Goal: Task Accomplishment & Management: Manage account settings

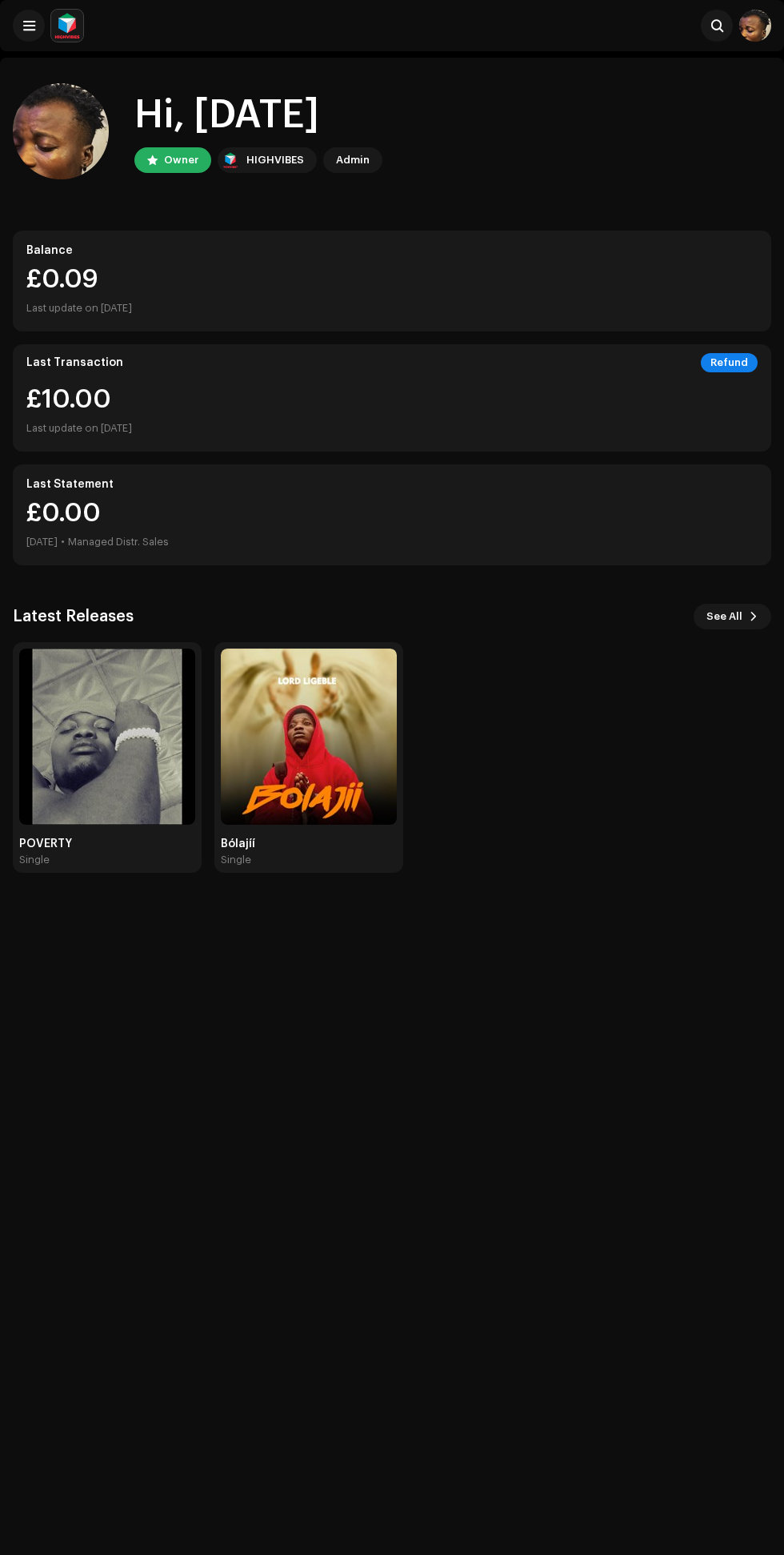
click at [82, 773] on img at bounding box center [107, 737] width 176 height 176
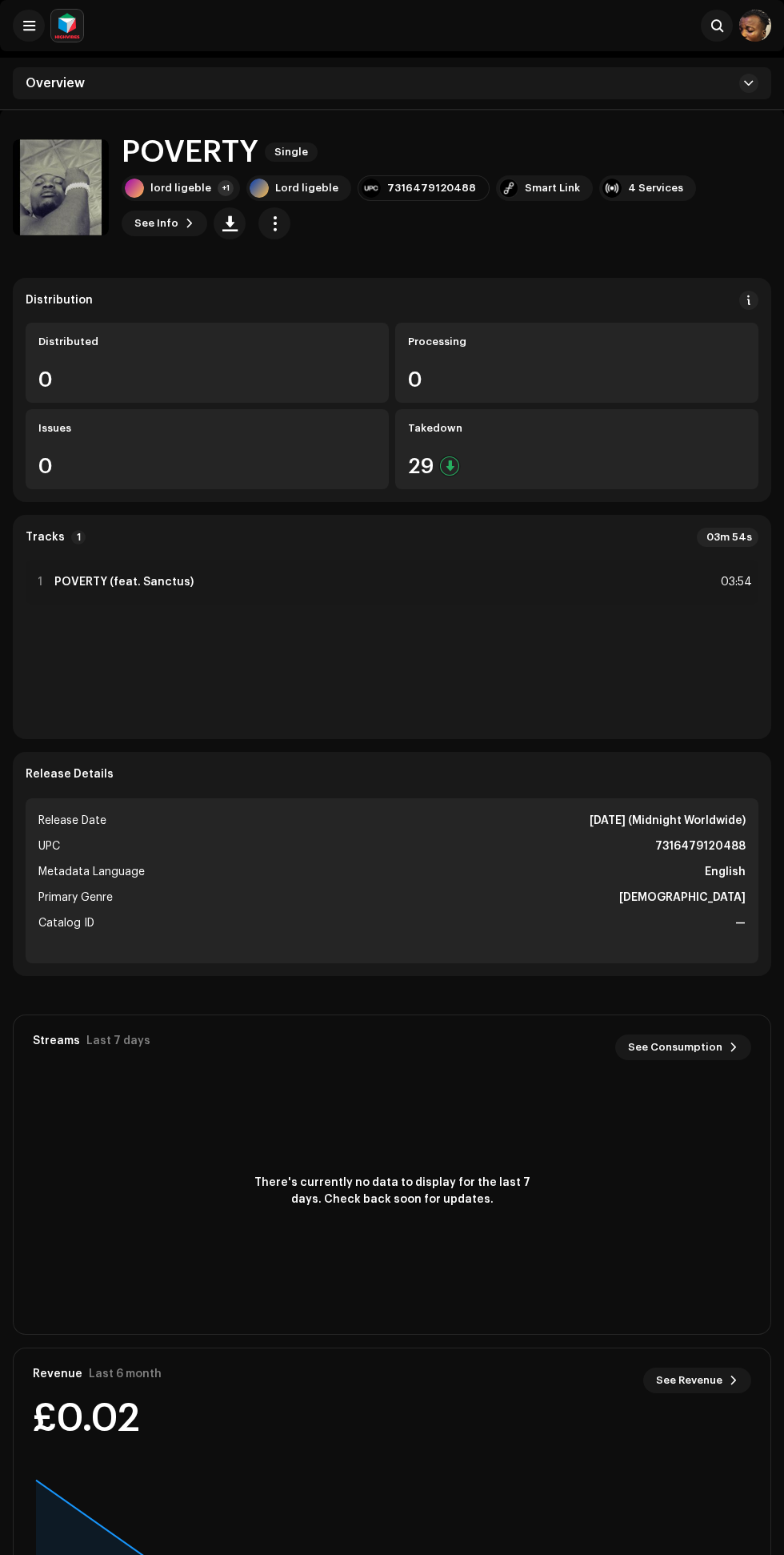
click at [504, 466] on div "29" at bounding box center [577, 466] width 338 height 21
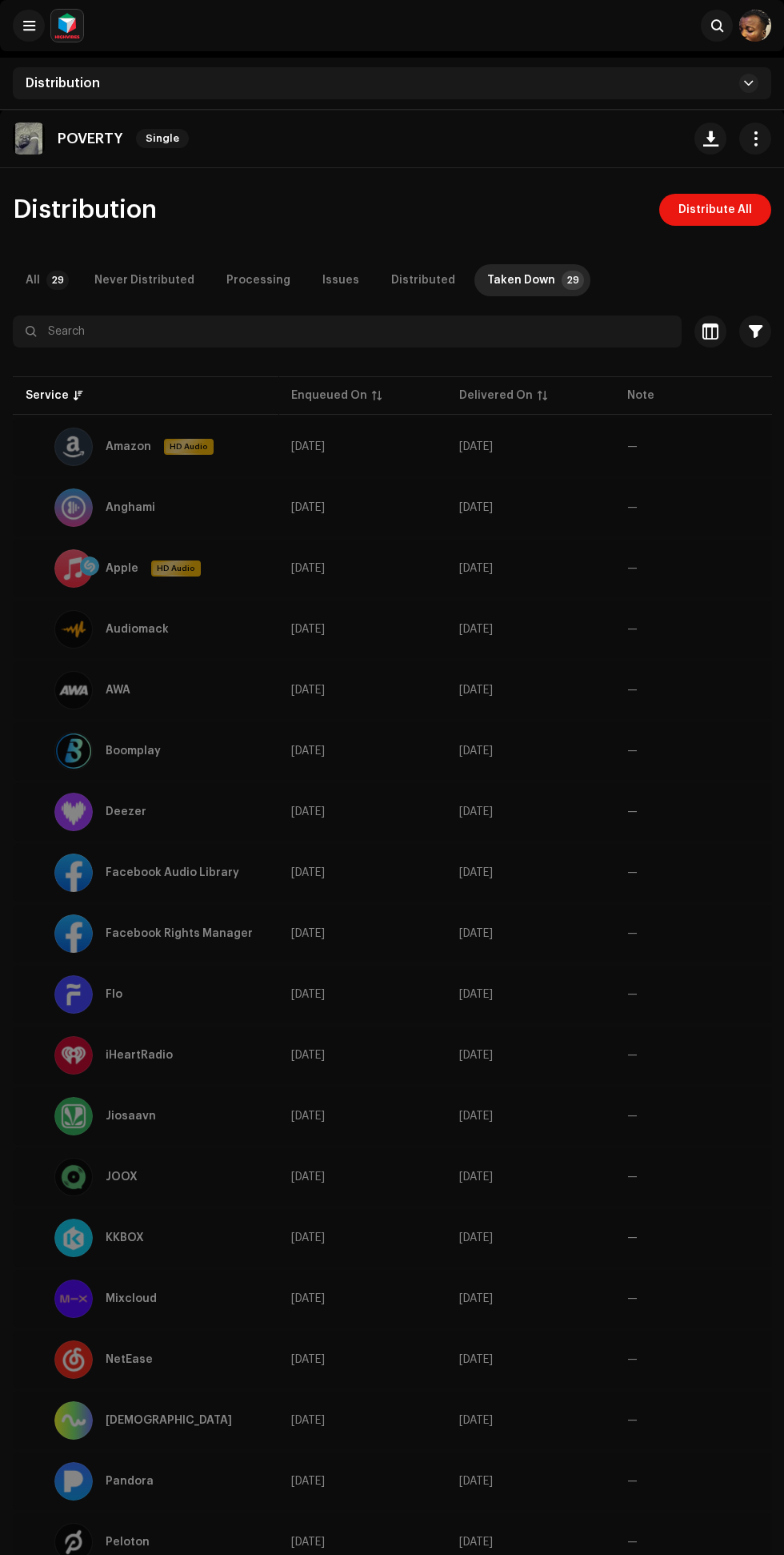
click at [498, 397] on div "Delivered On" at bounding box center [495, 395] width 73 height 16
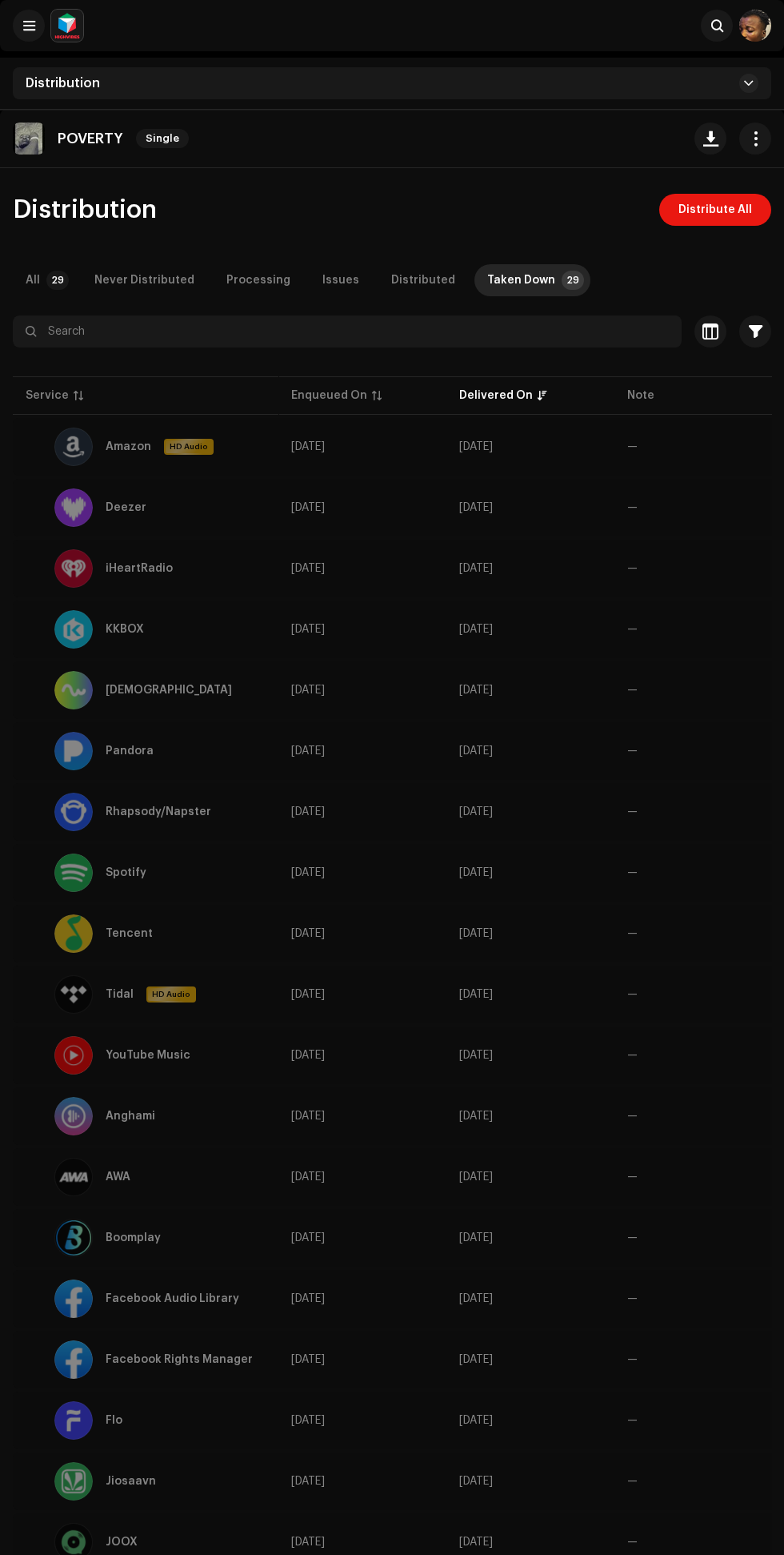
click at [324, 280] on div "Issues" at bounding box center [341, 280] width 37 height 32
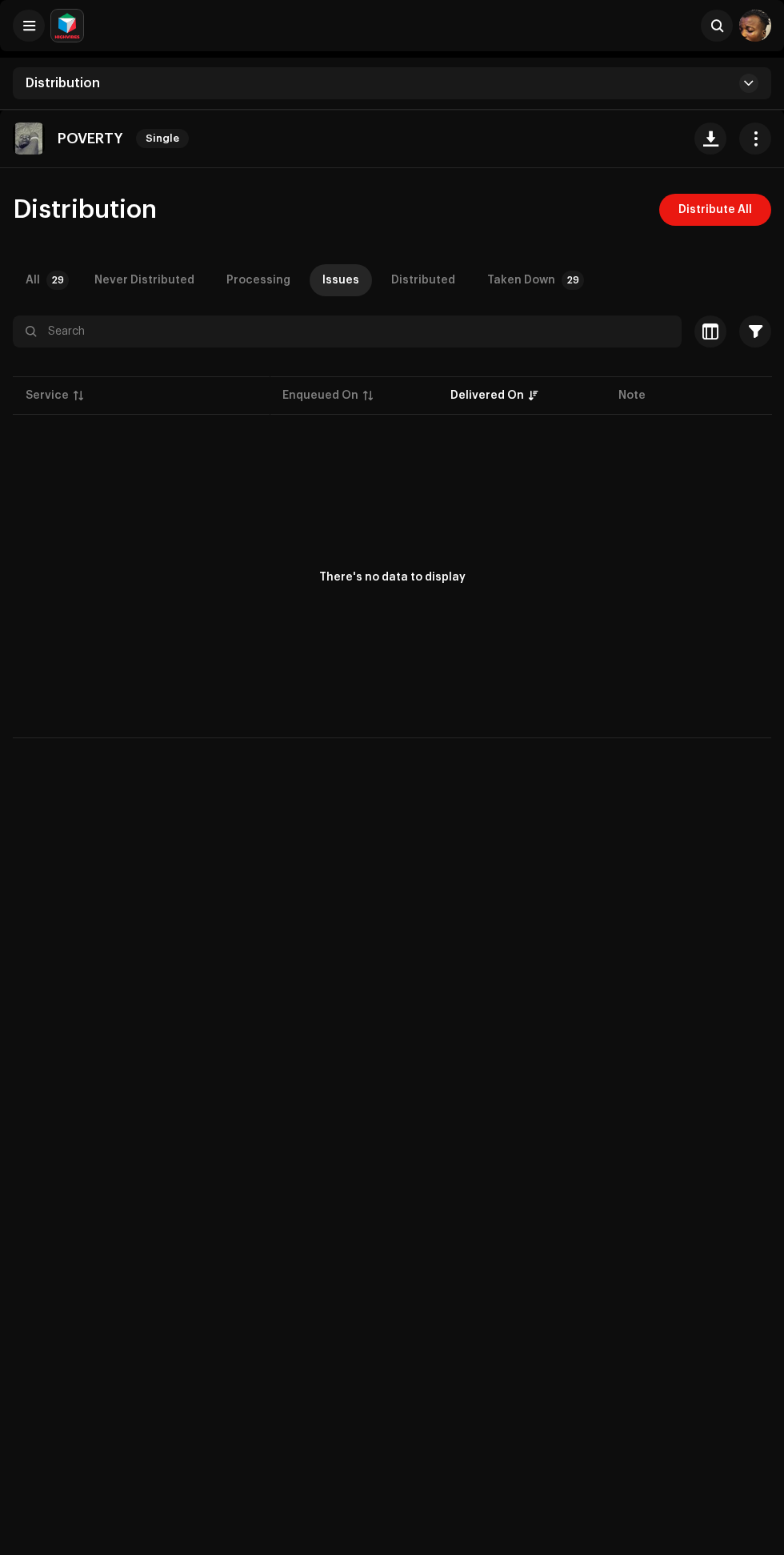
click at [413, 280] on div "Distributed" at bounding box center [423, 280] width 64 height 32
click at [520, 270] on div "Taken Down" at bounding box center [521, 280] width 68 height 32
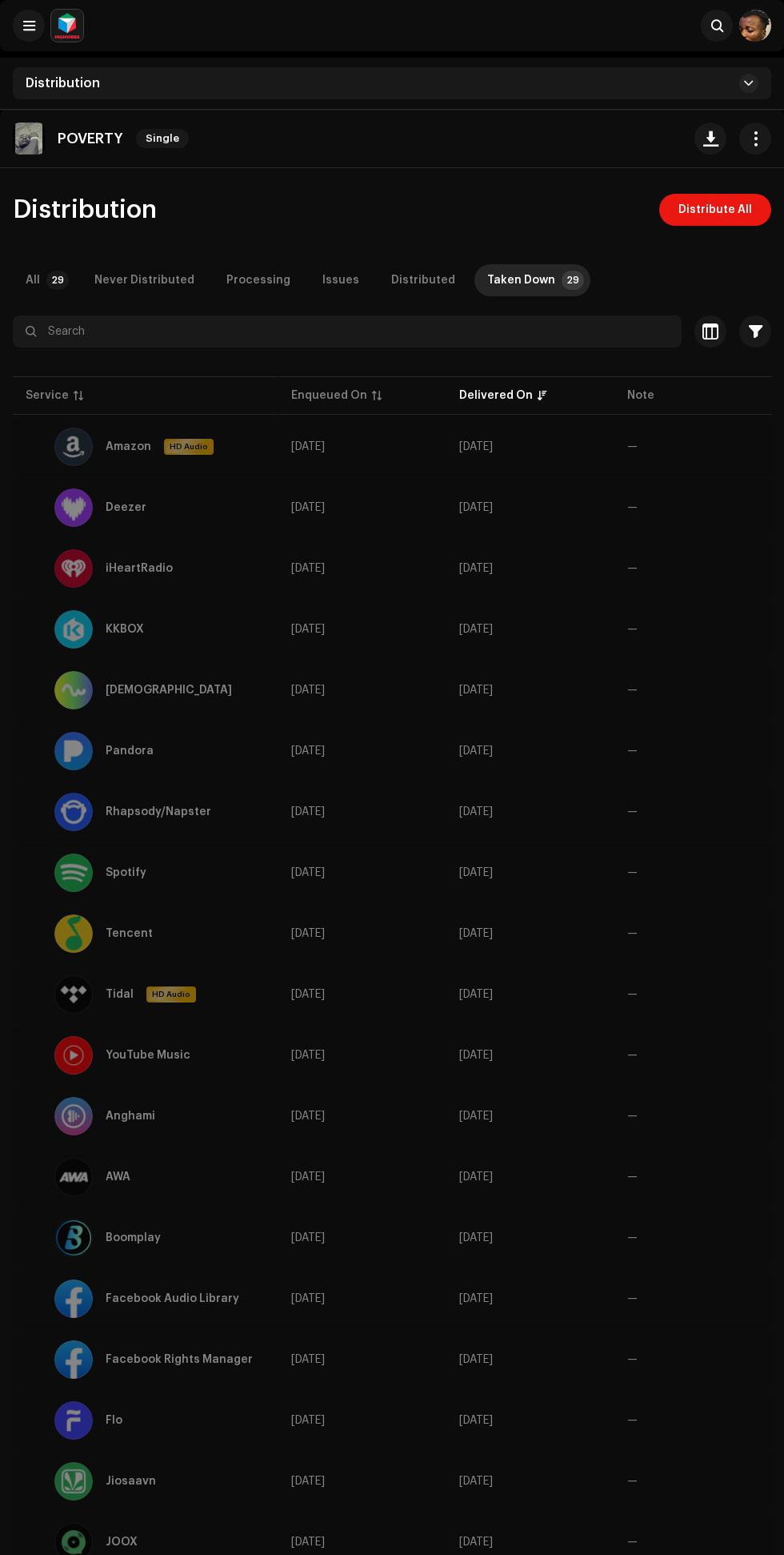
click at [714, 210] on span "Distribute All" at bounding box center [715, 210] width 73 height 32
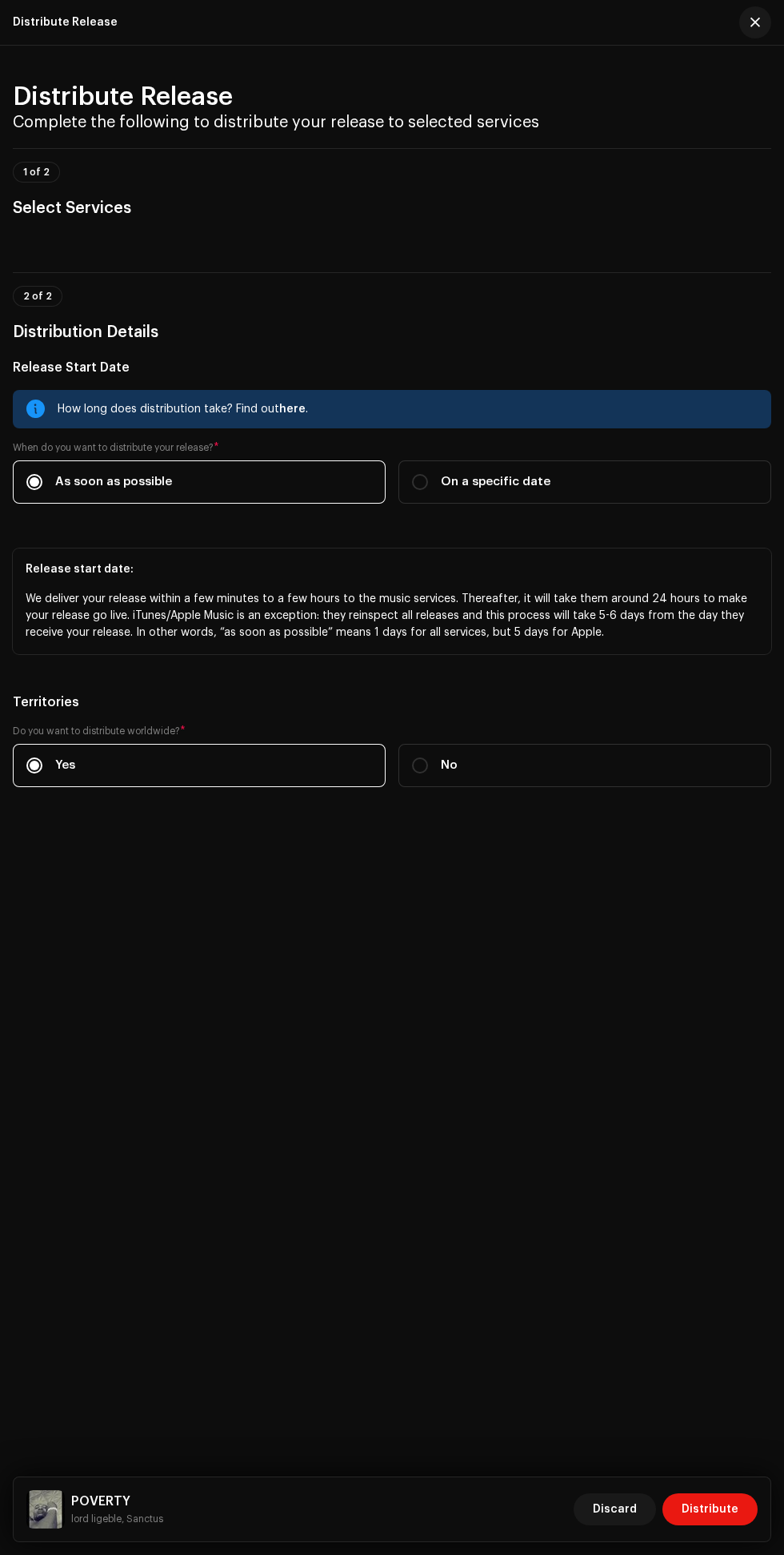
click at [724, 1510] on span "Distribute" at bounding box center [711, 1509] width 57 height 32
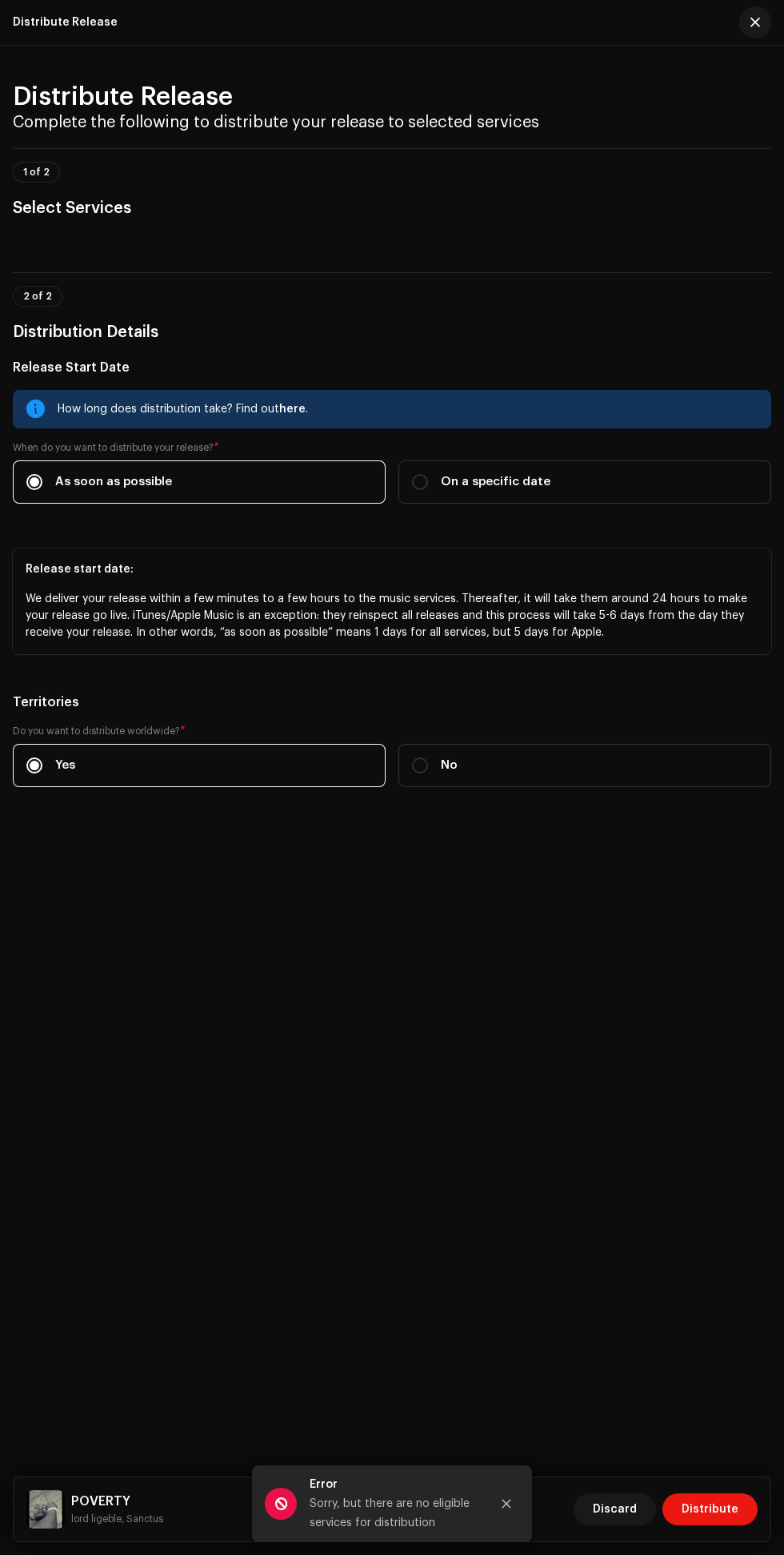
click at [459, 491] on span "On a specific date" at bounding box center [495, 482] width 110 height 17
click at [429, 490] on input "On a specific date" at bounding box center [420, 481] width 16 height 16
radio input "true"
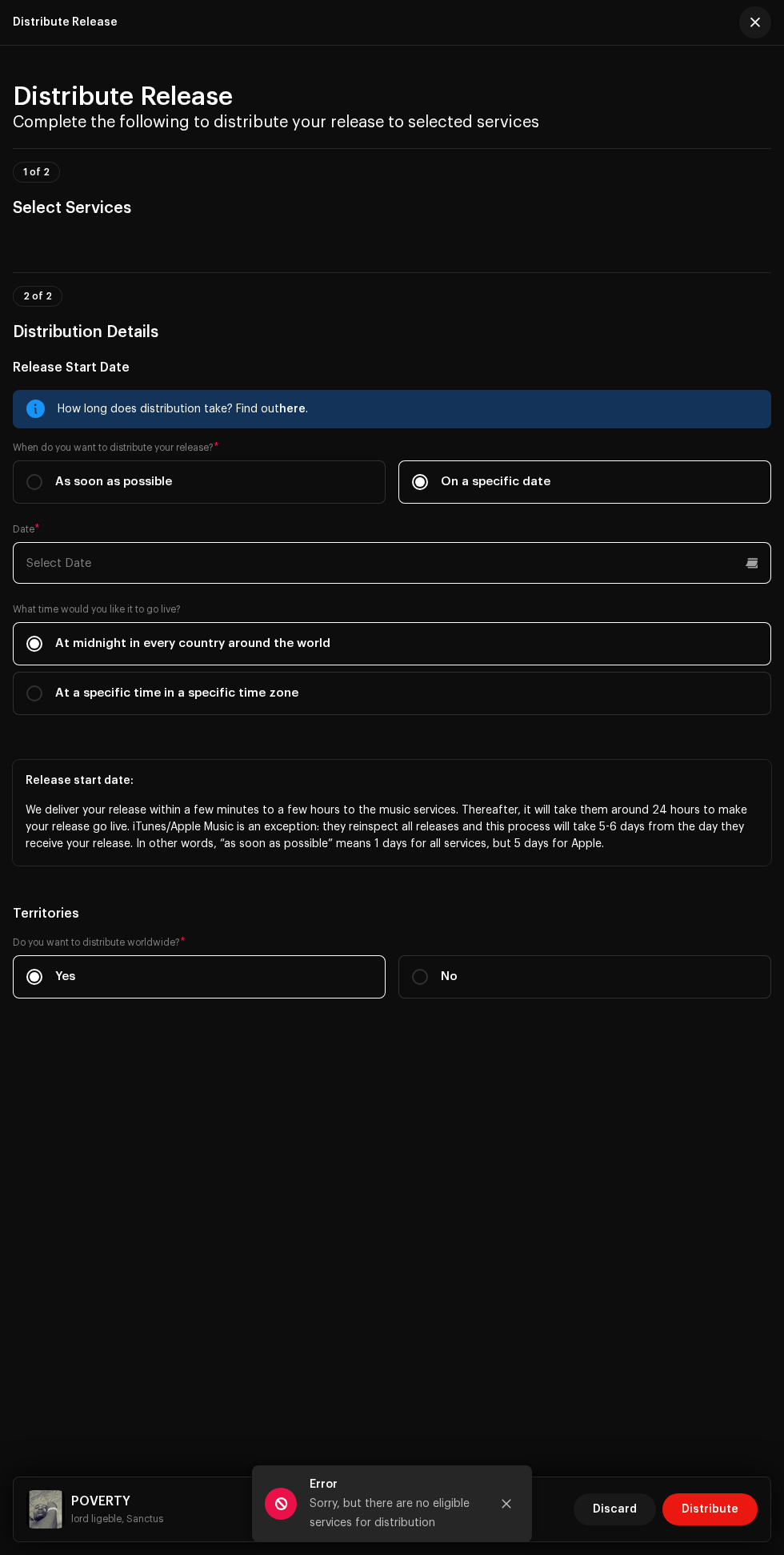
click at [413, 584] on input "text" at bounding box center [392, 563] width 759 height 42
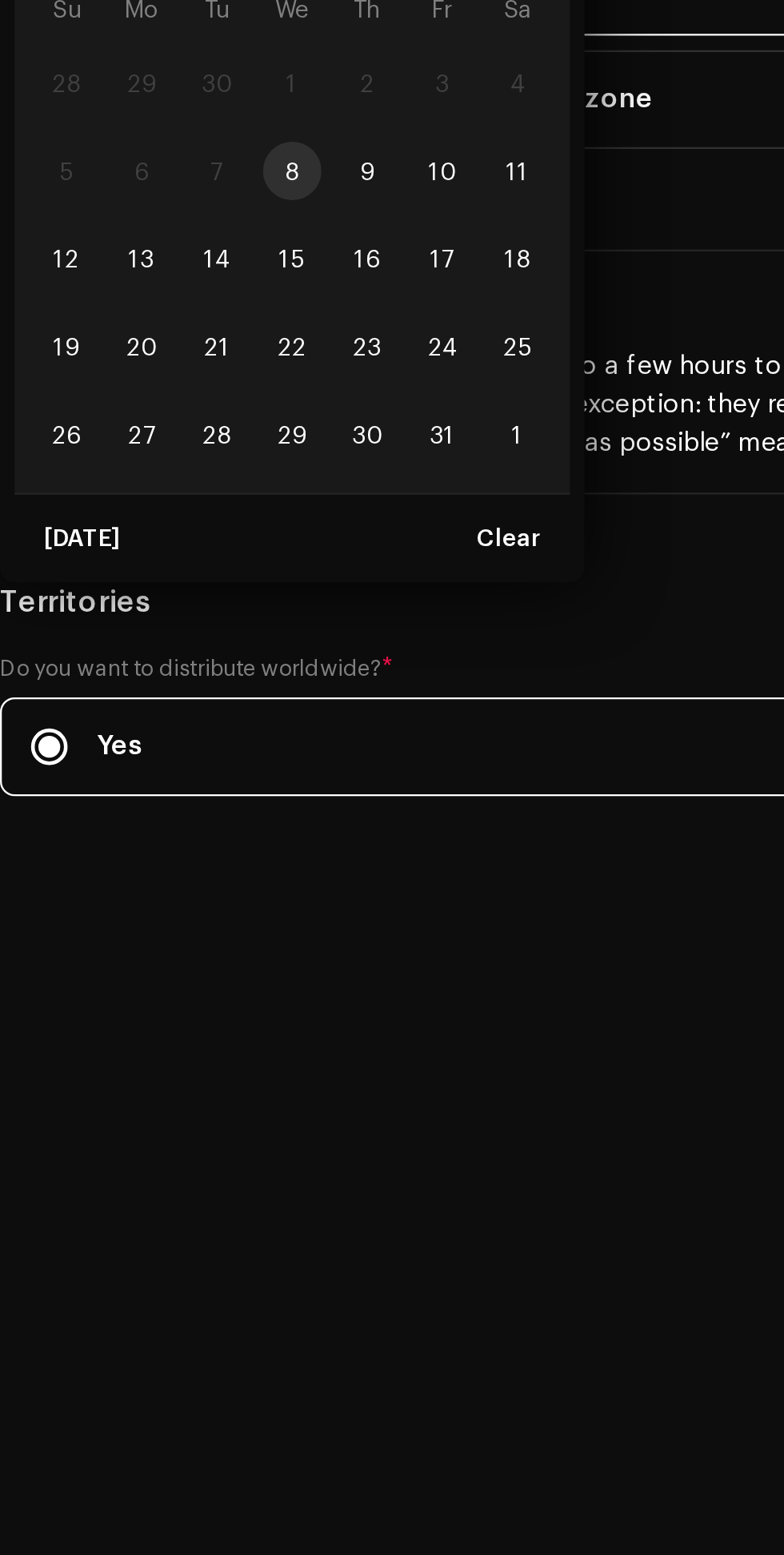
click at [211, 737] on span "10" at bounding box center [206, 724] width 26 height 26
type input "10/10/2025"
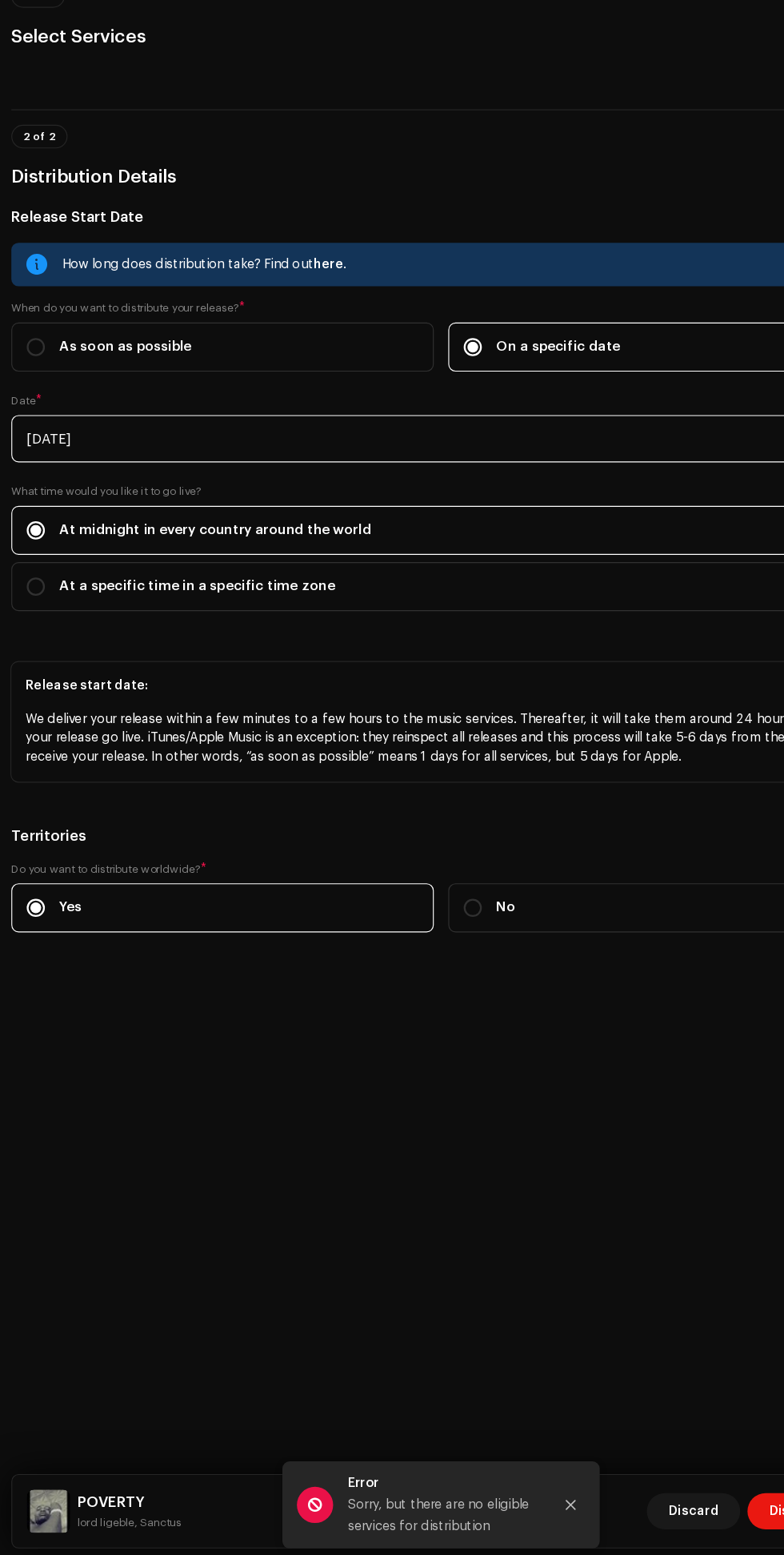
scroll to position [676, 0]
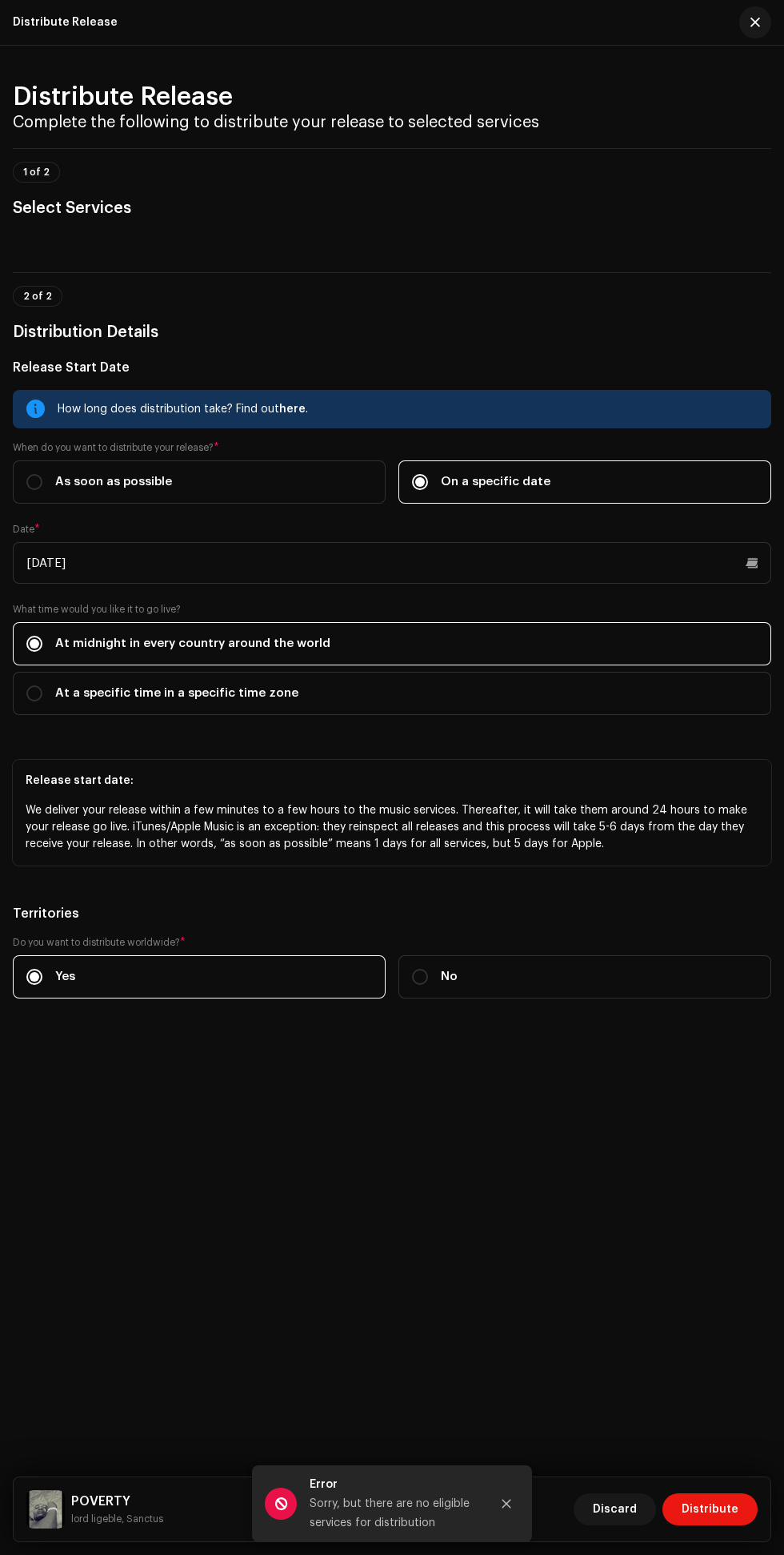
click at [720, 1509] on span "Distribute" at bounding box center [711, 1509] width 57 height 32
click at [507, 1504] on icon "Close" at bounding box center [507, 1504] width 9 height 9
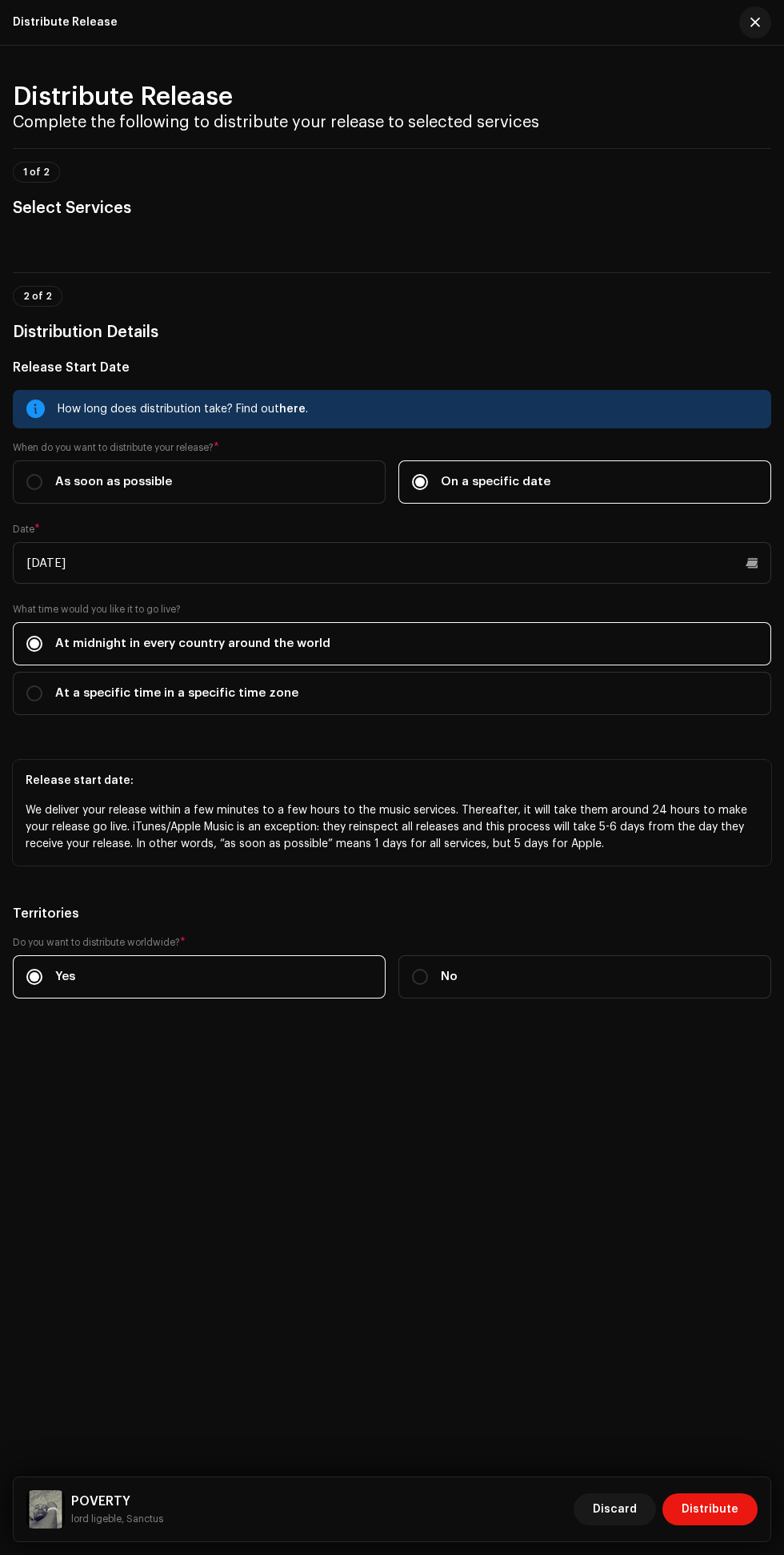
click at [723, 1509] on span "Distribute" at bounding box center [711, 1509] width 57 height 32
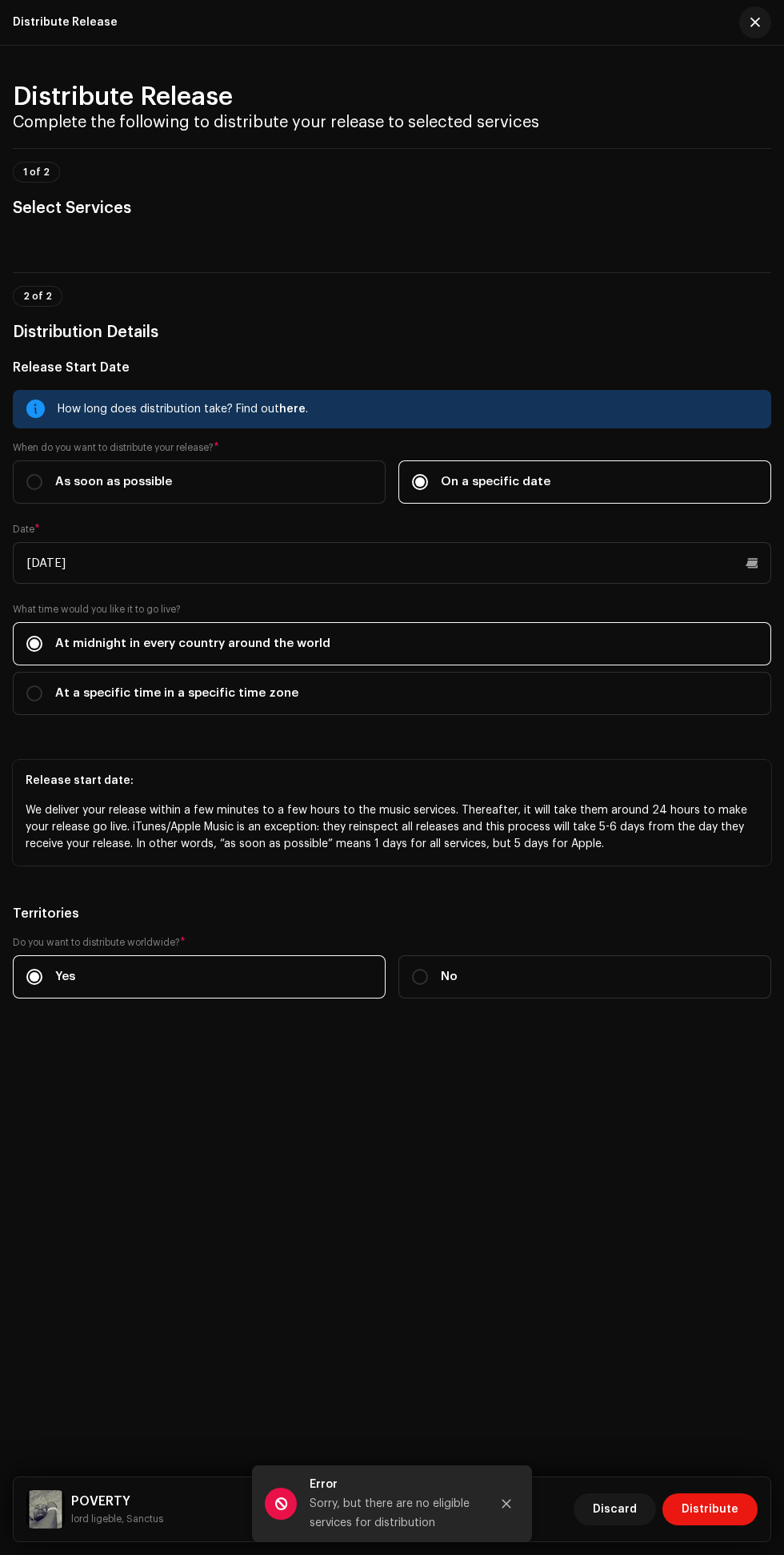
click at [507, 1504] on icon "Close" at bounding box center [507, 1504] width 9 height 9
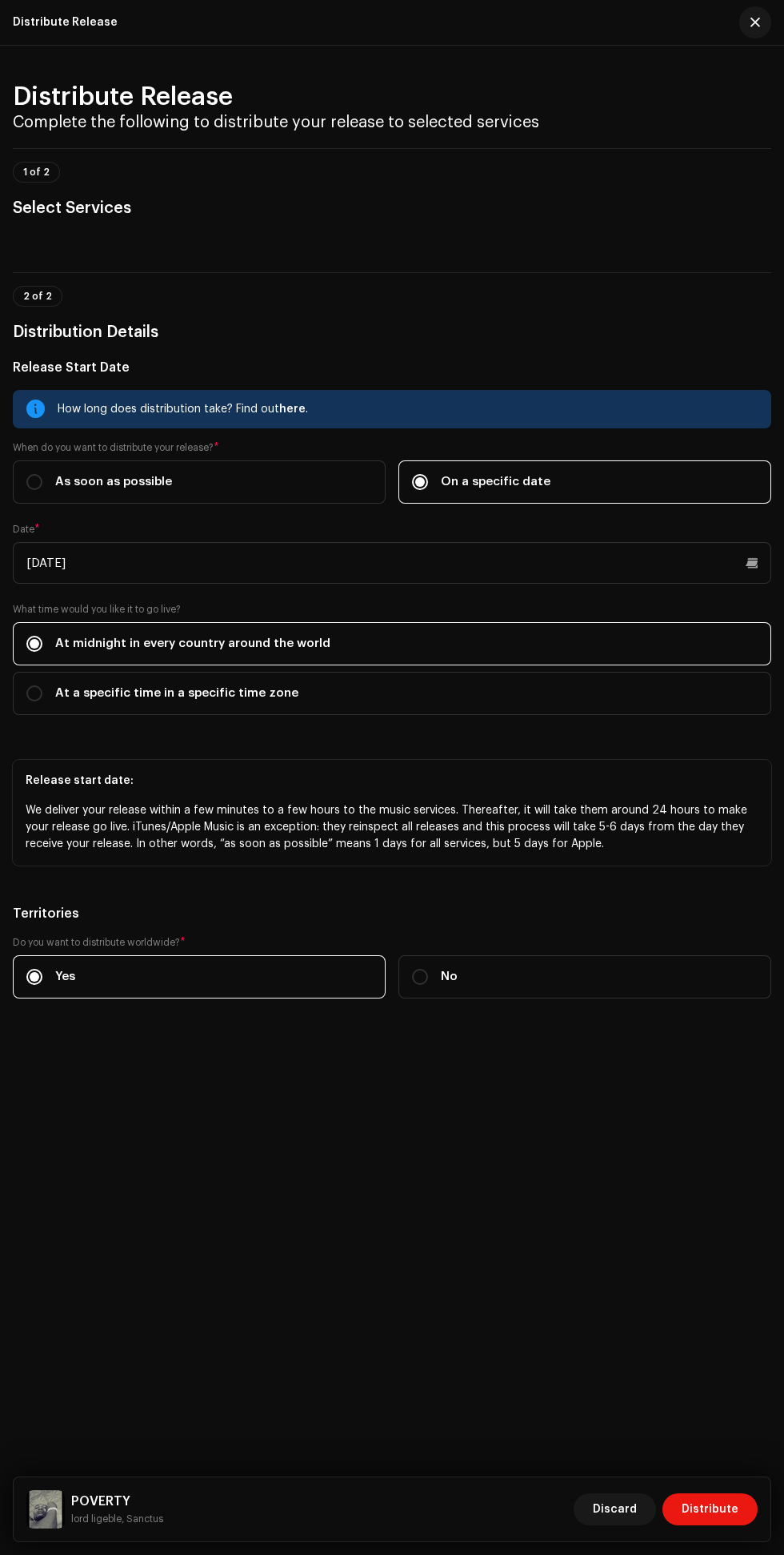
scroll to position [0, 0]
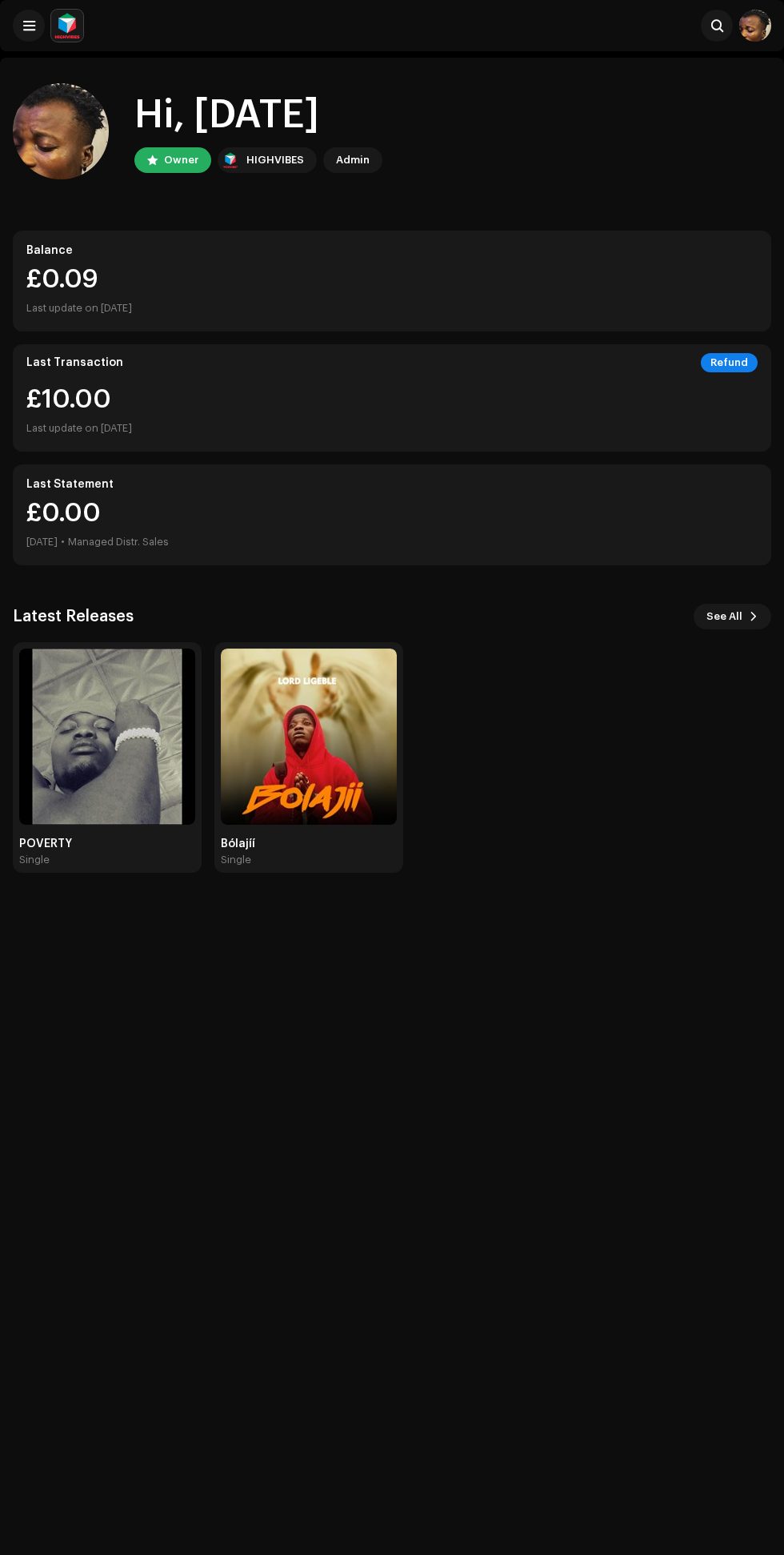
click at [87, 781] on img at bounding box center [107, 737] width 176 height 176
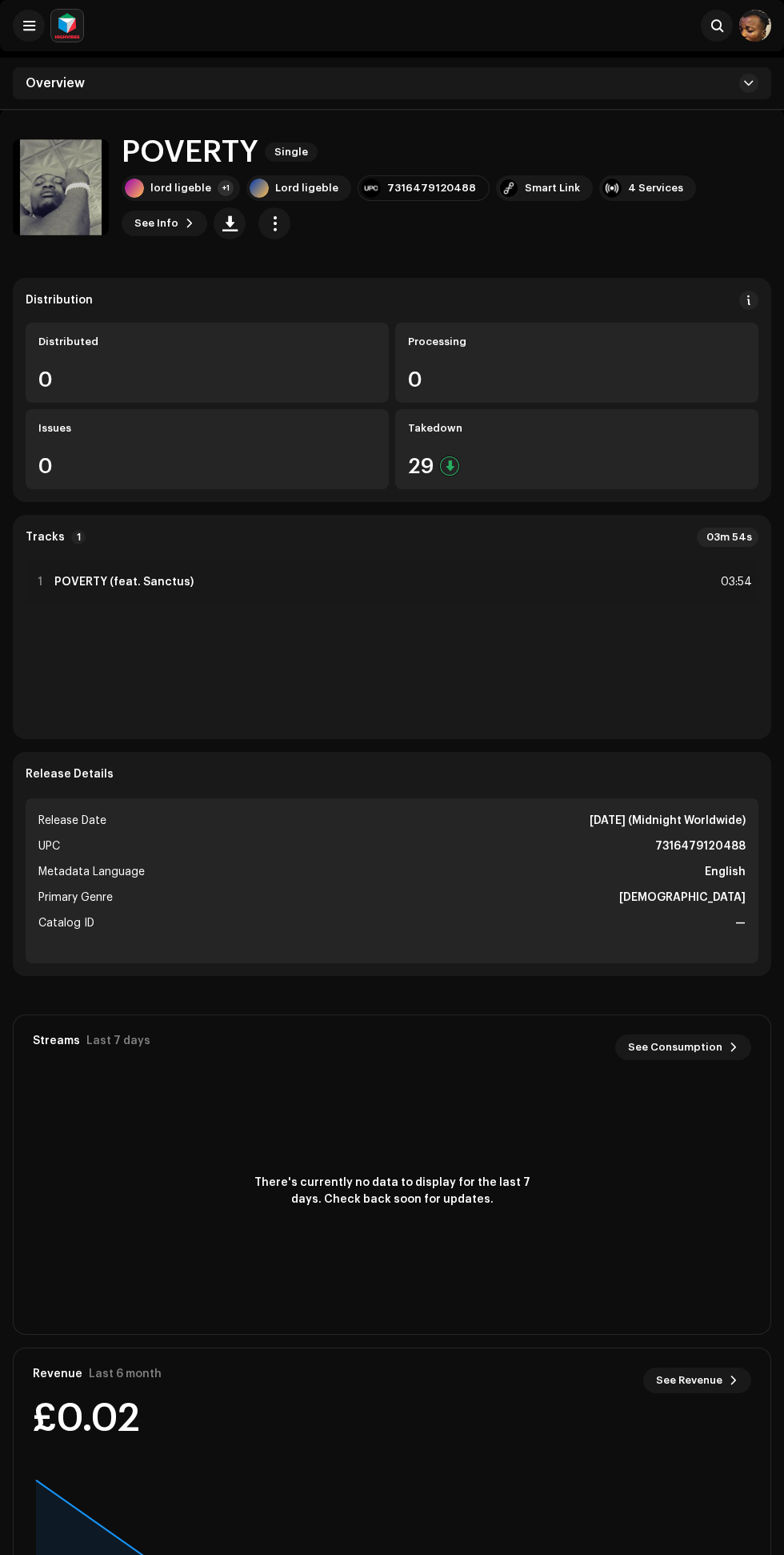
click at [749, 300] on span at bounding box center [750, 299] width 11 height 12
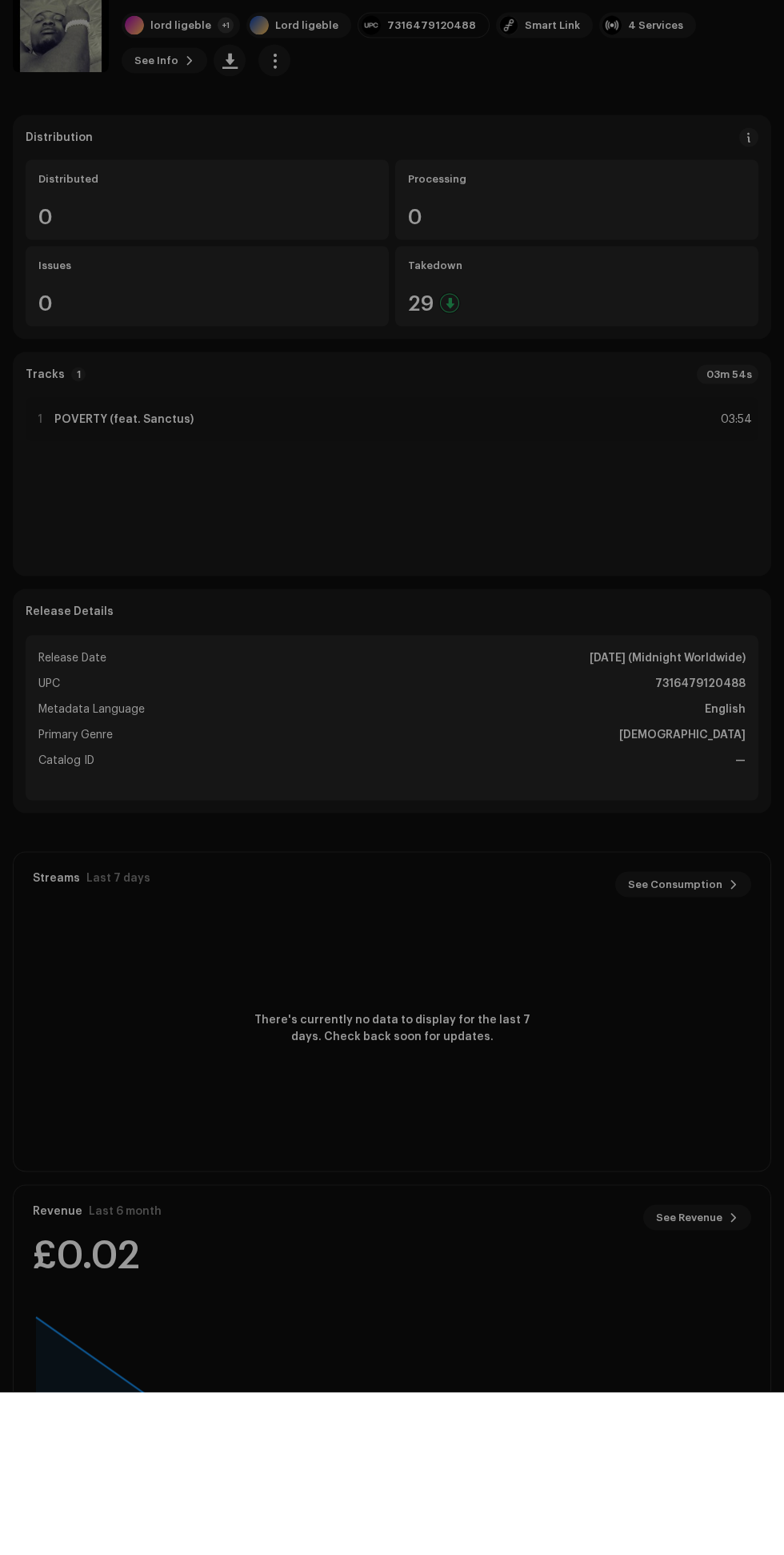
click at [764, 397] on div "DSP Guidelines for Delivery Lead Time We usually deliver your releases within h…" at bounding box center [392, 778] width 784 height 1555
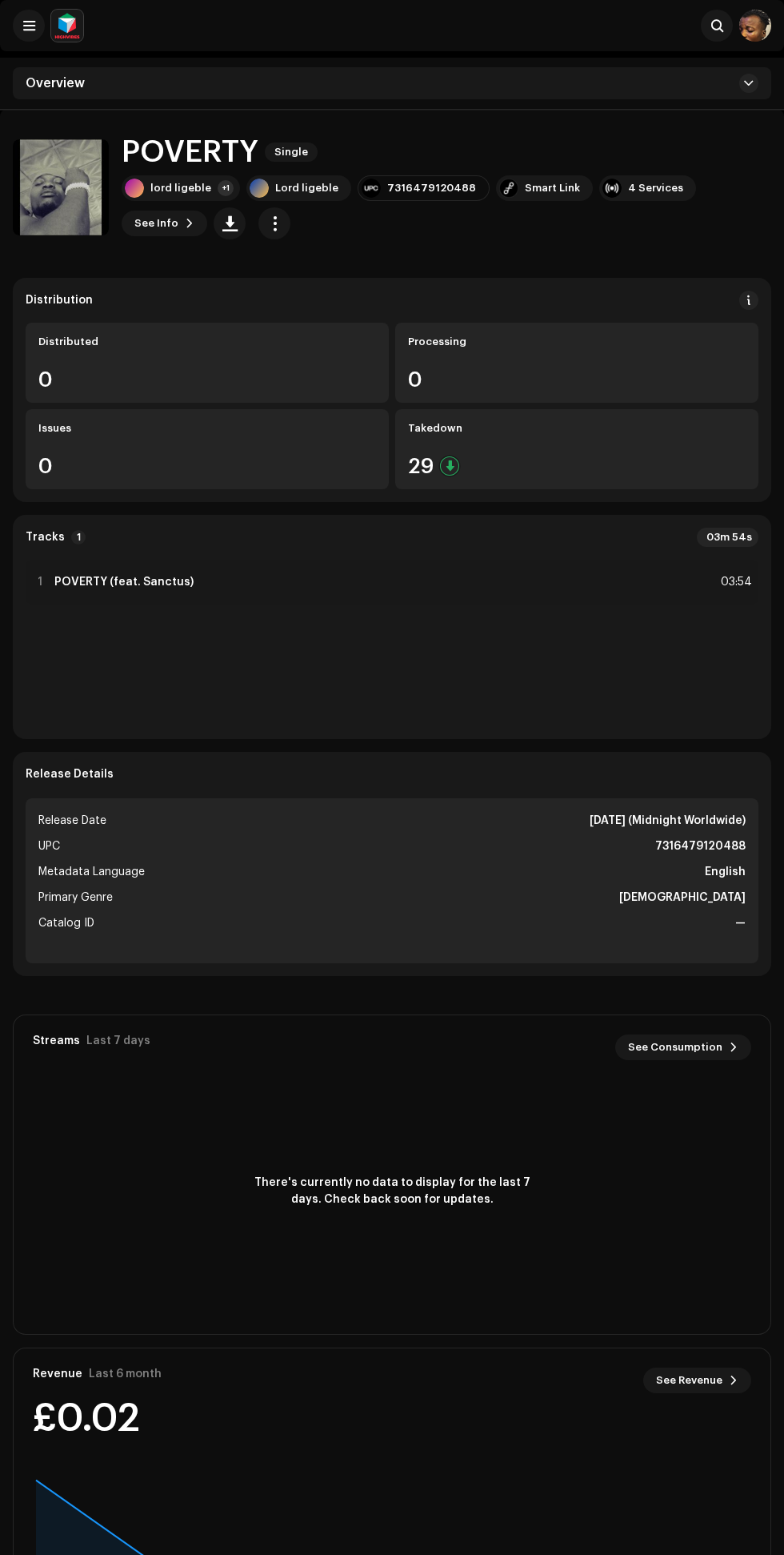
click at [408, 193] on div "7316479120488" at bounding box center [432, 188] width 89 height 12
click at [407, 188] on div "7316479120488" at bounding box center [432, 188] width 89 height 12
click at [362, 187] on div at bounding box center [372, 188] width 19 height 19
click at [364, 168] on div "POVERTY Single" at bounding box center [447, 151] width 650 height 33
click at [525, 188] on div "Smart Link" at bounding box center [553, 188] width 55 height 12
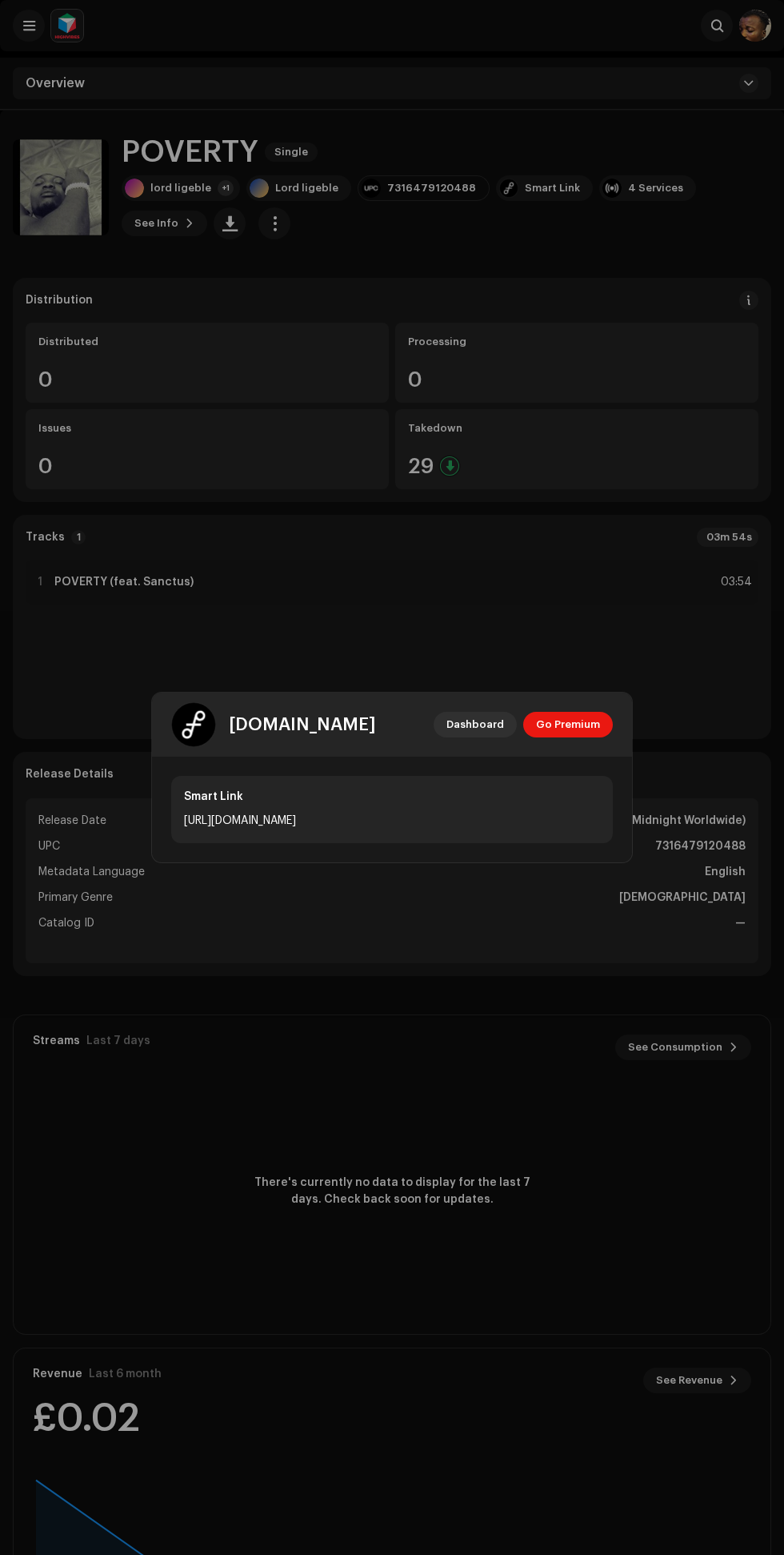
click at [462, 730] on span "Dashboard" at bounding box center [475, 725] width 57 height 32
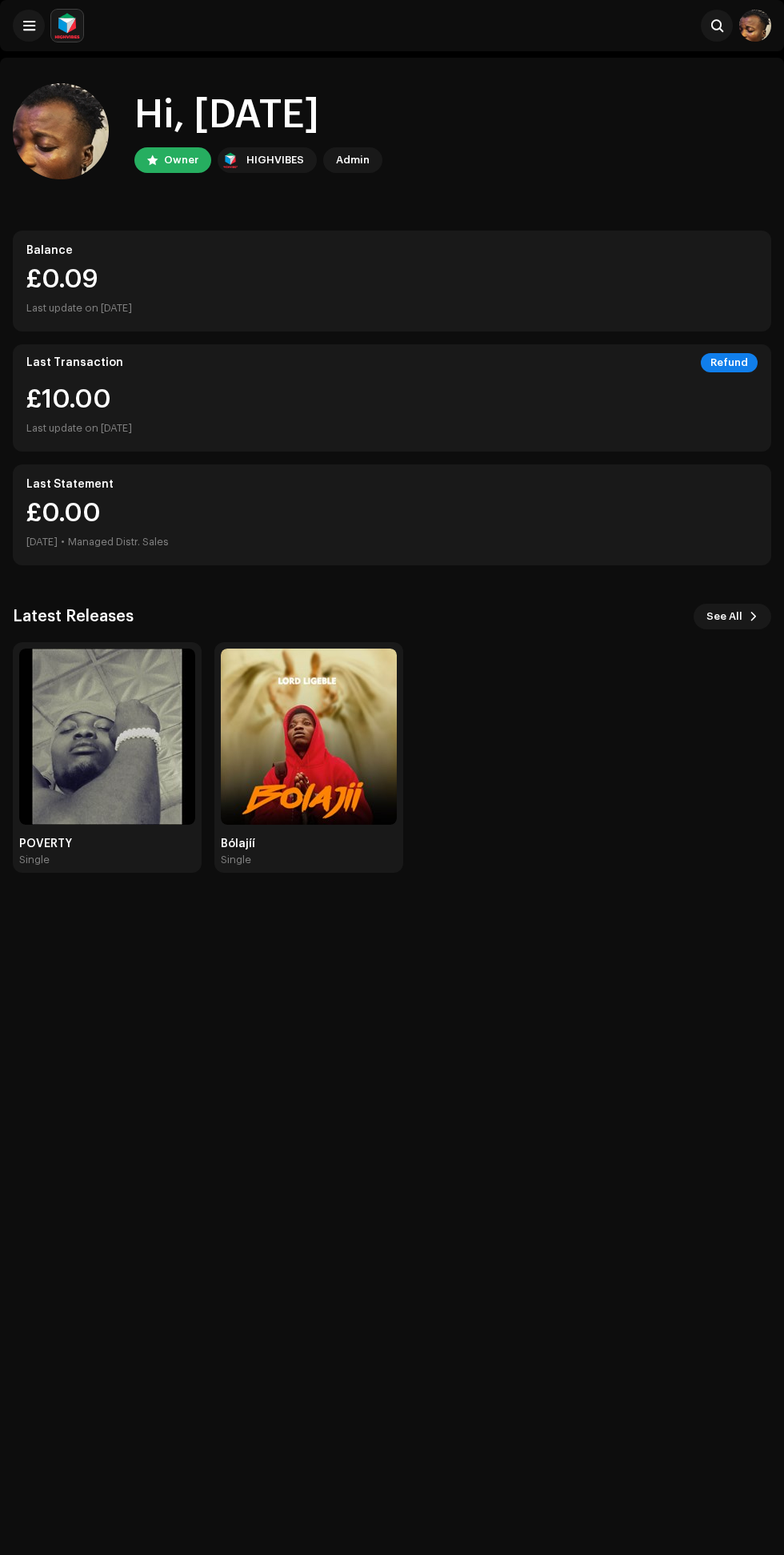
click at [100, 772] on img at bounding box center [107, 737] width 176 height 176
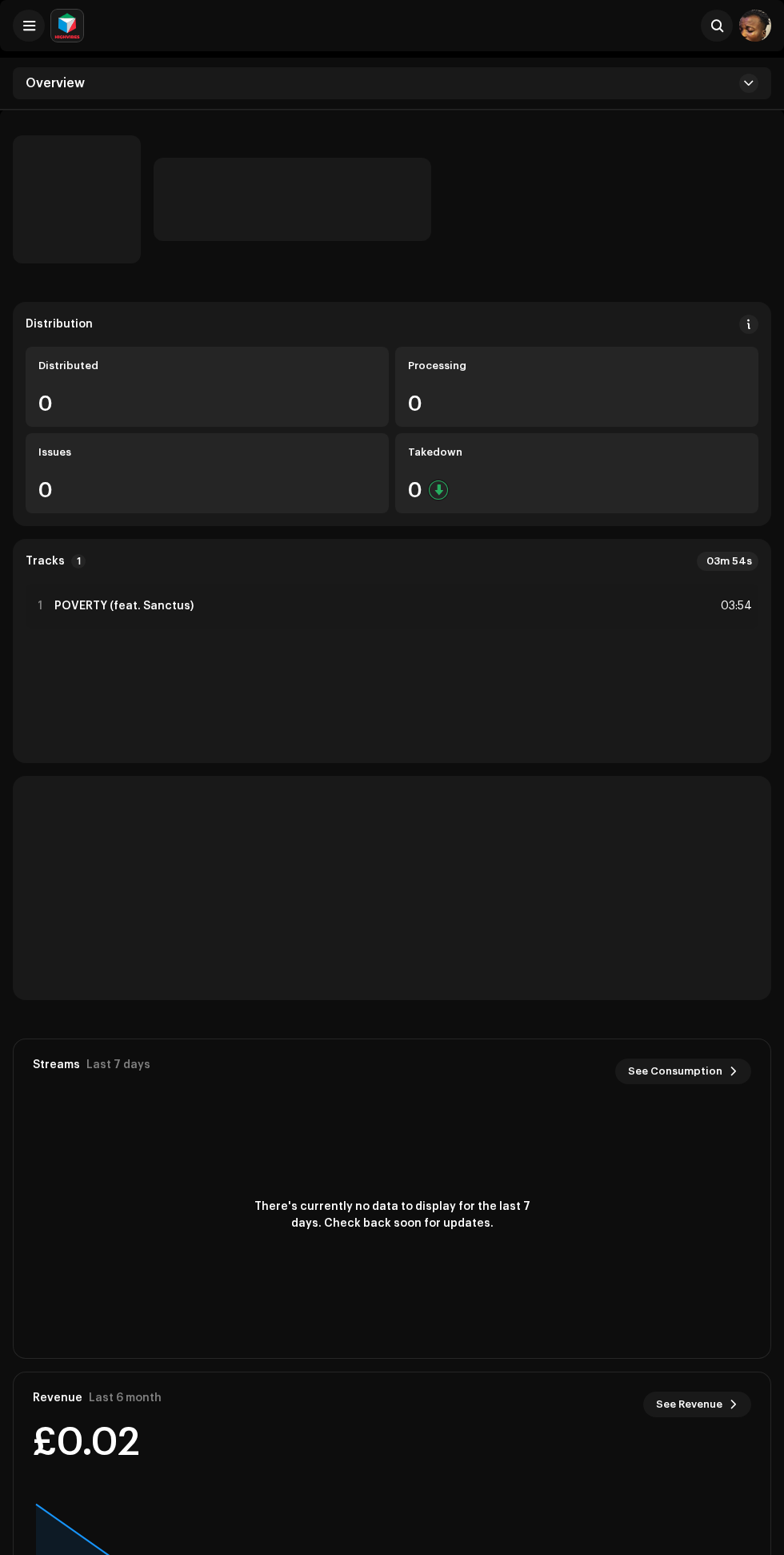
click at [749, 83] on span at bounding box center [749, 83] width 10 height 12
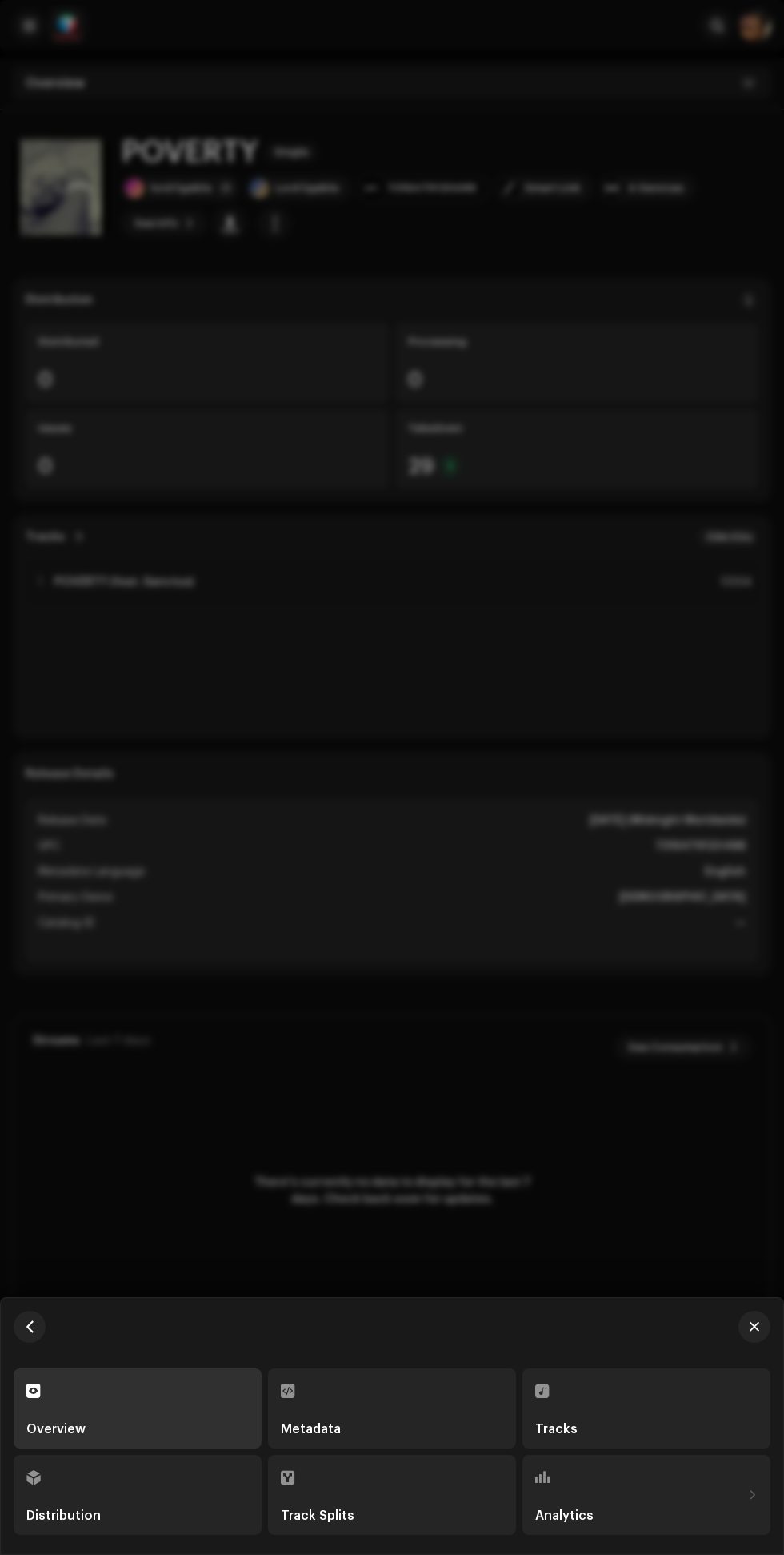
click at [723, 1516] on div "Analytics" at bounding box center [638, 1515] width 207 height 12
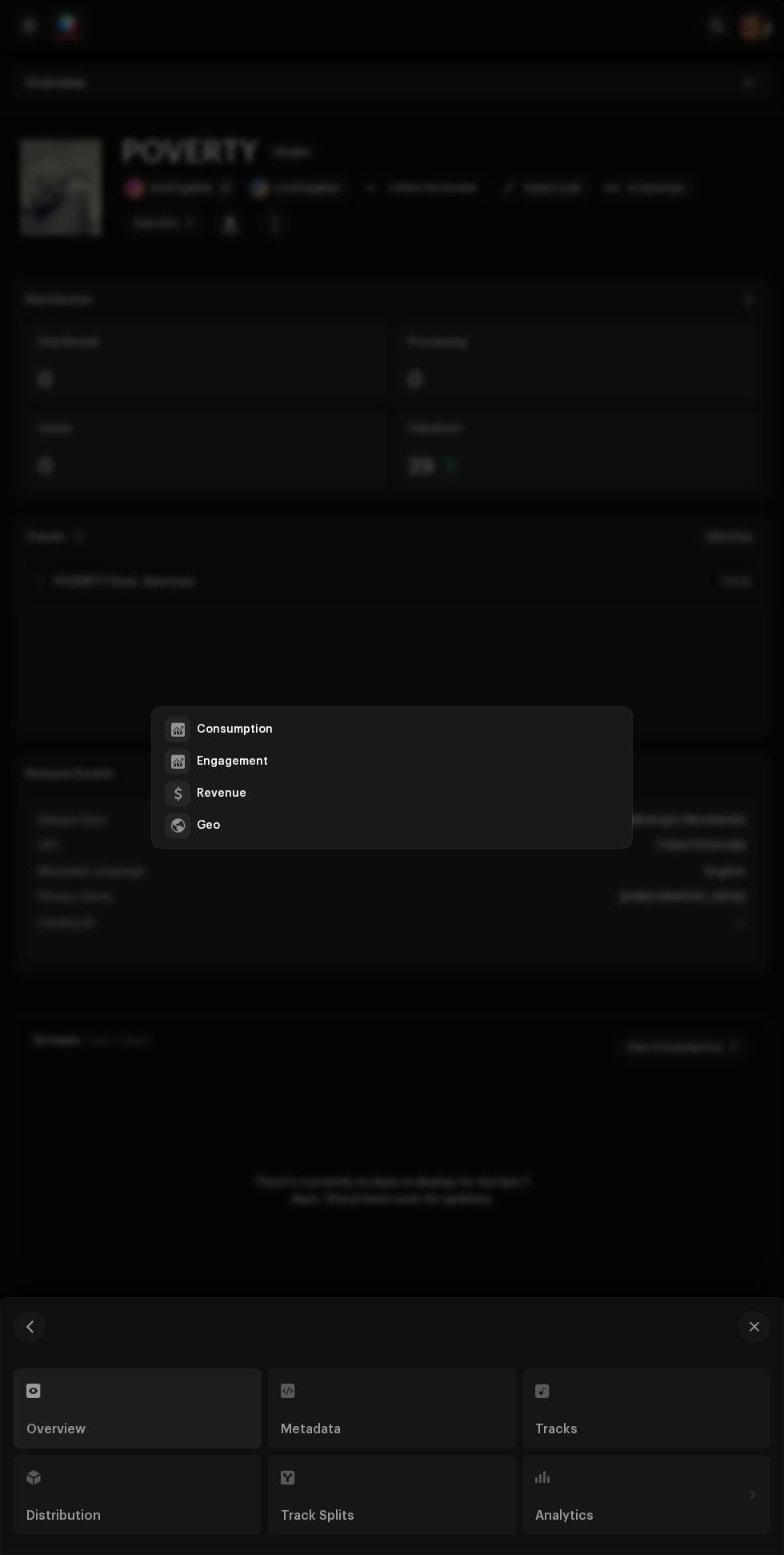
click at [240, 729] on div "Consumption" at bounding box center [235, 729] width 76 height 12
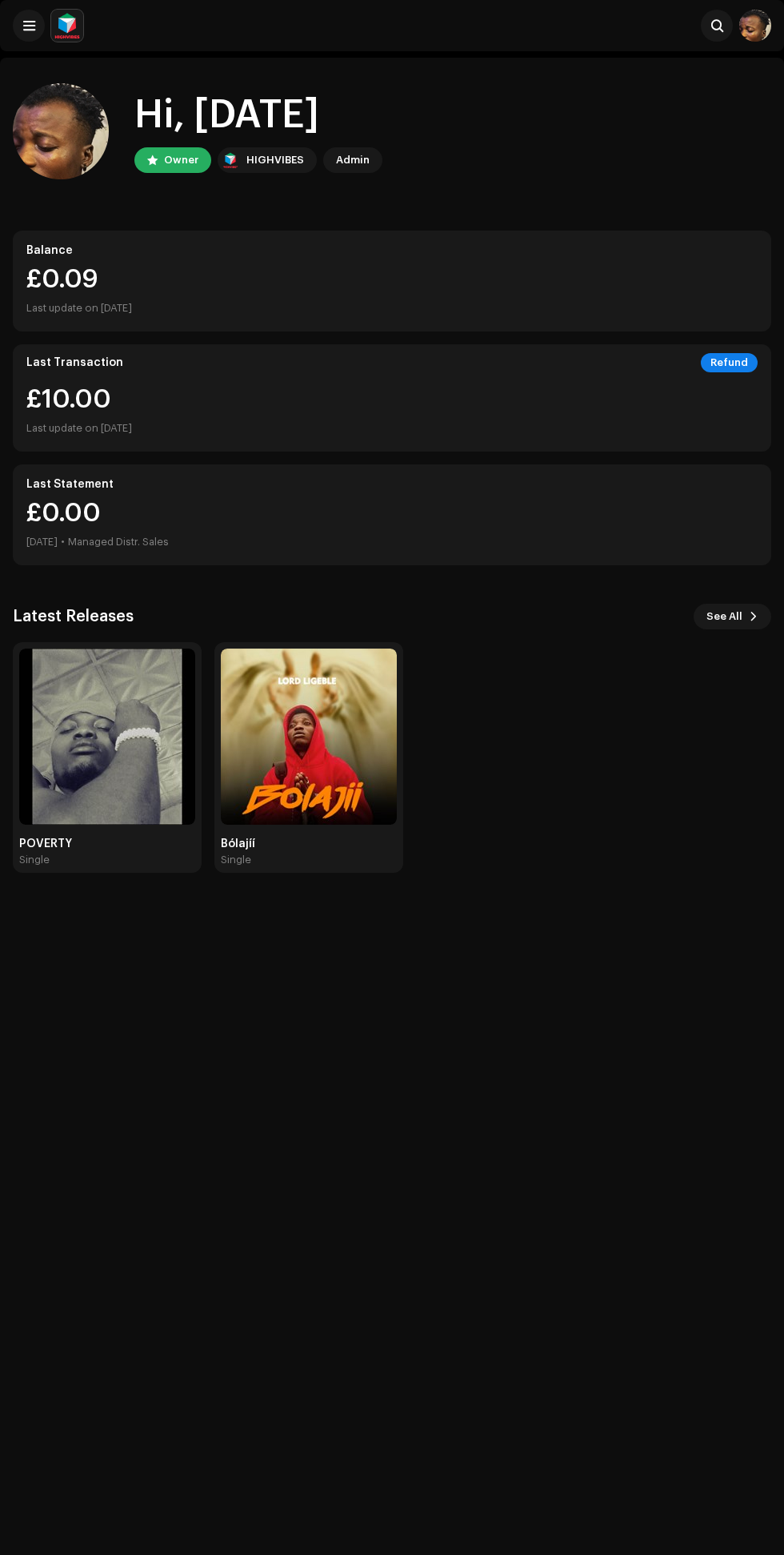
click at [91, 795] on img at bounding box center [107, 737] width 176 height 176
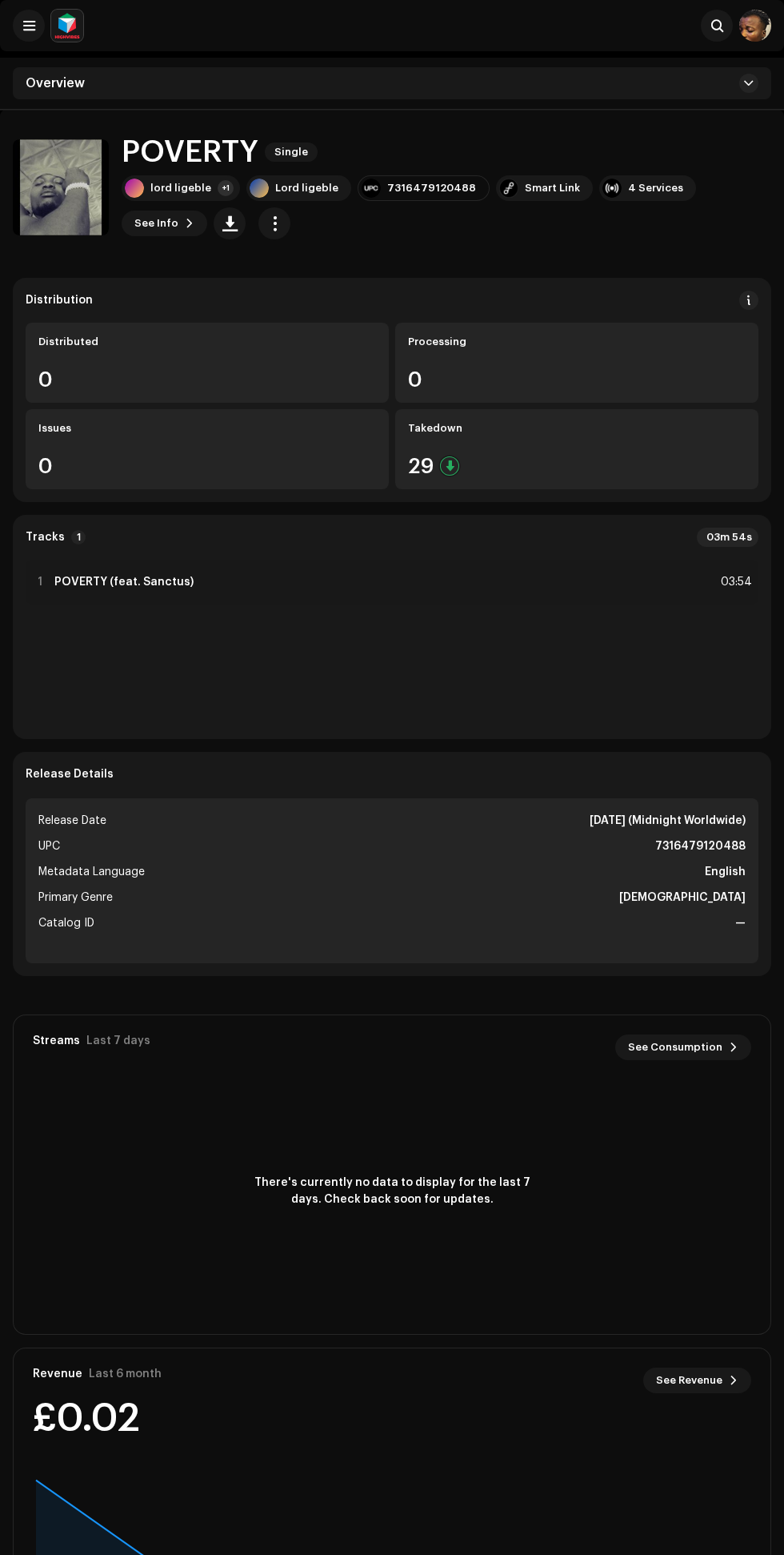
click at [178, 208] on span "See Info" at bounding box center [156, 224] width 44 height 32
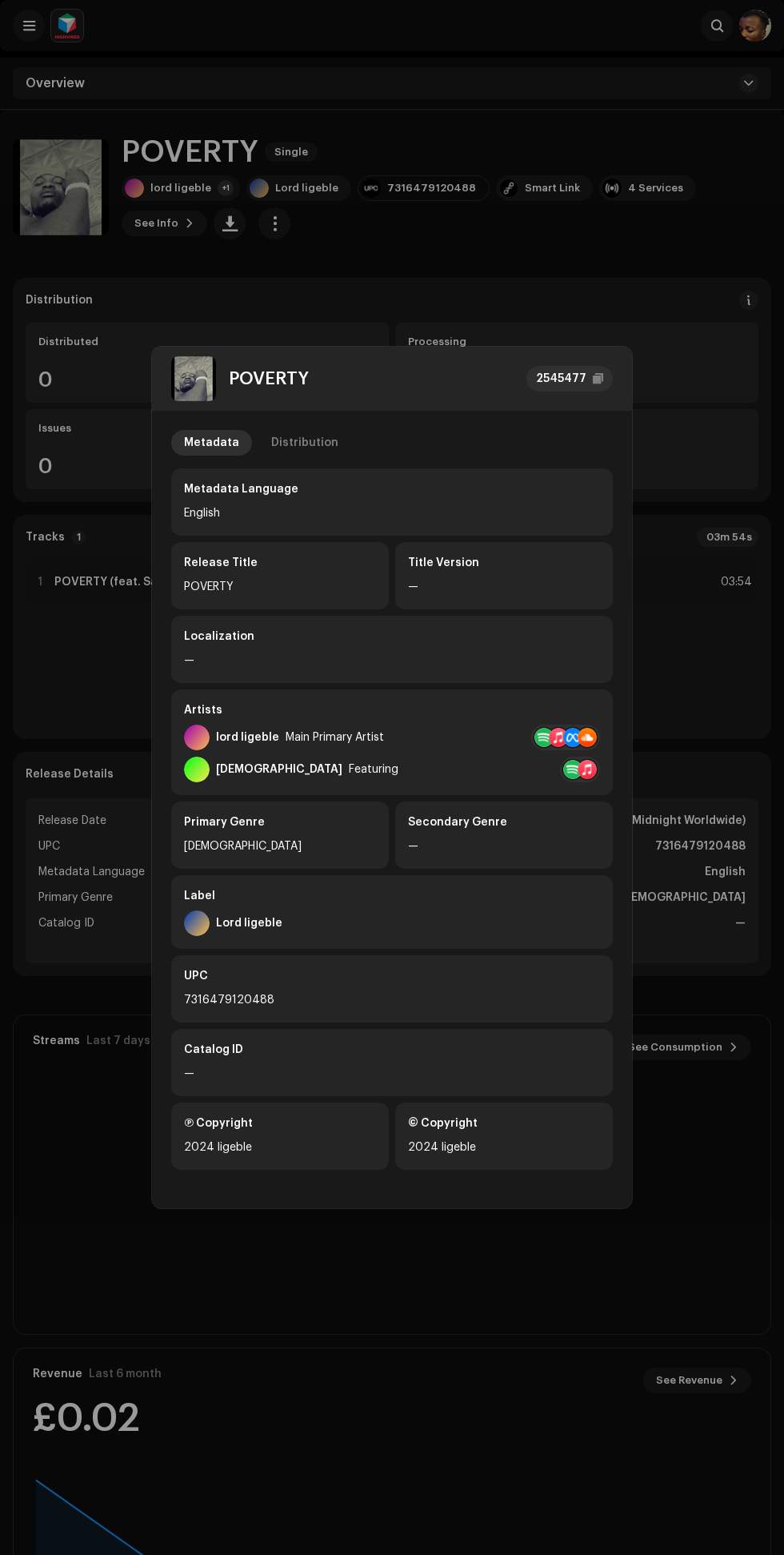
click at [498, 740] on div "lord ligeble Main Primary Artist" at bounding box center [392, 737] width 416 height 26
click at [588, 769] on div at bounding box center [588, 769] width 19 height 19
click at [636, 805] on div "Spotify" at bounding box center [629, 805] width 41 height 12
click at [286, 443] on div "Distribution" at bounding box center [305, 442] width 68 height 26
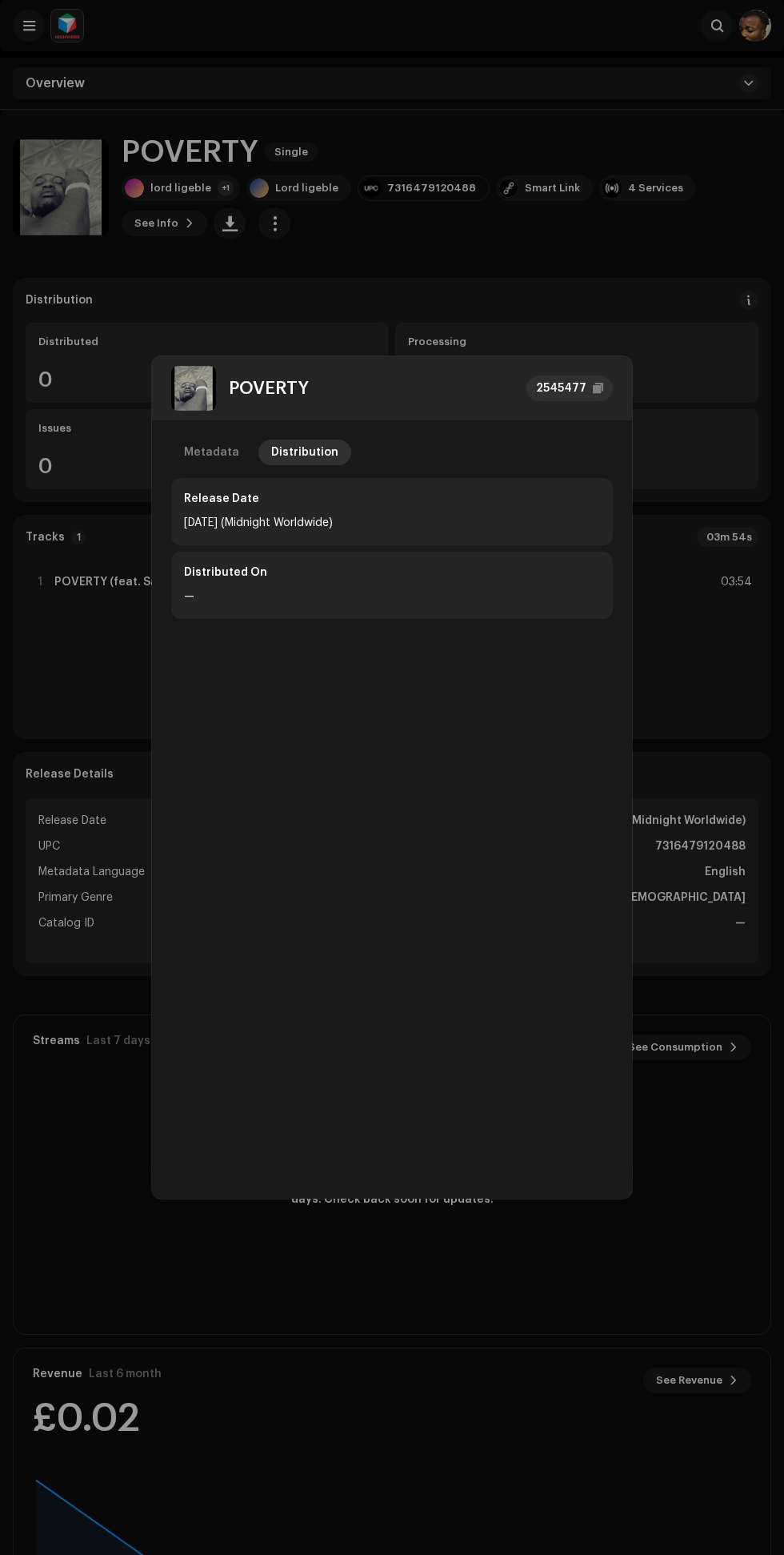
click at [388, 590] on div "—" at bounding box center [392, 596] width 416 height 19
click at [218, 593] on div "—" at bounding box center [392, 596] width 416 height 19
click at [212, 451] on div "Metadata" at bounding box center [211, 452] width 55 height 26
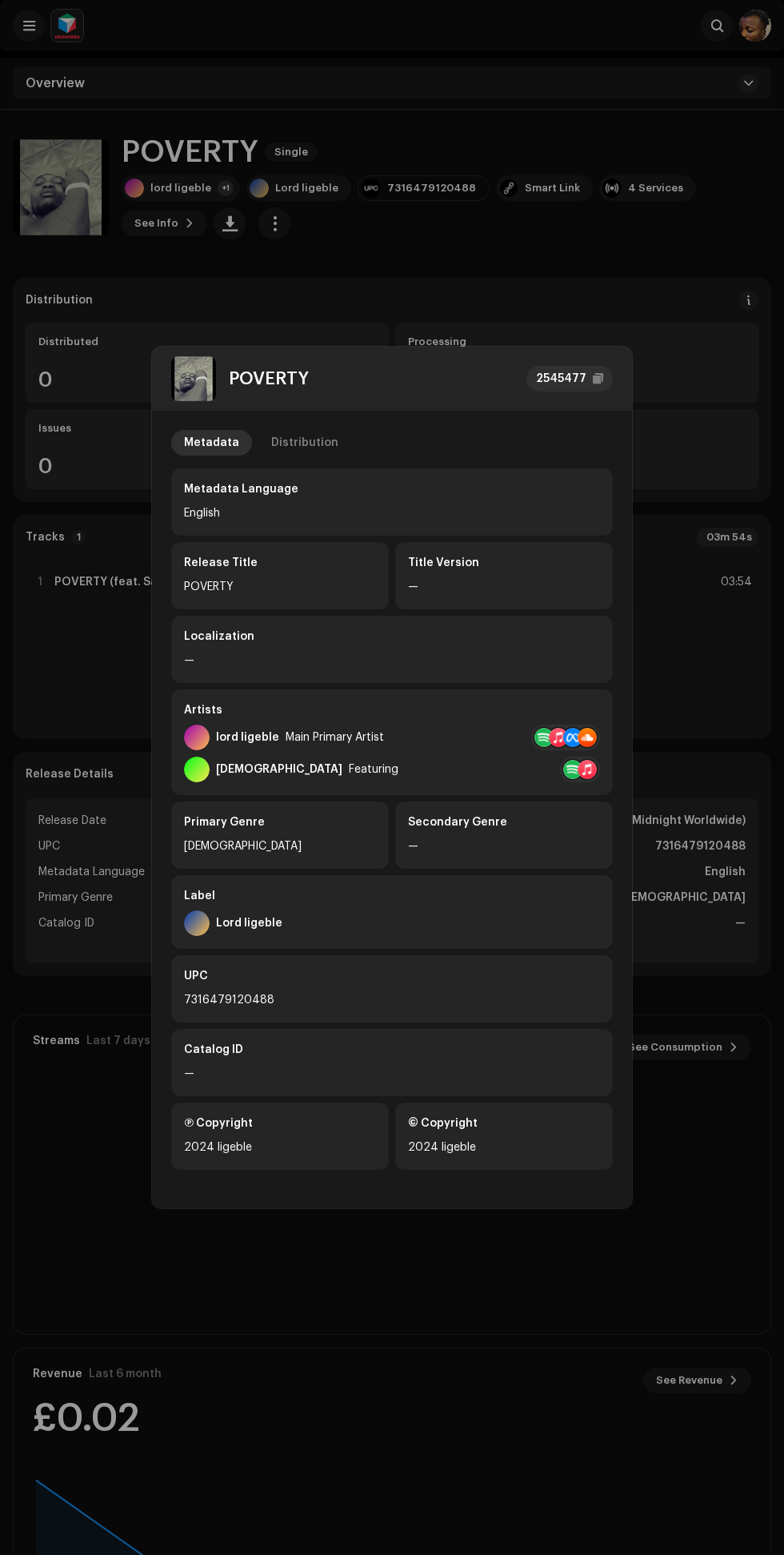
click at [358, 737] on div "Main Primary Artist" at bounding box center [334, 737] width 98 height 12
click at [566, 732] on div at bounding box center [573, 737] width 19 height 19
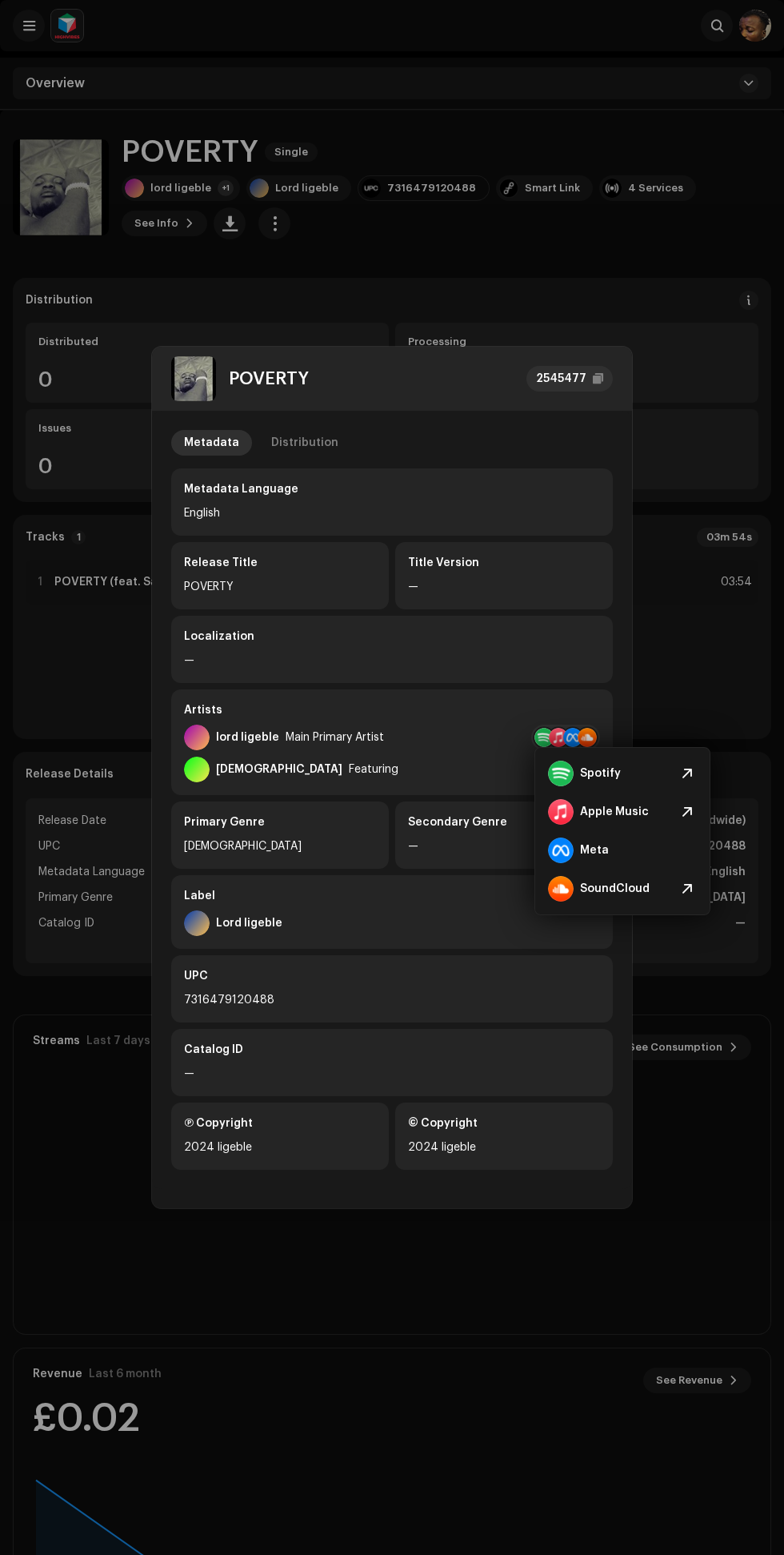
click at [634, 890] on div "SoundCloud" at bounding box center [614, 888] width 70 height 12
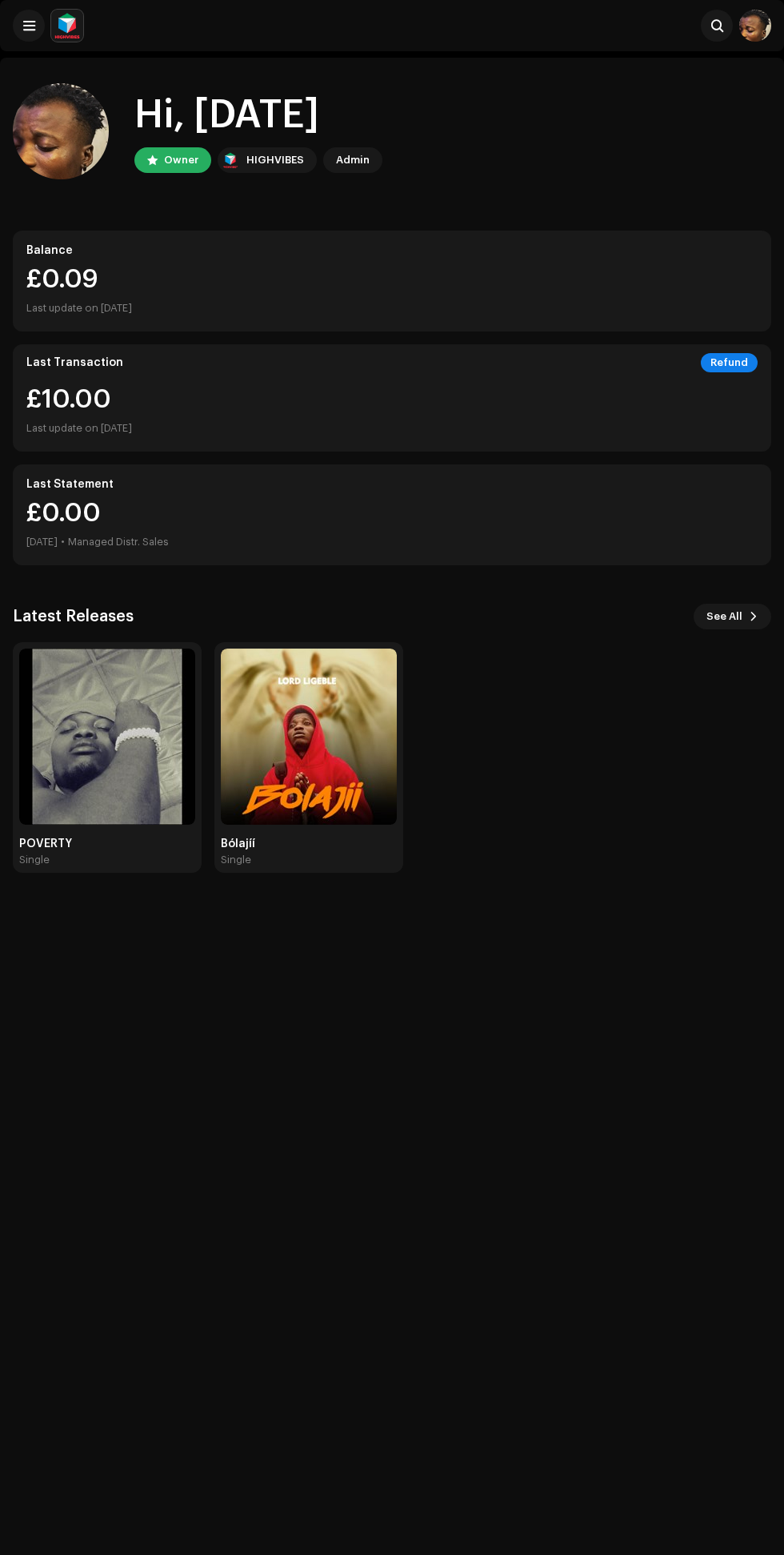
click at [717, 26] on span at bounding box center [717, 25] width 12 height 12
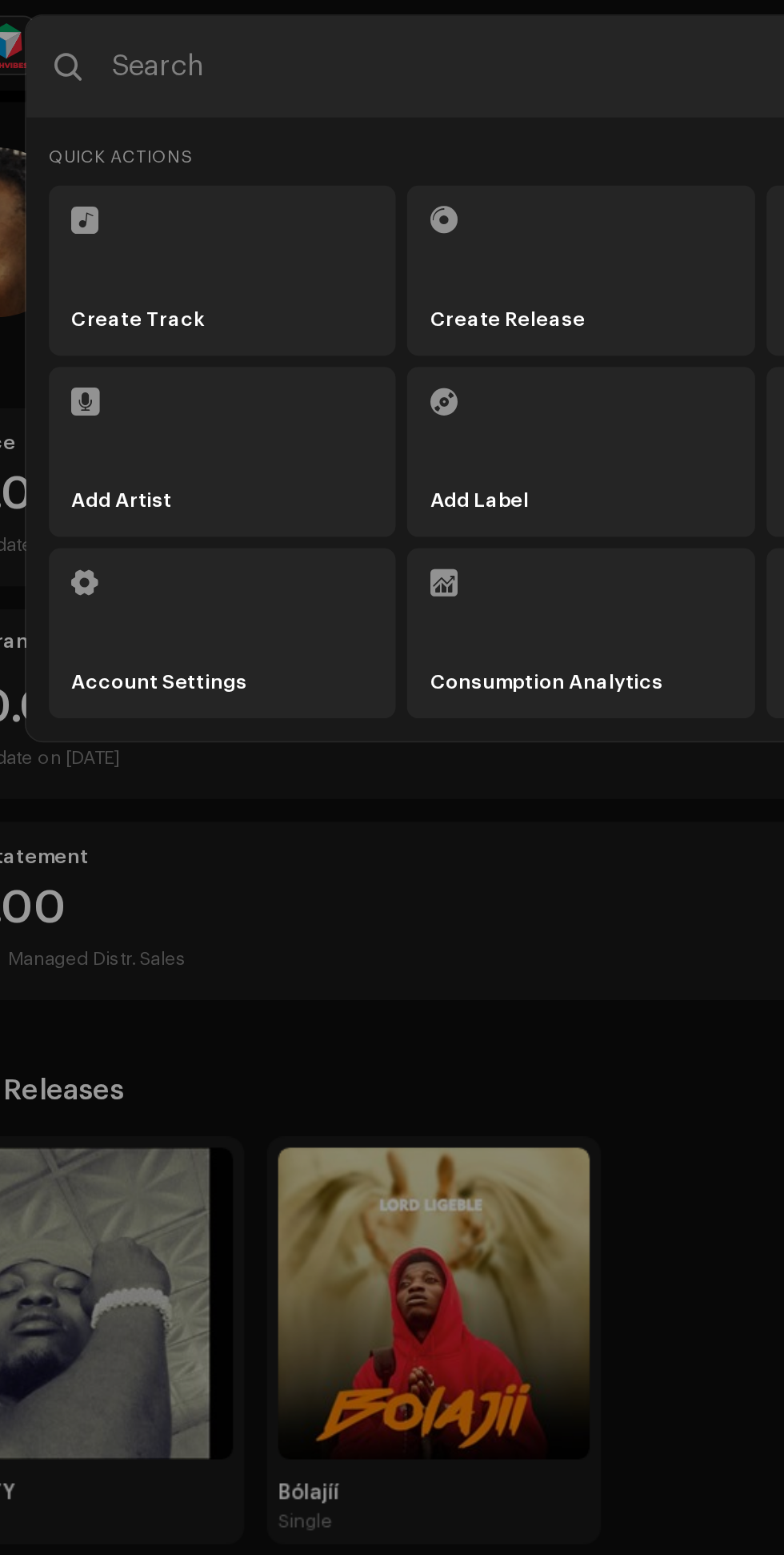
click at [188, 386] on strong "Account Settings" at bounding box center [153, 386] width 99 height 13
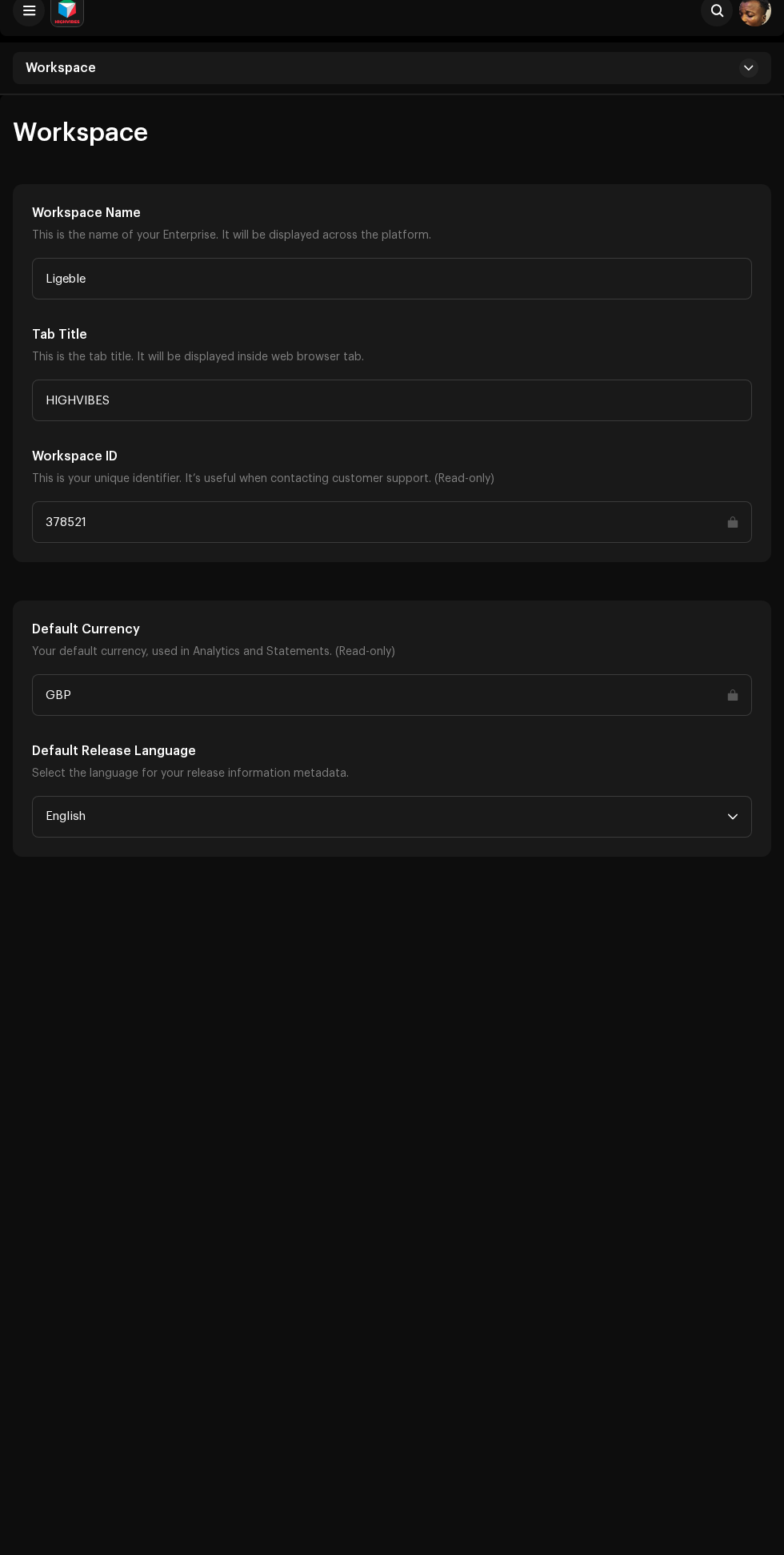
scroll to position [37, 0]
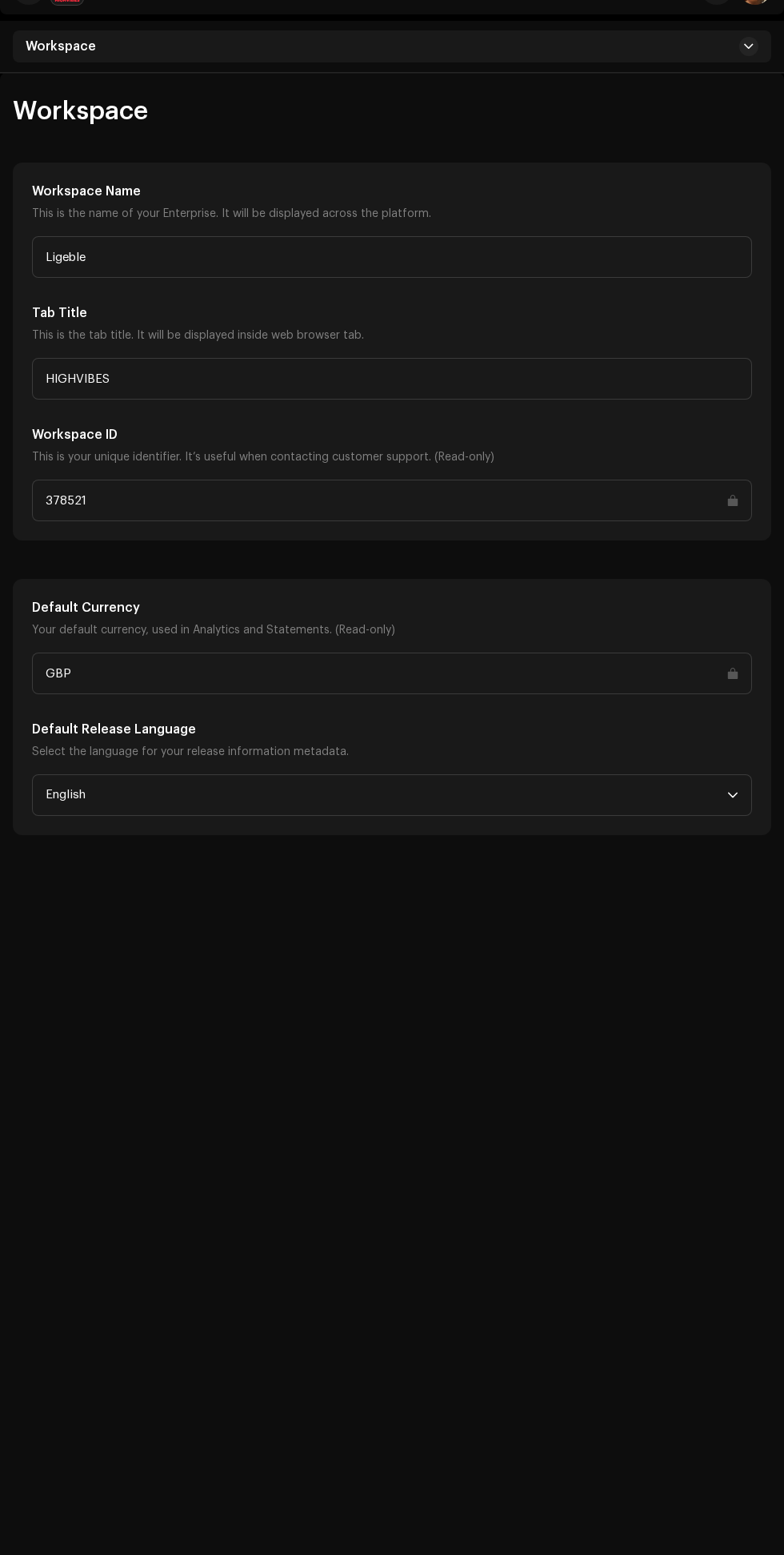
click at [705, 656] on input "GBP" at bounding box center [392, 674] width 720 height 42
click at [725, 672] on input "GBP" at bounding box center [392, 674] width 720 height 42
click at [720, 633] on p "Your default currency, used in Analytics and Statements. (Read-only)" at bounding box center [392, 630] width 720 height 19
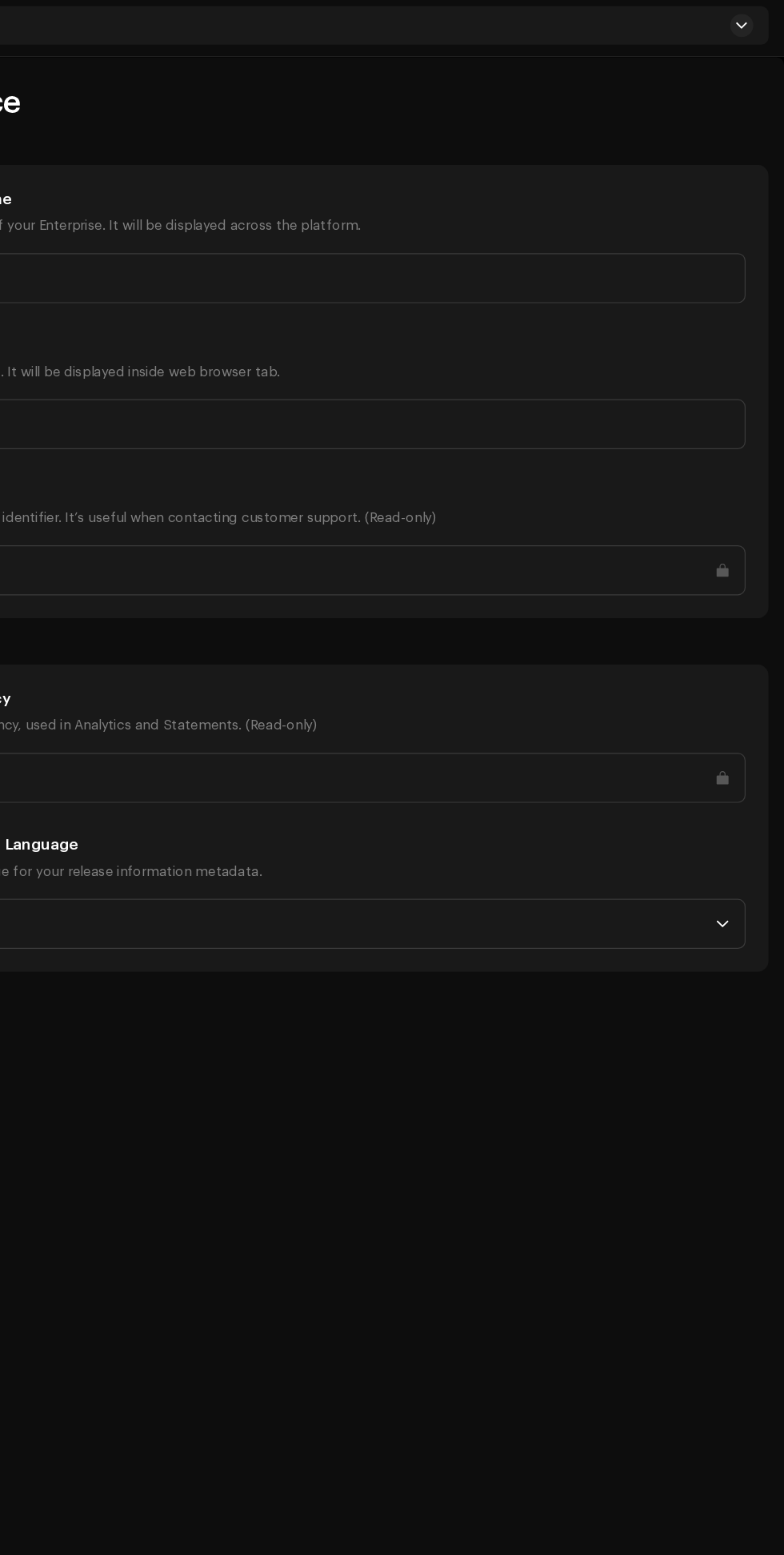
scroll to position [0, 0]
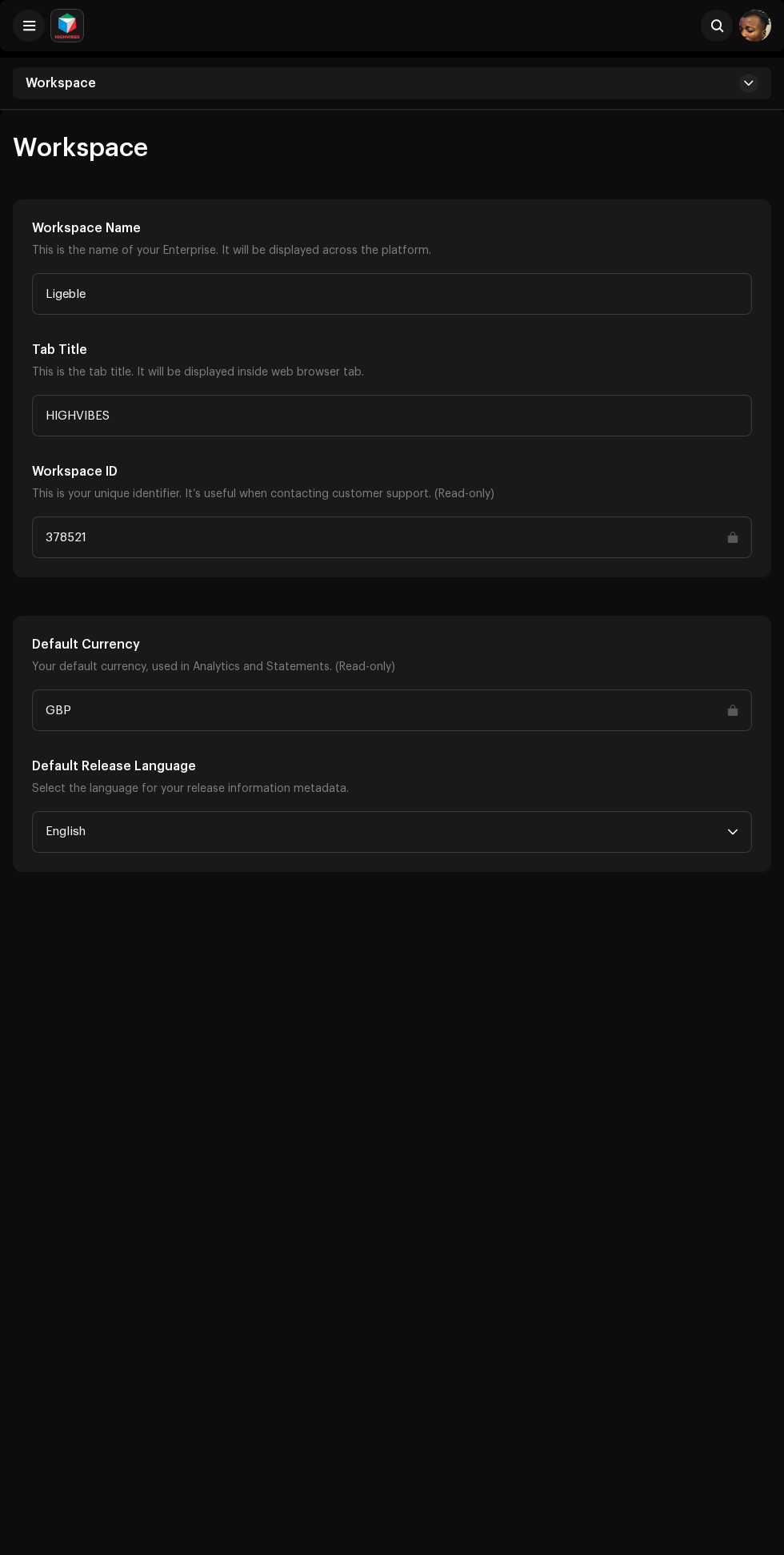
click at [715, 542] on input "378521" at bounding box center [392, 537] width 720 height 42
click at [717, 26] on span at bounding box center [717, 25] width 12 height 12
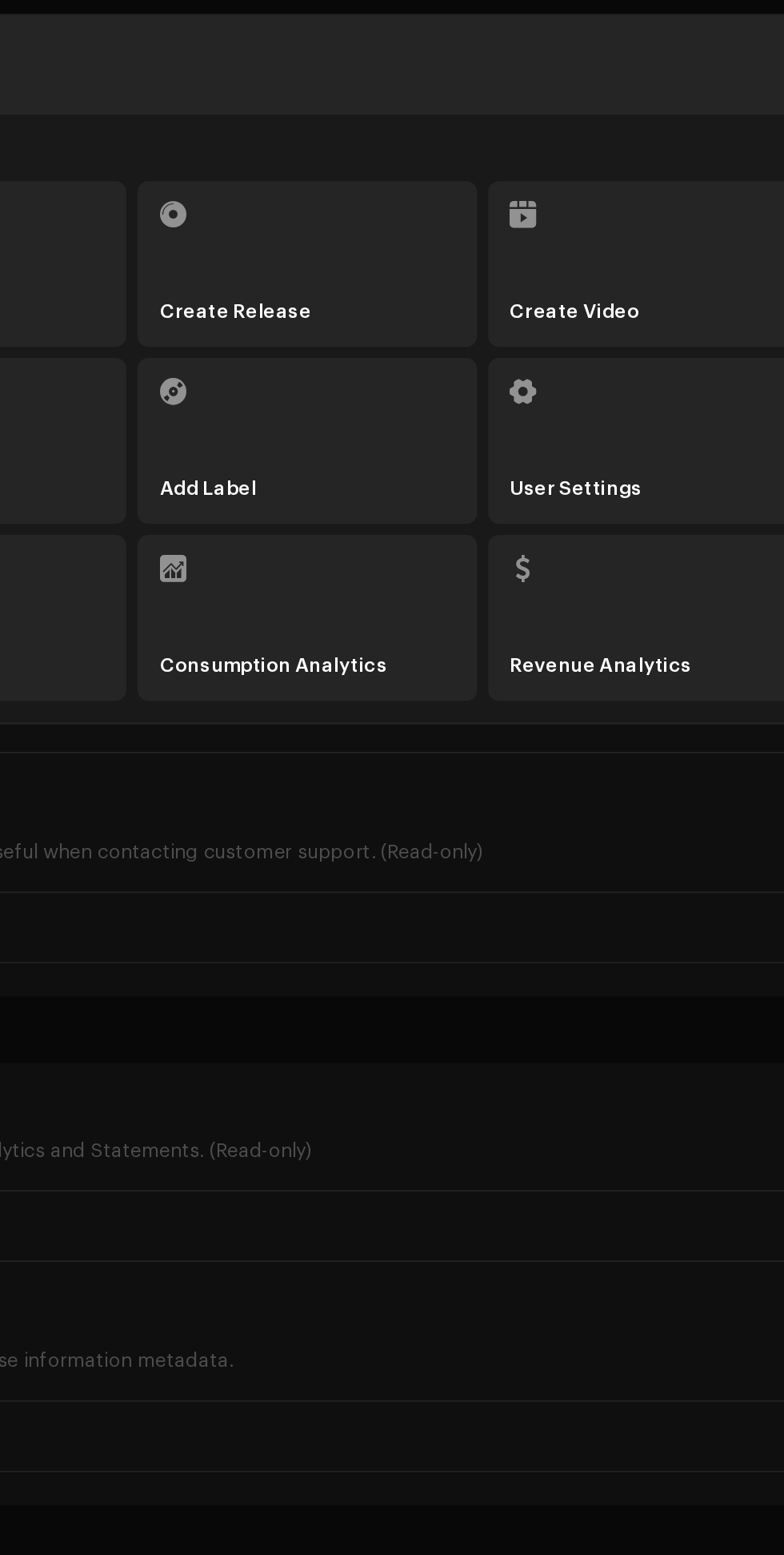
click at [613, 262] on li "User Settings" at bounding box center [595, 255] width 196 height 96
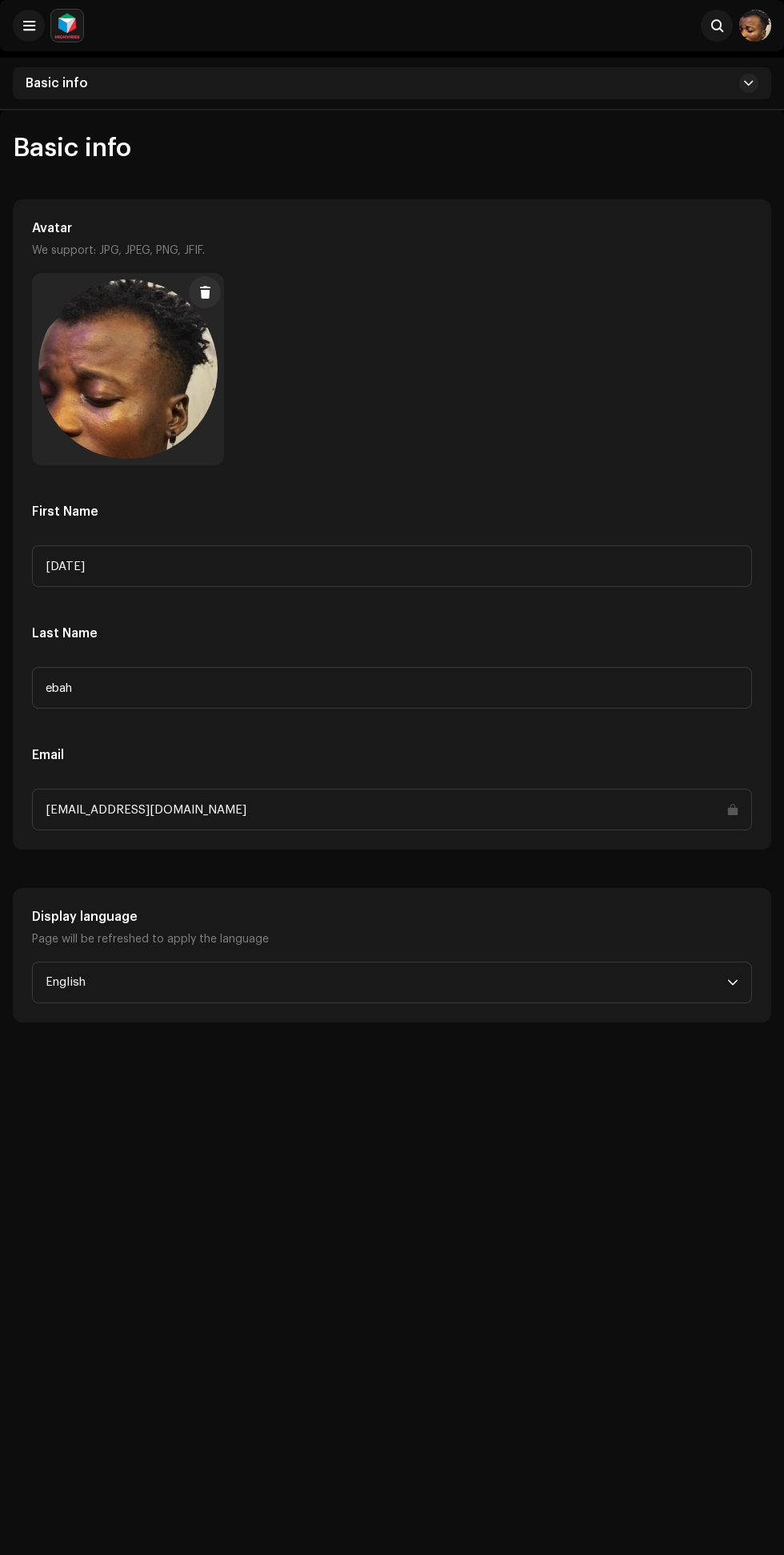
scroll to position [7, 0]
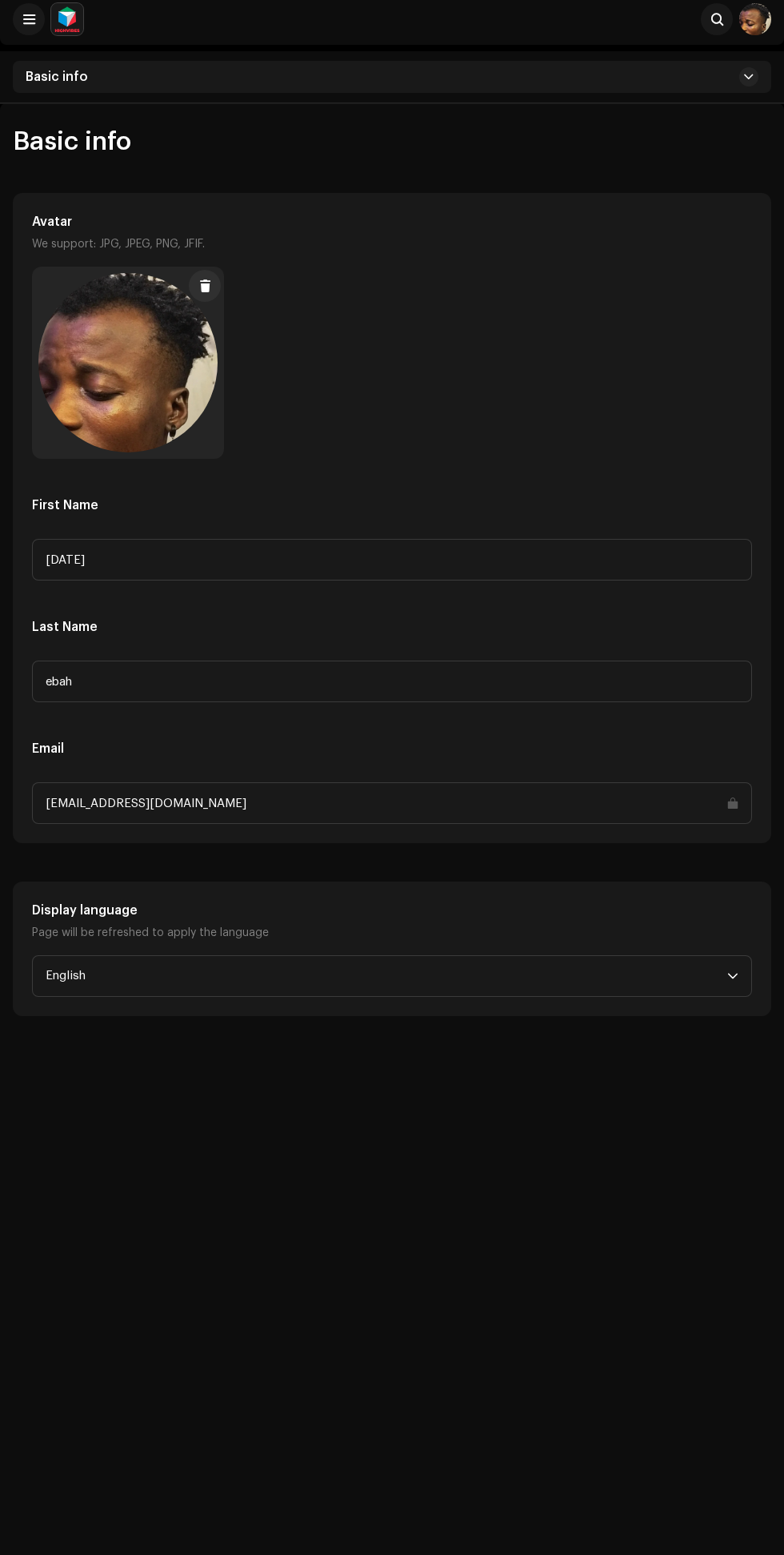
click at [749, 76] on span at bounding box center [749, 76] width 10 height 12
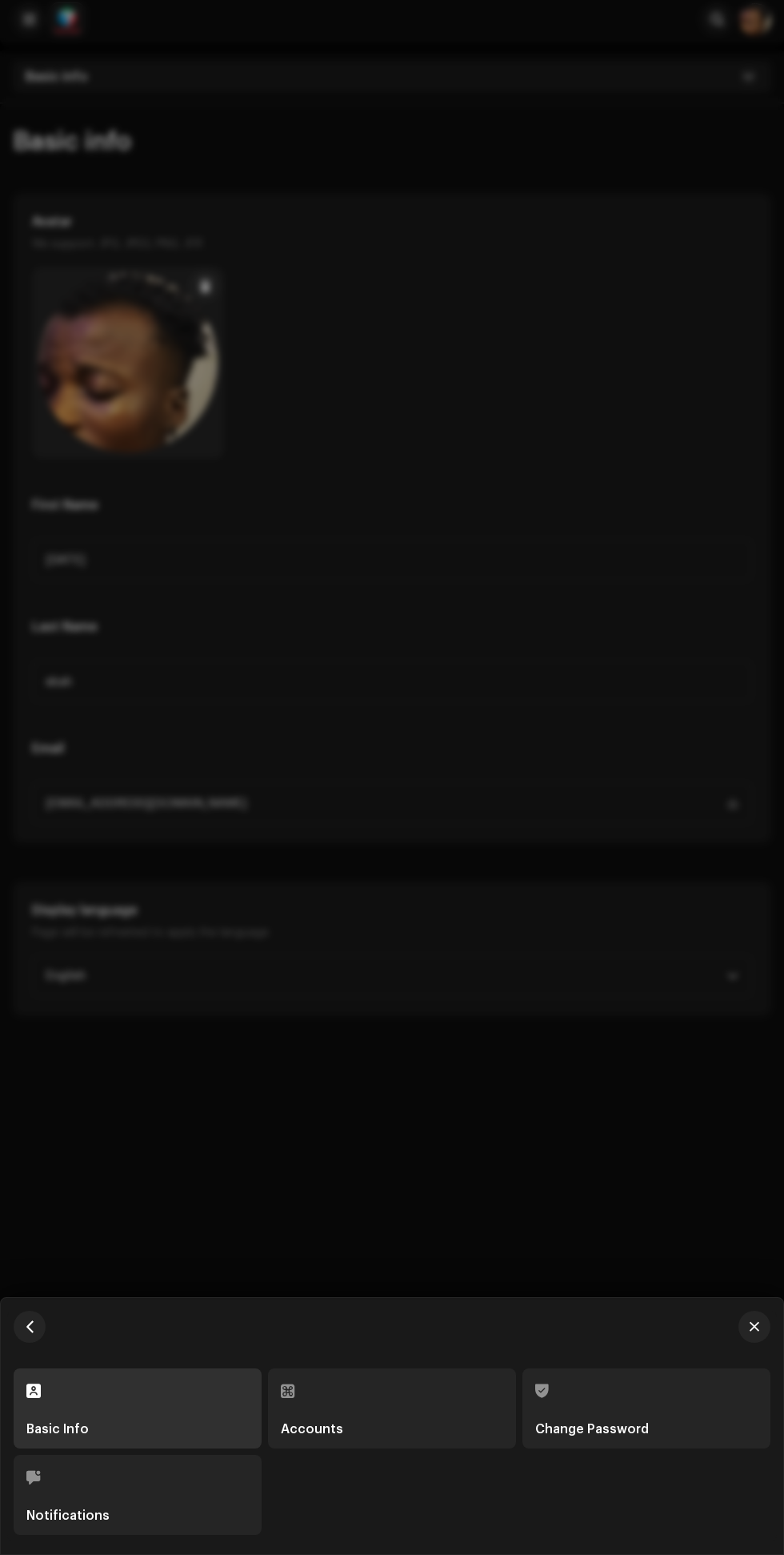
click at [382, 1429] on div "Accounts" at bounding box center [392, 1428] width 223 height 12
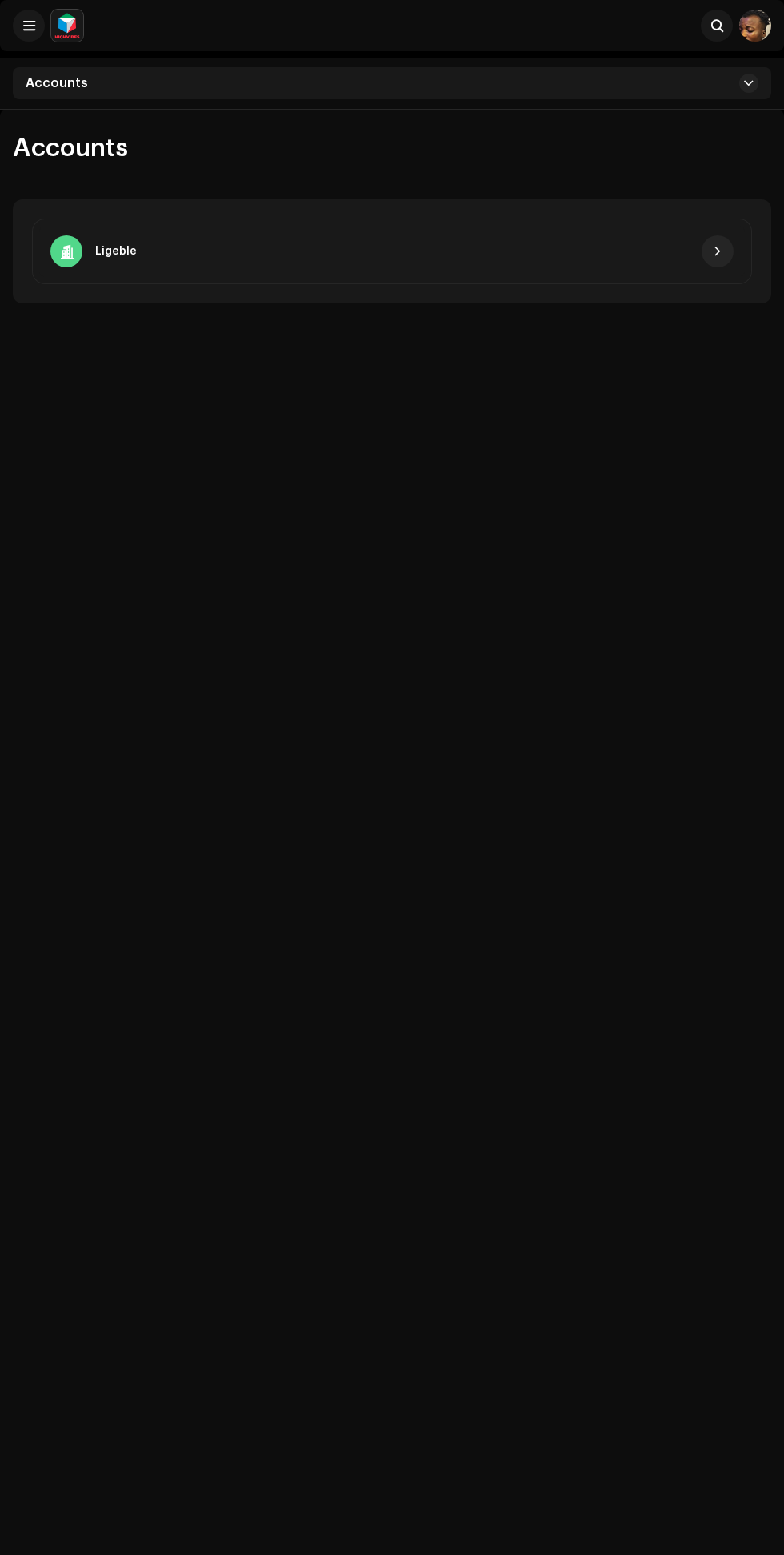
click at [745, 83] on span at bounding box center [749, 83] width 10 height 12
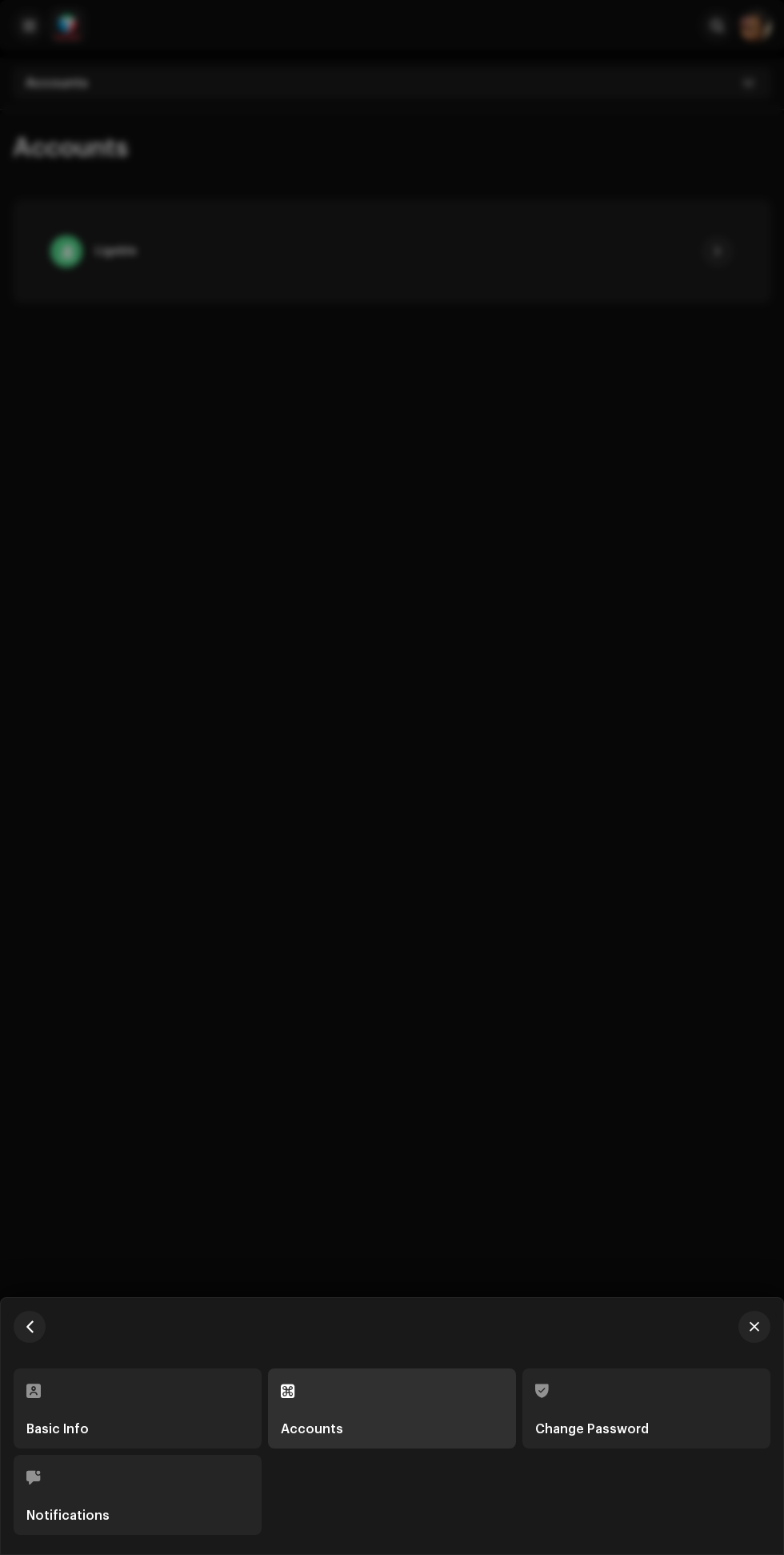
click at [136, 1516] on div "Notifications" at bounding box center [138, 1515] width 223 height 12
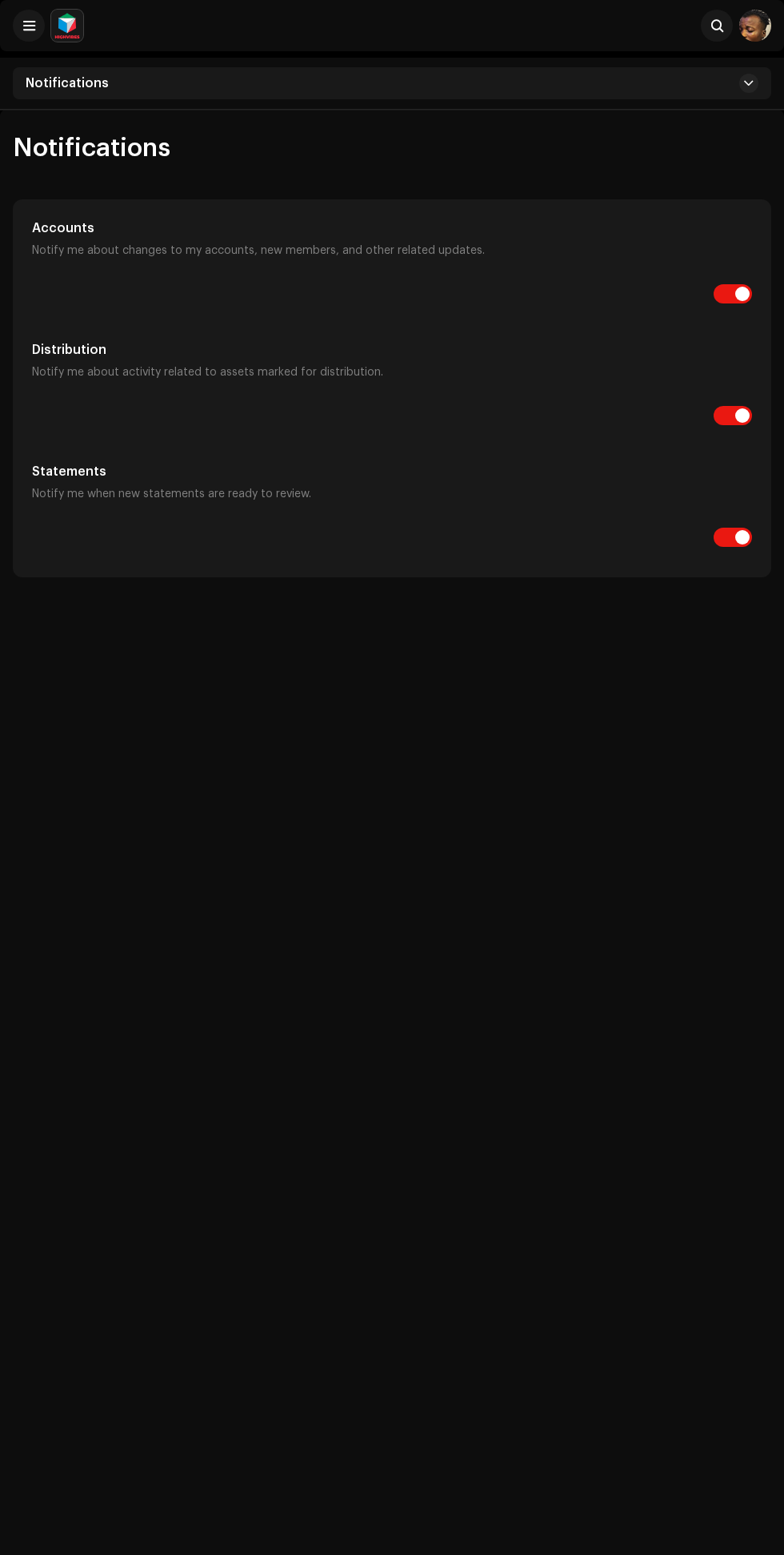
click at [749, 83] on span at bounding box center [749, 83] width 10 height 12
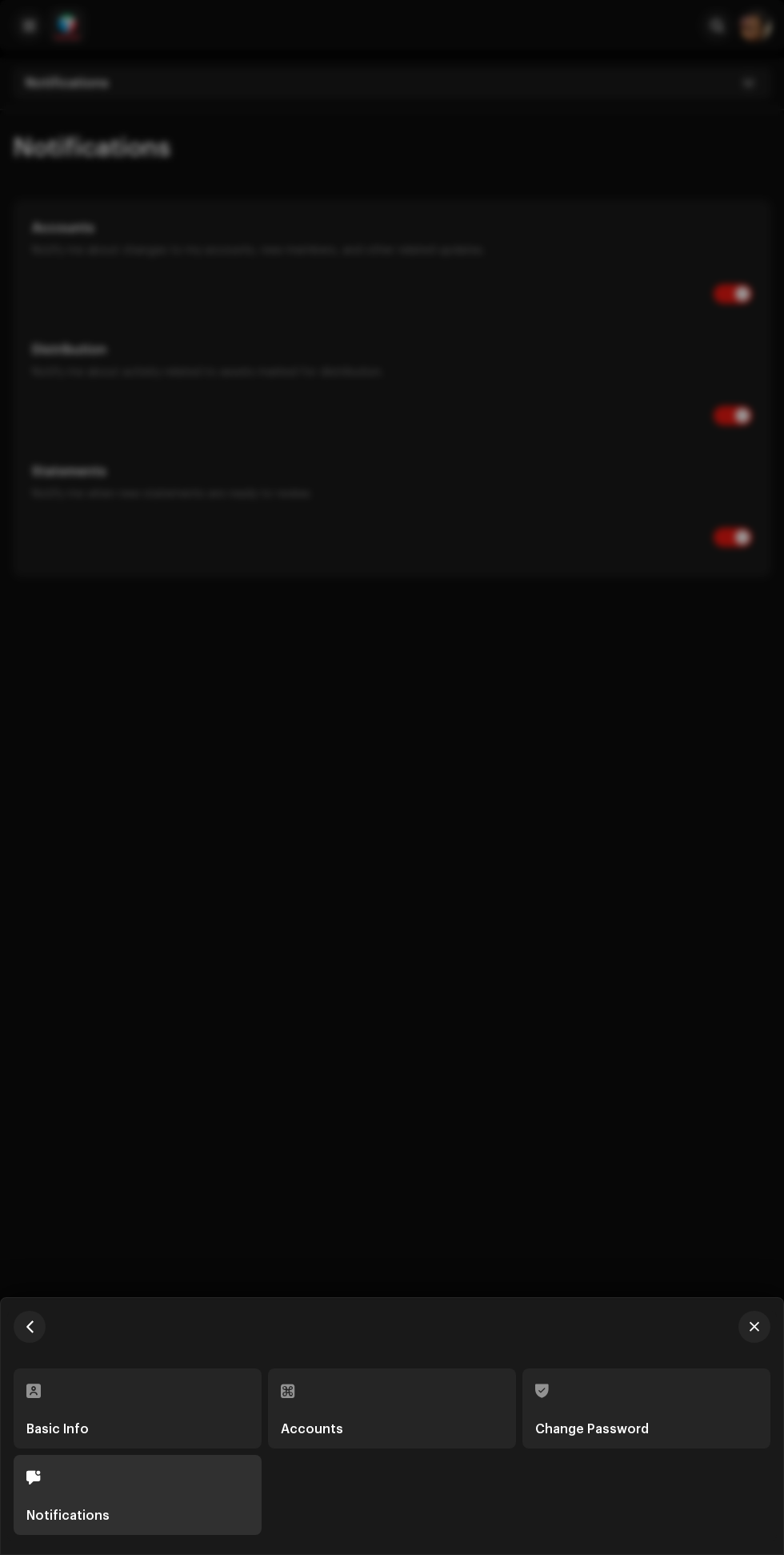
click at [179, 1423] on div "Basic Info" at bounding box center [138, 1428] width 223 height 12
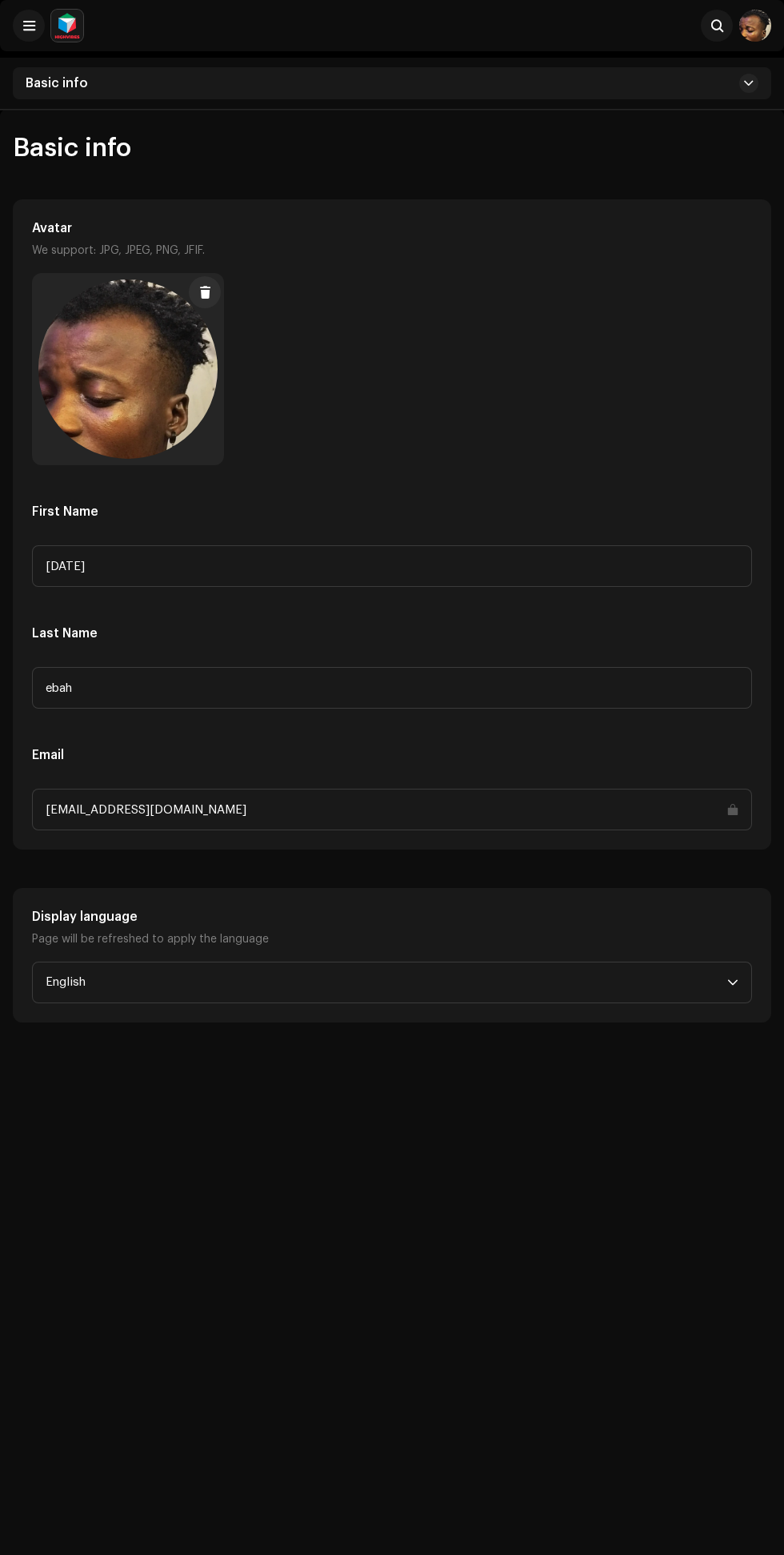
click at [749, 83] on span at bounding box center [749, 83] width 10 height 12
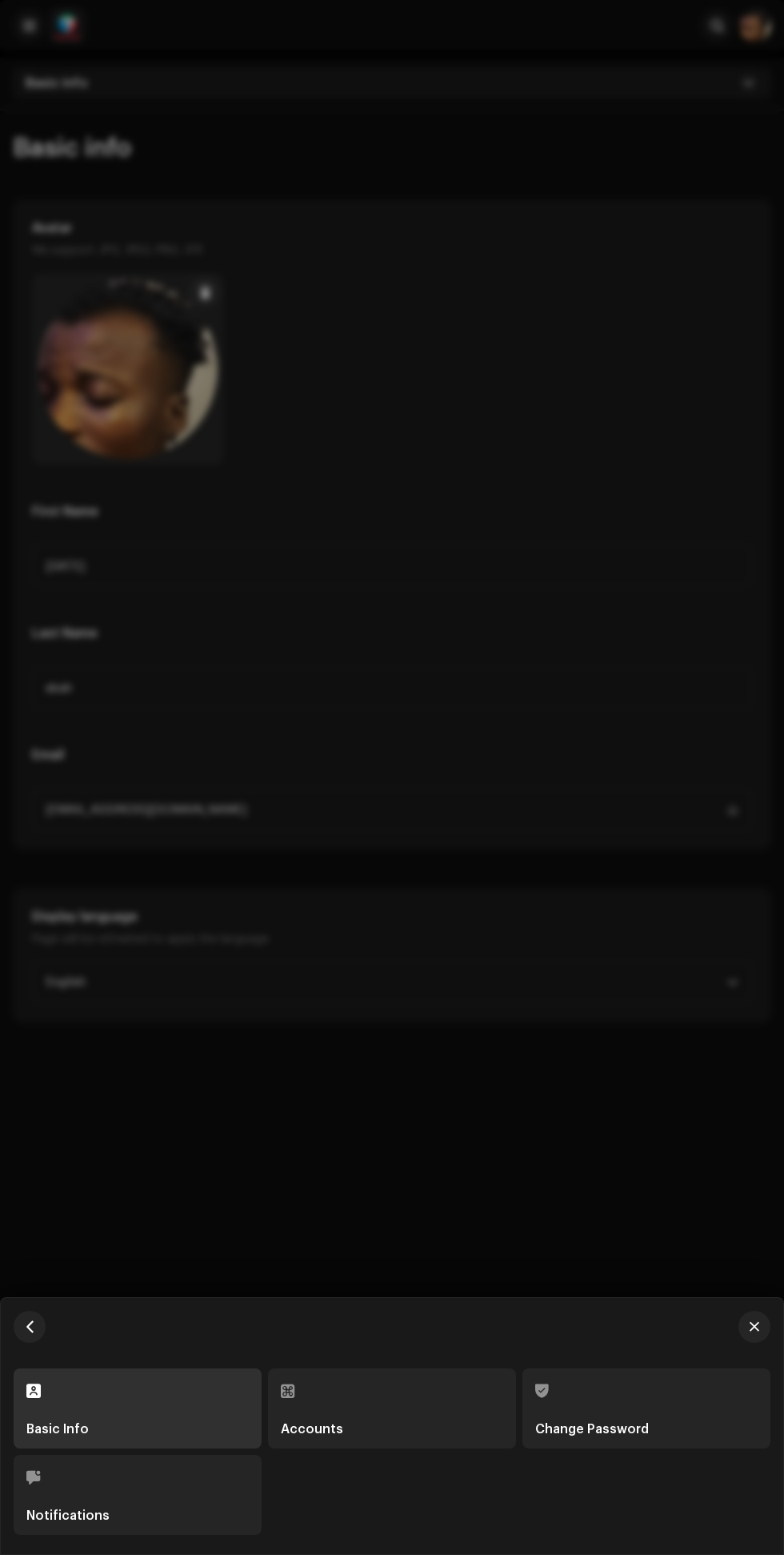
click at [403, 1429] on div "Accounts" at bounding box center [392, 1428] width 223 height 12
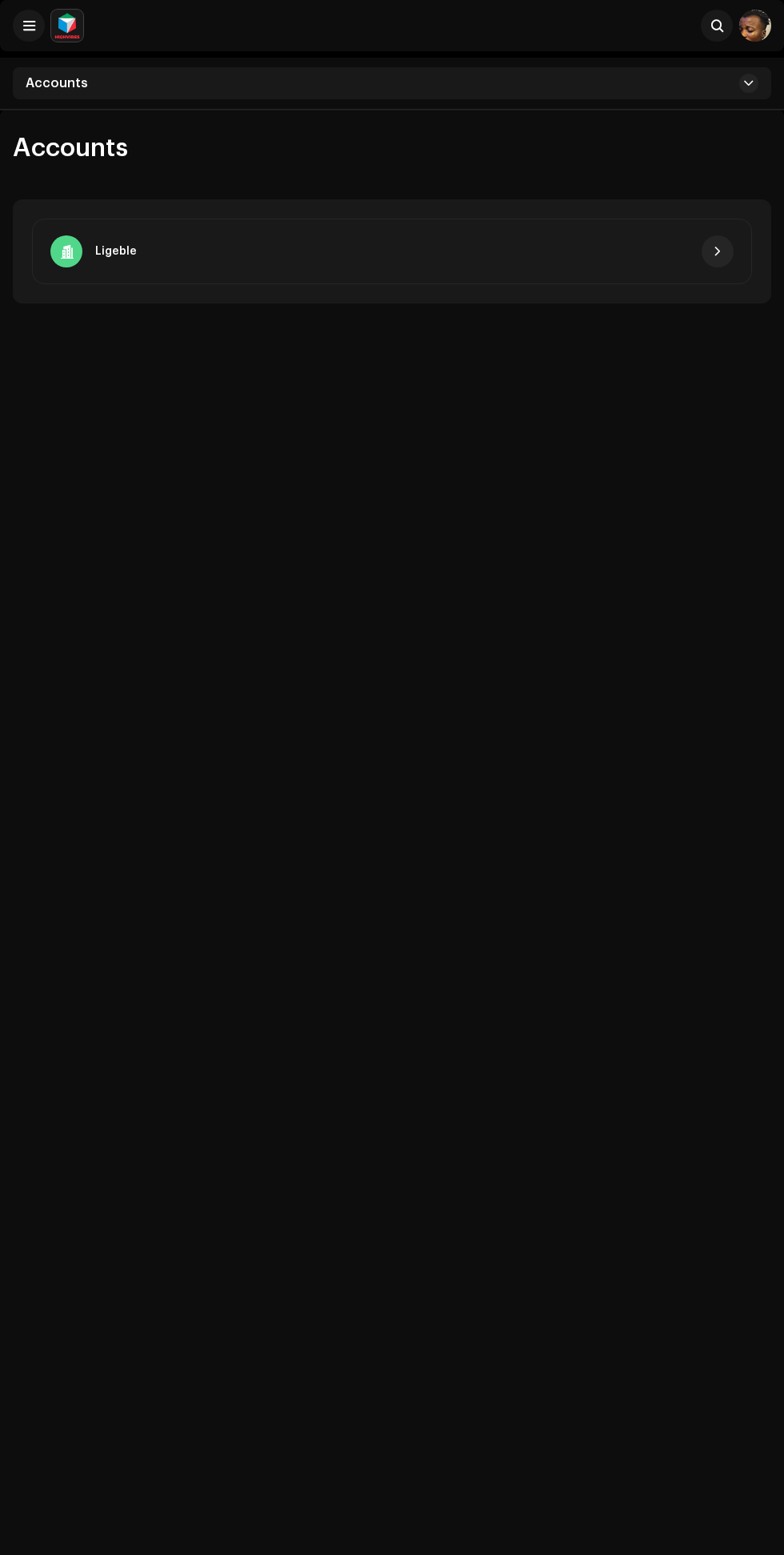
click at [749, 83] on span at bounding box center [749, 83] width 10 height 12
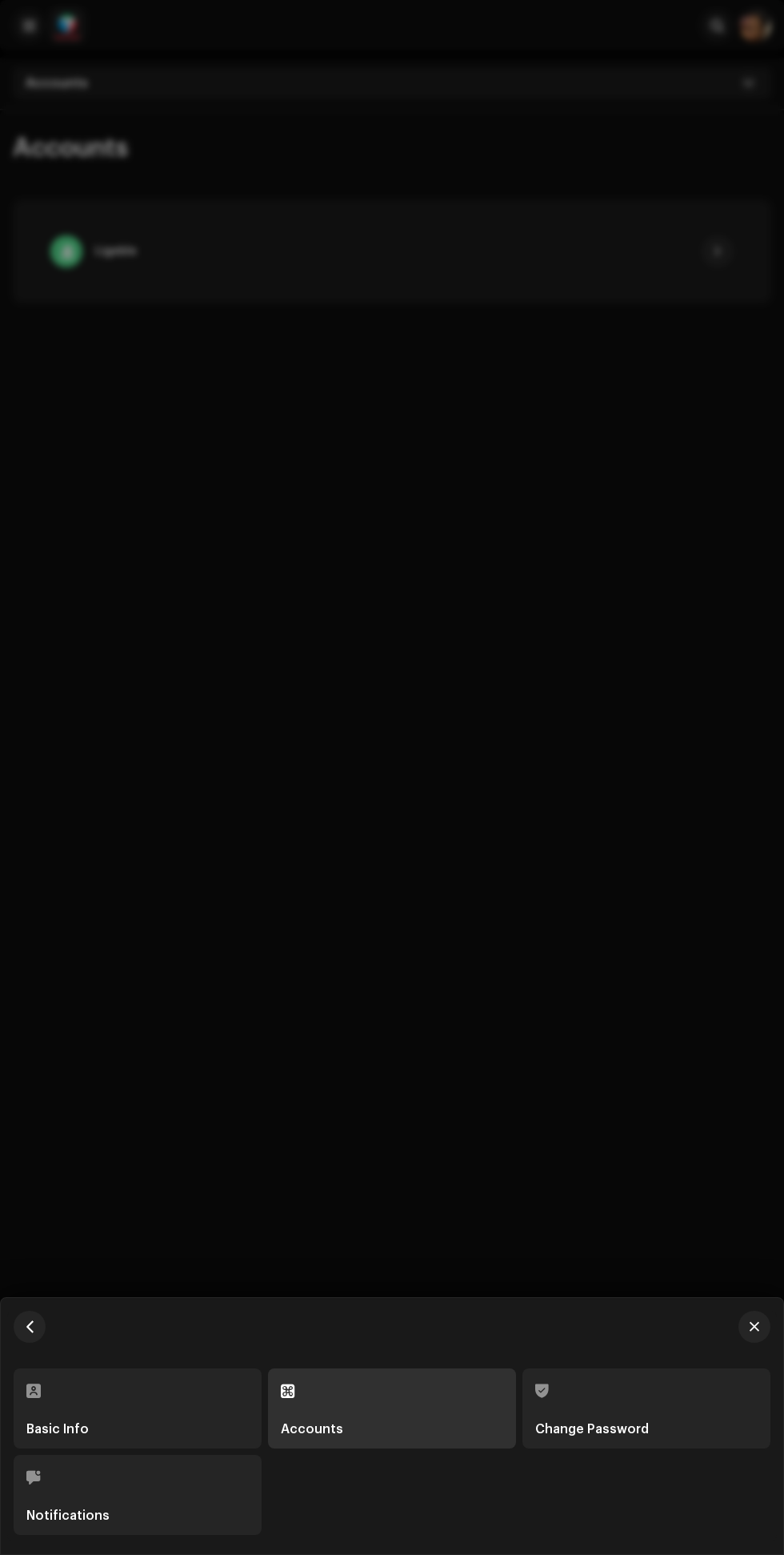
click at [509, 509] on div at bounding box center [392, 778] width 784 height 1555
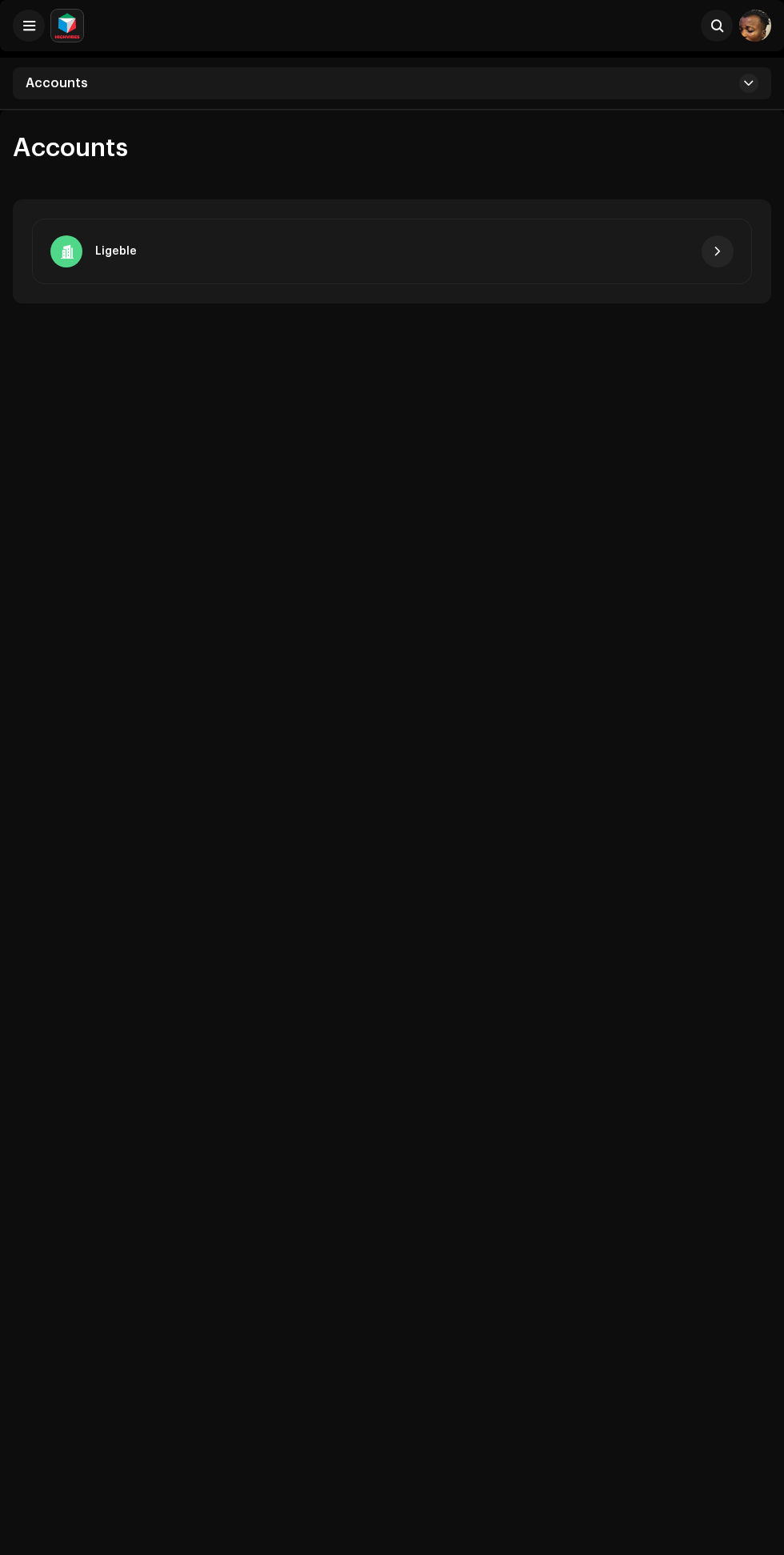
click at [715, 26] on span at bounding box center [717, 25] width 12 height 12
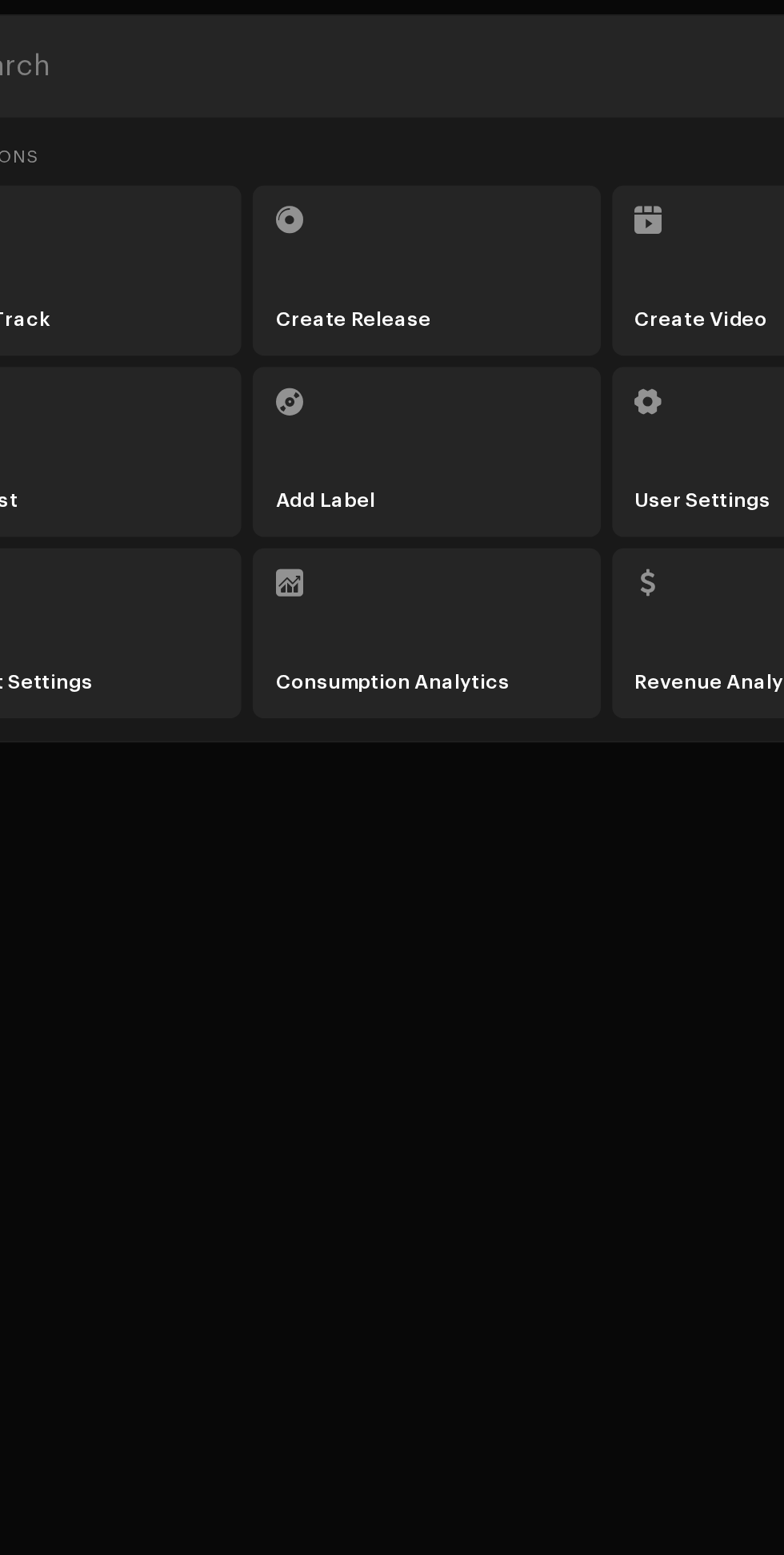
click at [462, 349] on li "Consumption Analytics" at bounding box center [392, 357] width 196 height 96
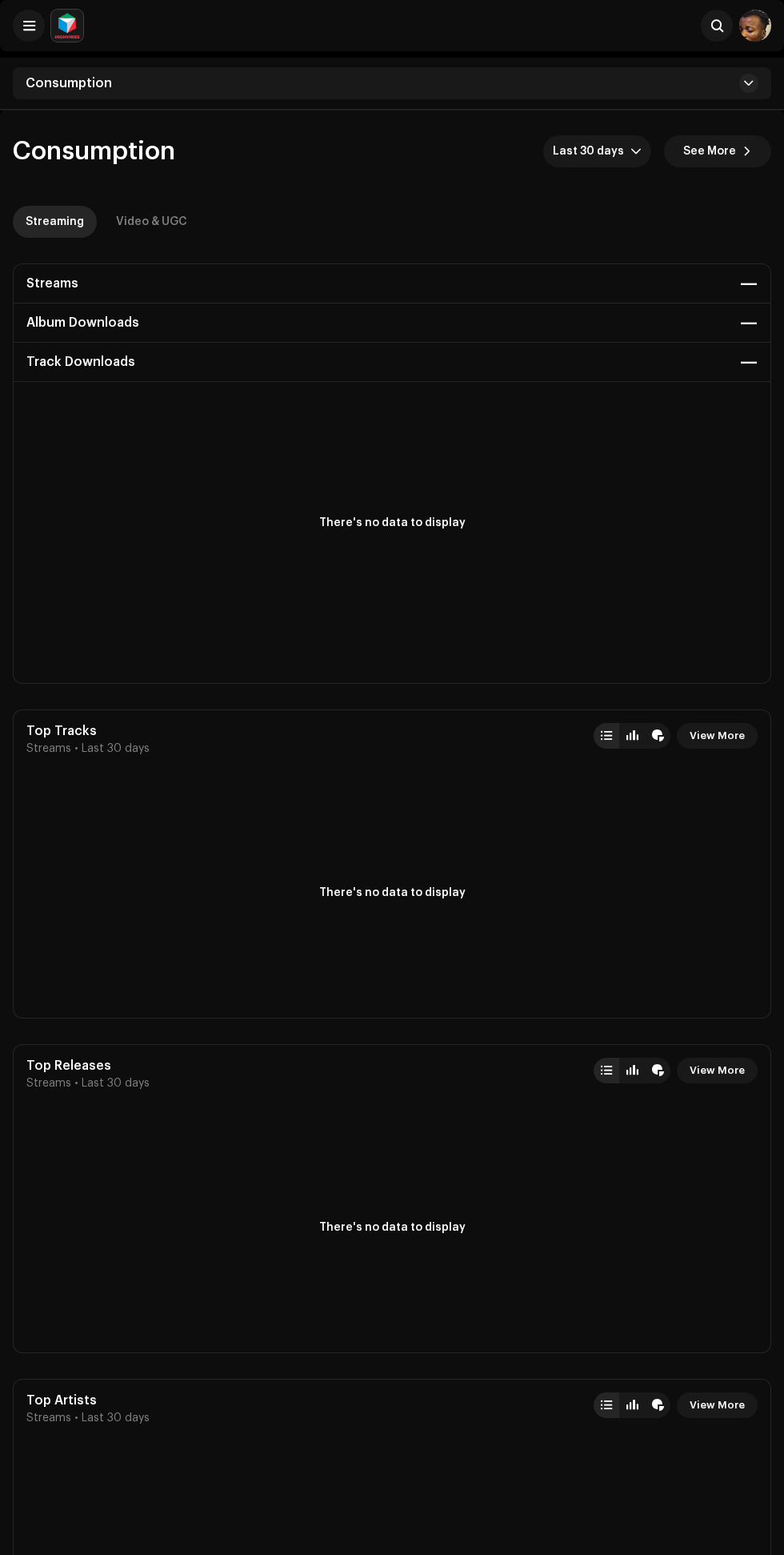
click at [639, 286] on div "Streams — Album Downloads — Track Downloads —" at bounding box center [392, 323] width 757 height 118
click at [728, 288] on div "Streams — Album Downloads — Track Downloads —" at bounding box center [392, 323] width 757 height 118
click at [748, 322] on div "Streams — Album Downloads — Track Downloads —" at bounding box center [392, 323] width 757 height 118
click at [745, 285] on div "Streams — Album Downloads — Track Downloads —" at bounding box center [392, 323] width 757 height 118
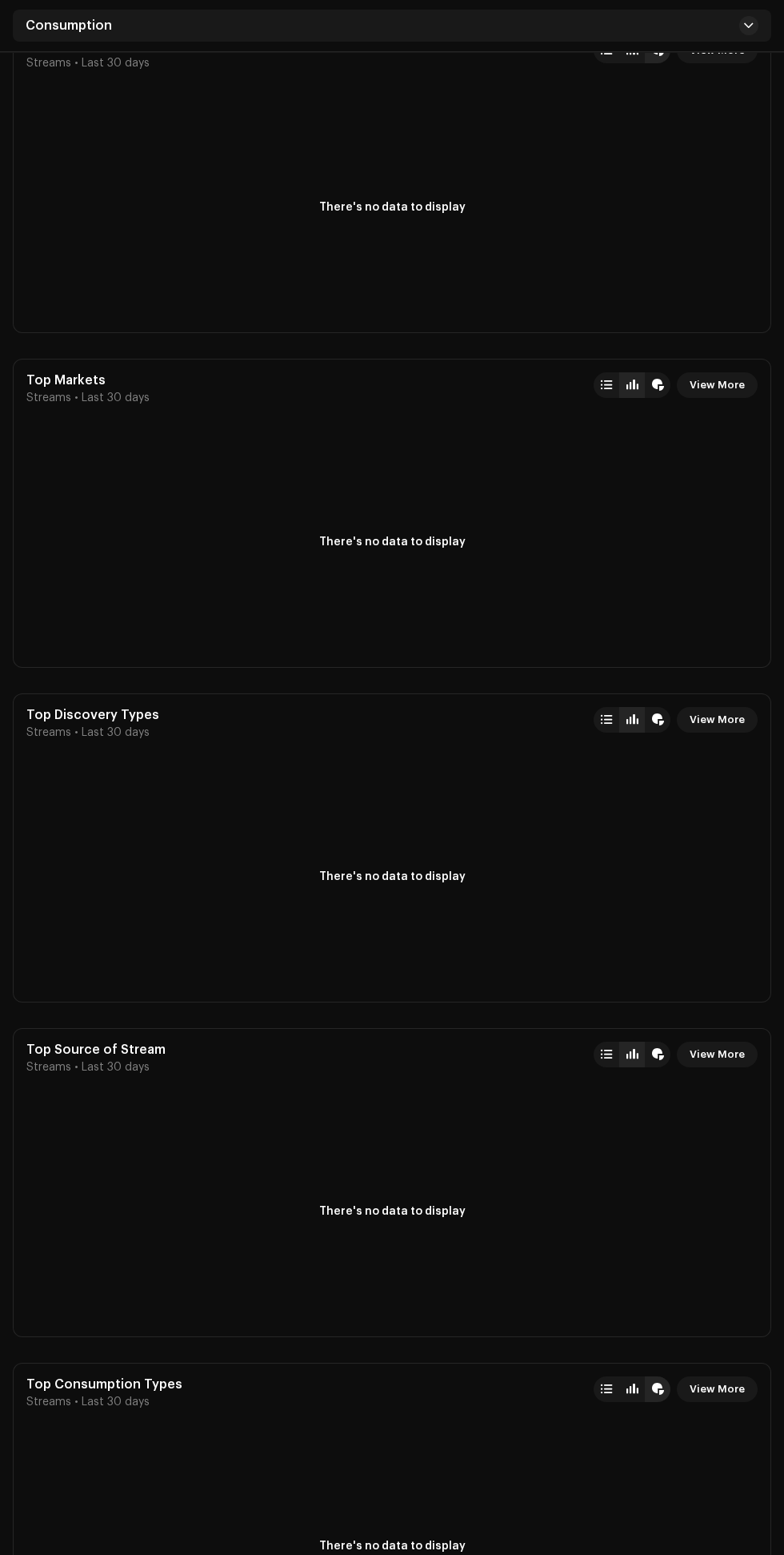
scroll to position [2700, 0]
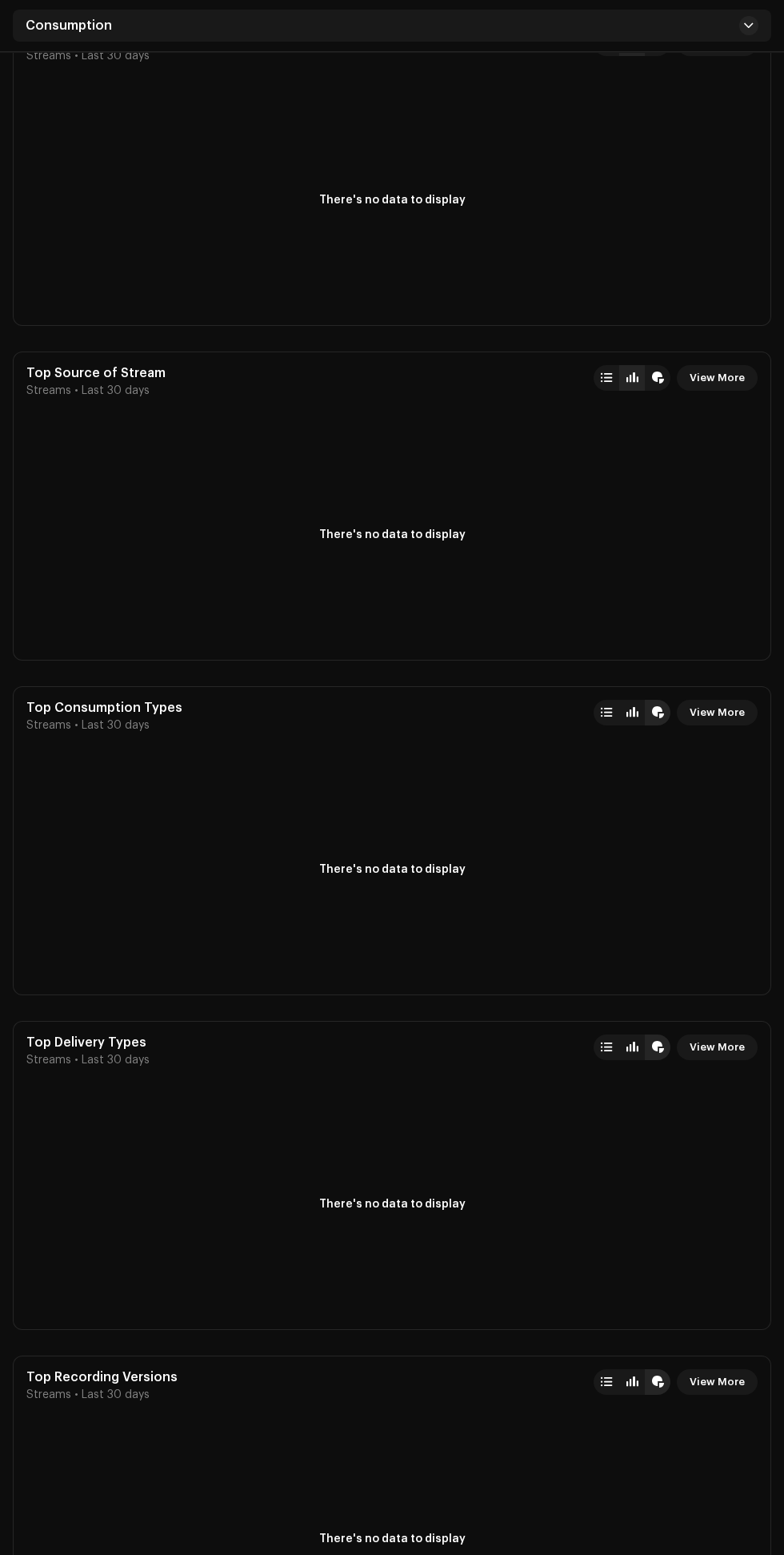
click at [660, 1385] on div at bounding box center [658, 1382] width 12 height 12
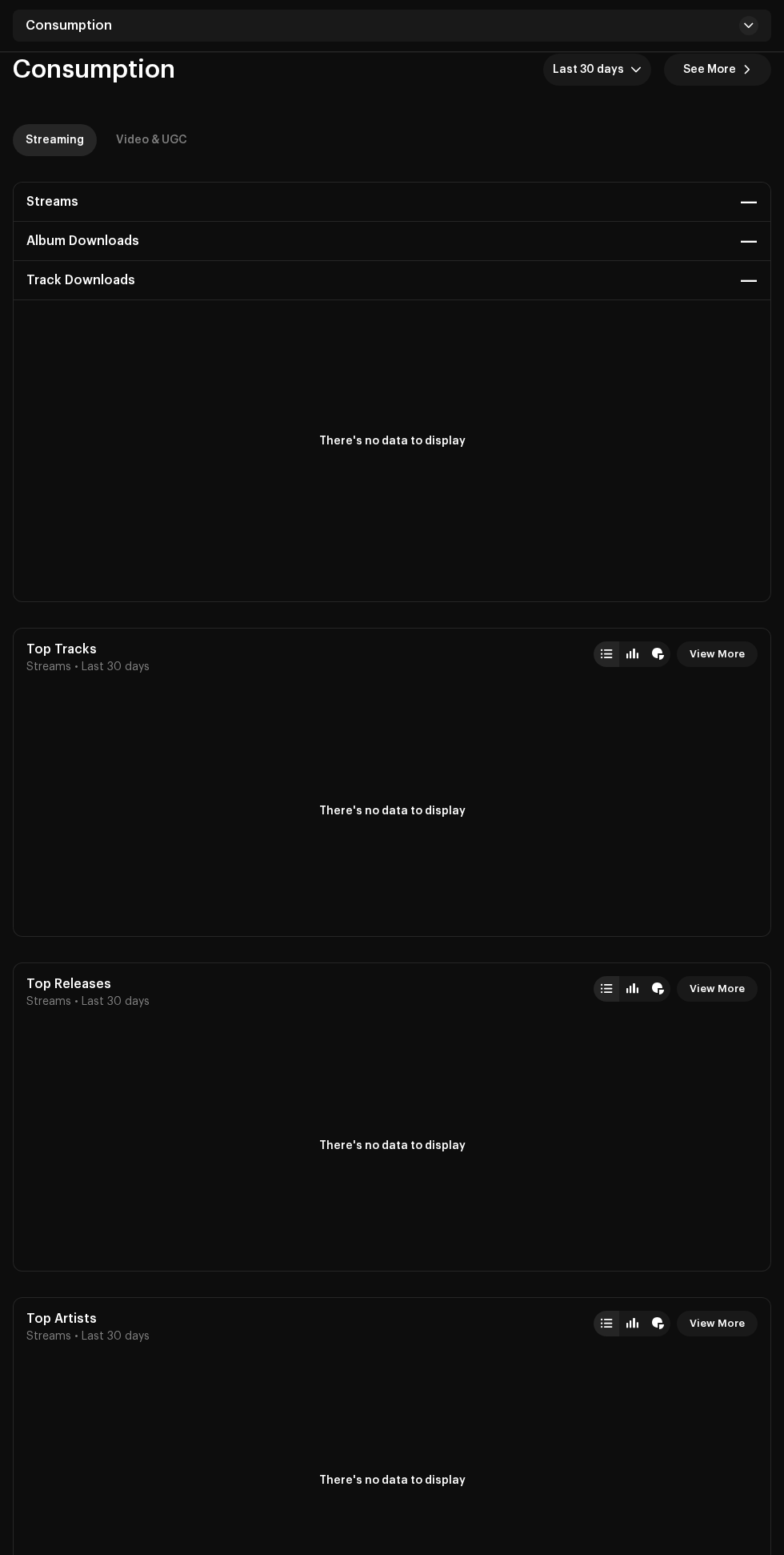
scroll to position [0, 0]
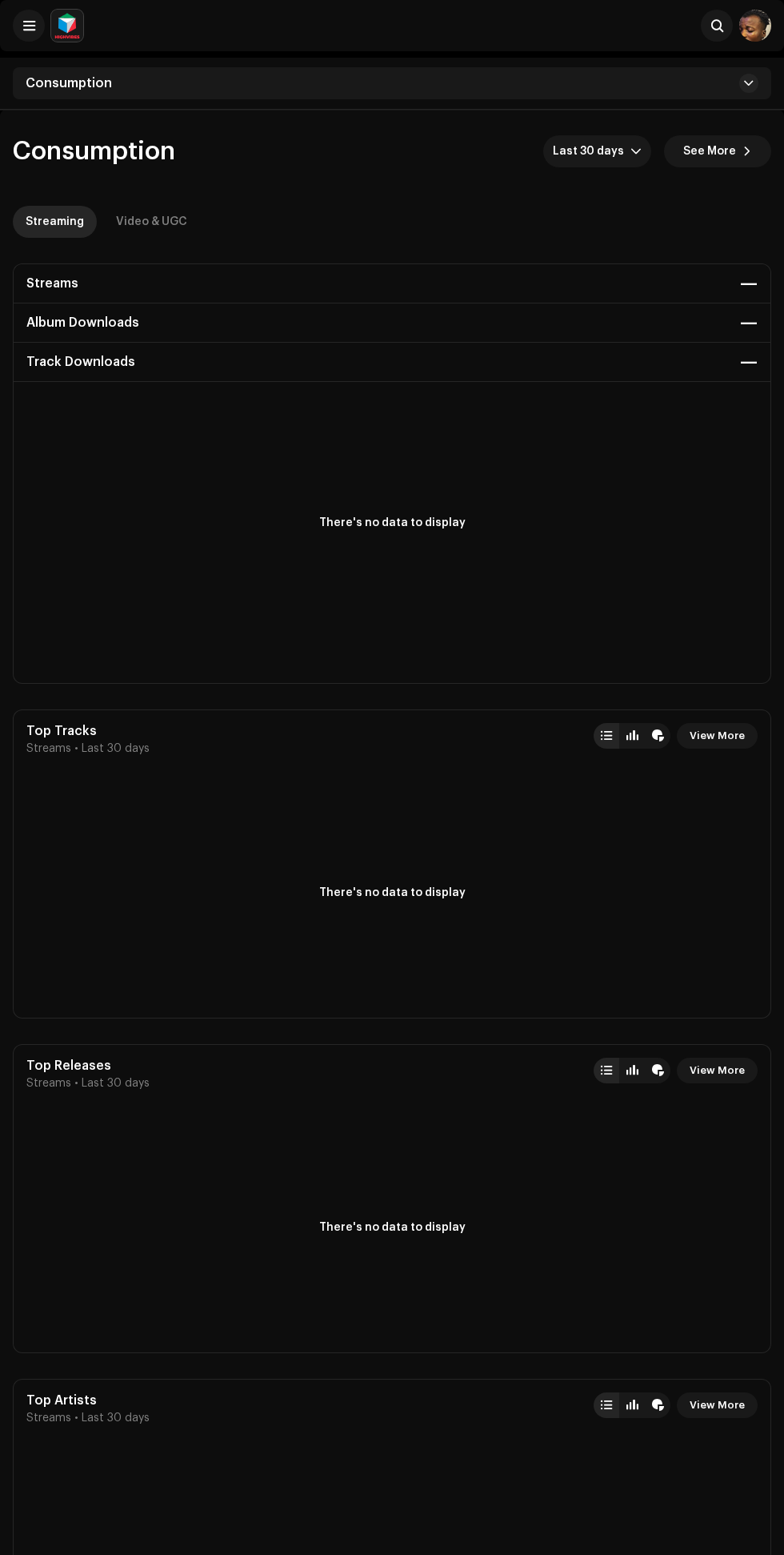
click at [132, 222] on div "Video & UGC" at bounding box center [151, 222] width 71 height 32
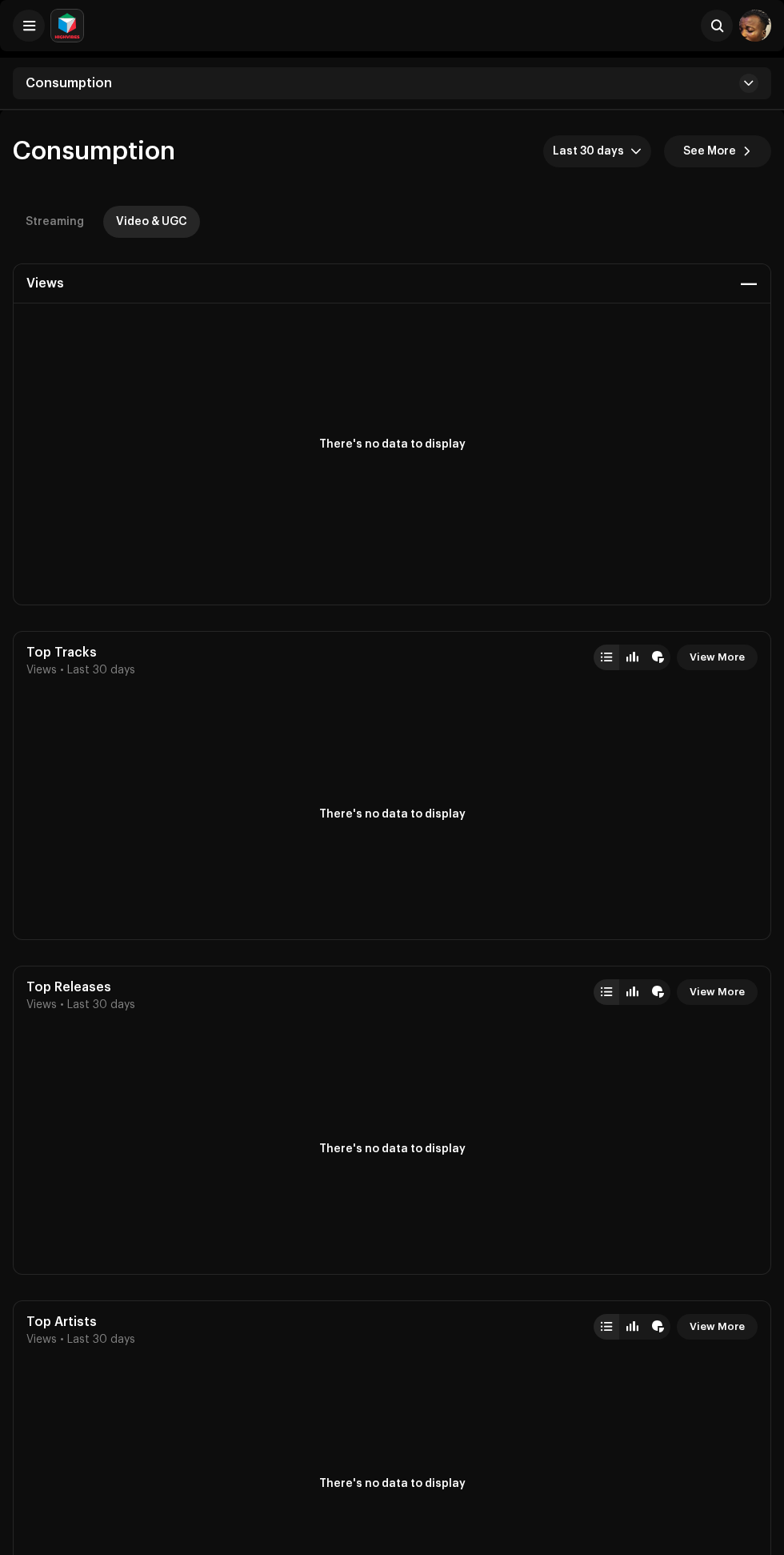
click at [46, 222] on div "Streaming" at bounding box center [54, 222] width 58 height 32
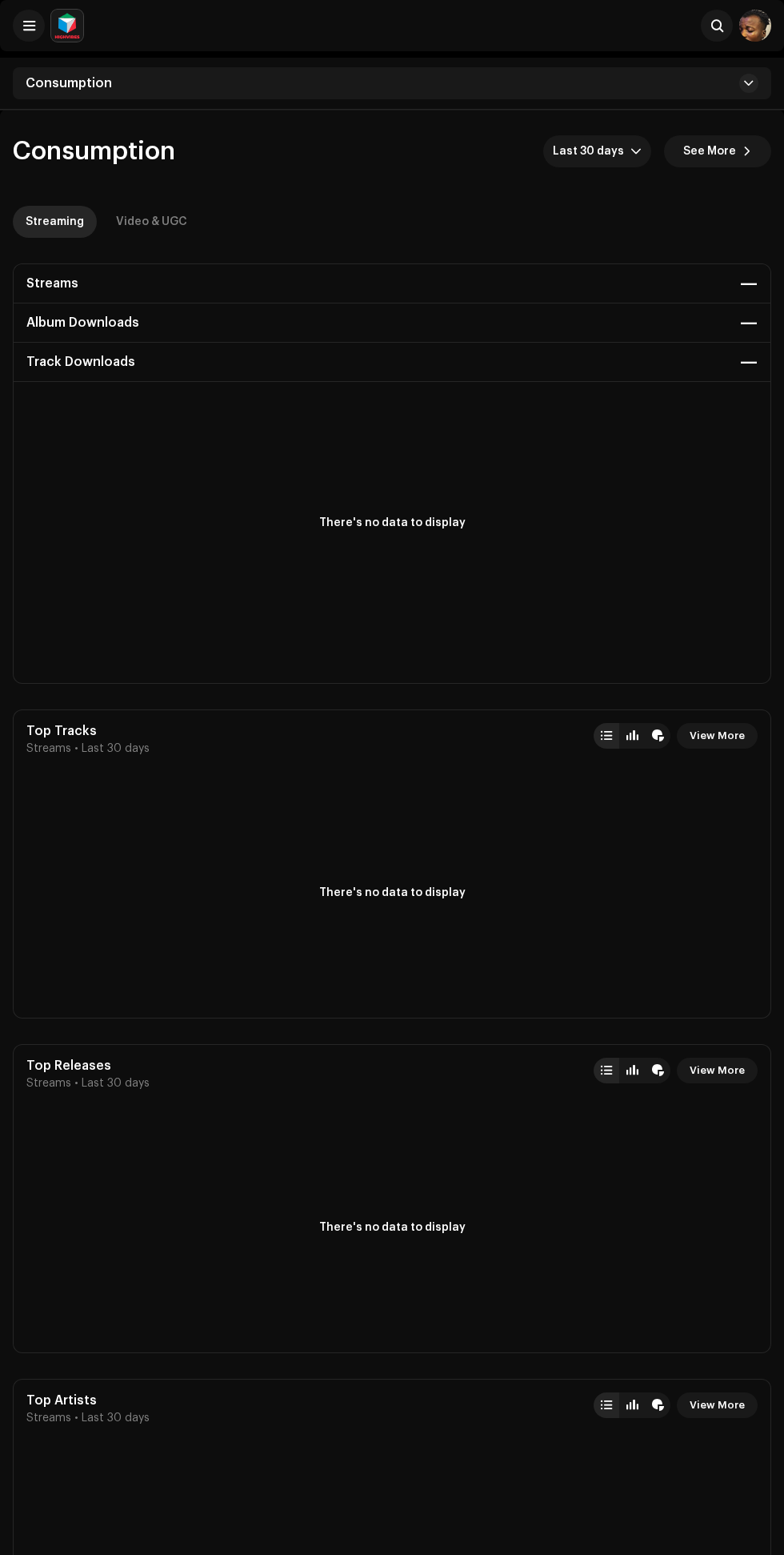
click at [715, 151] on span "See More" at bounding box center [710, 151] width 52 height 32
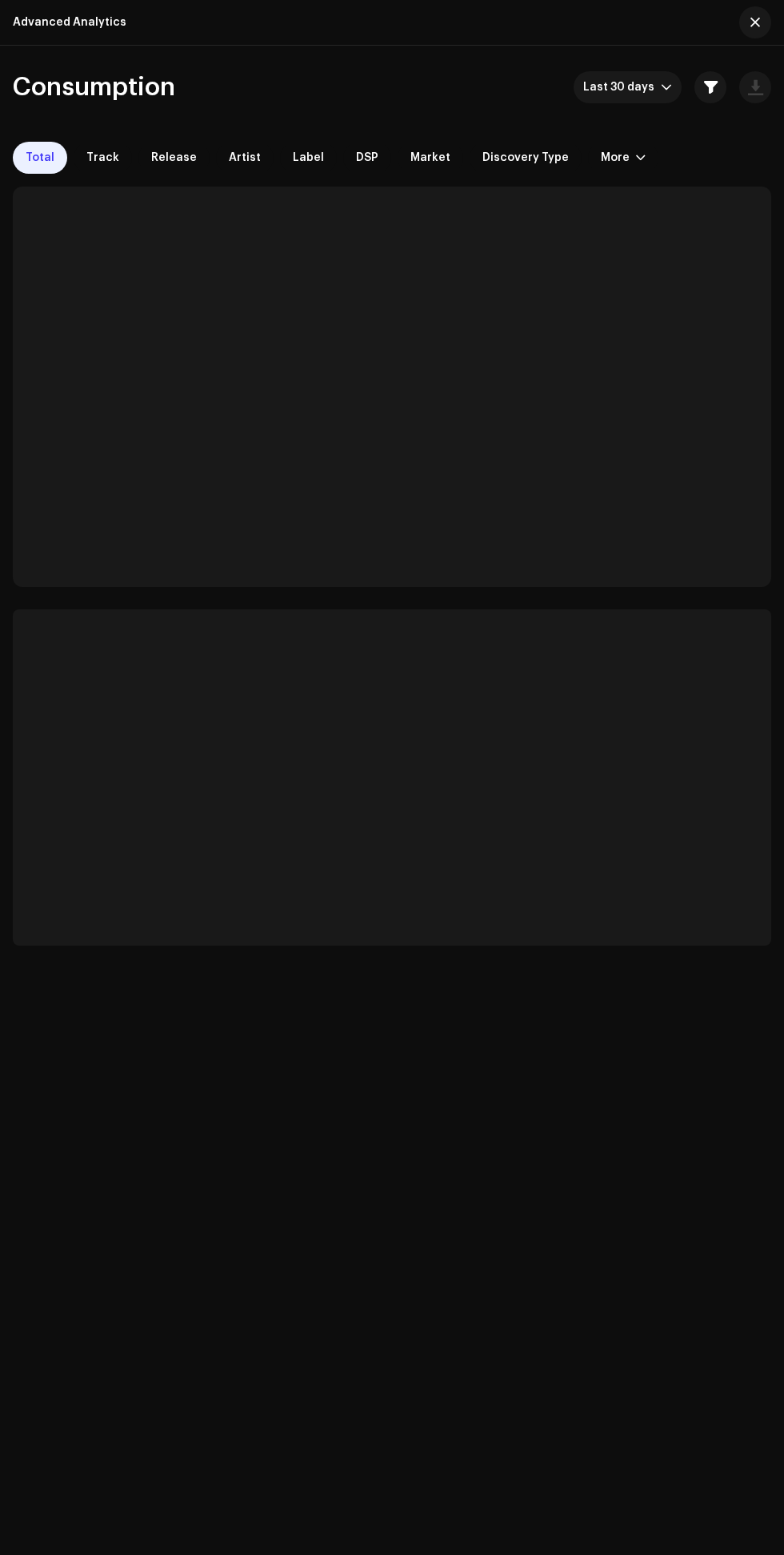
click at [699, 154] on div "Advanced Analytics Consumption Last 30 days Total Track Release Artist Label DS…" at bounding box center [392, 887] width 784 height 1555
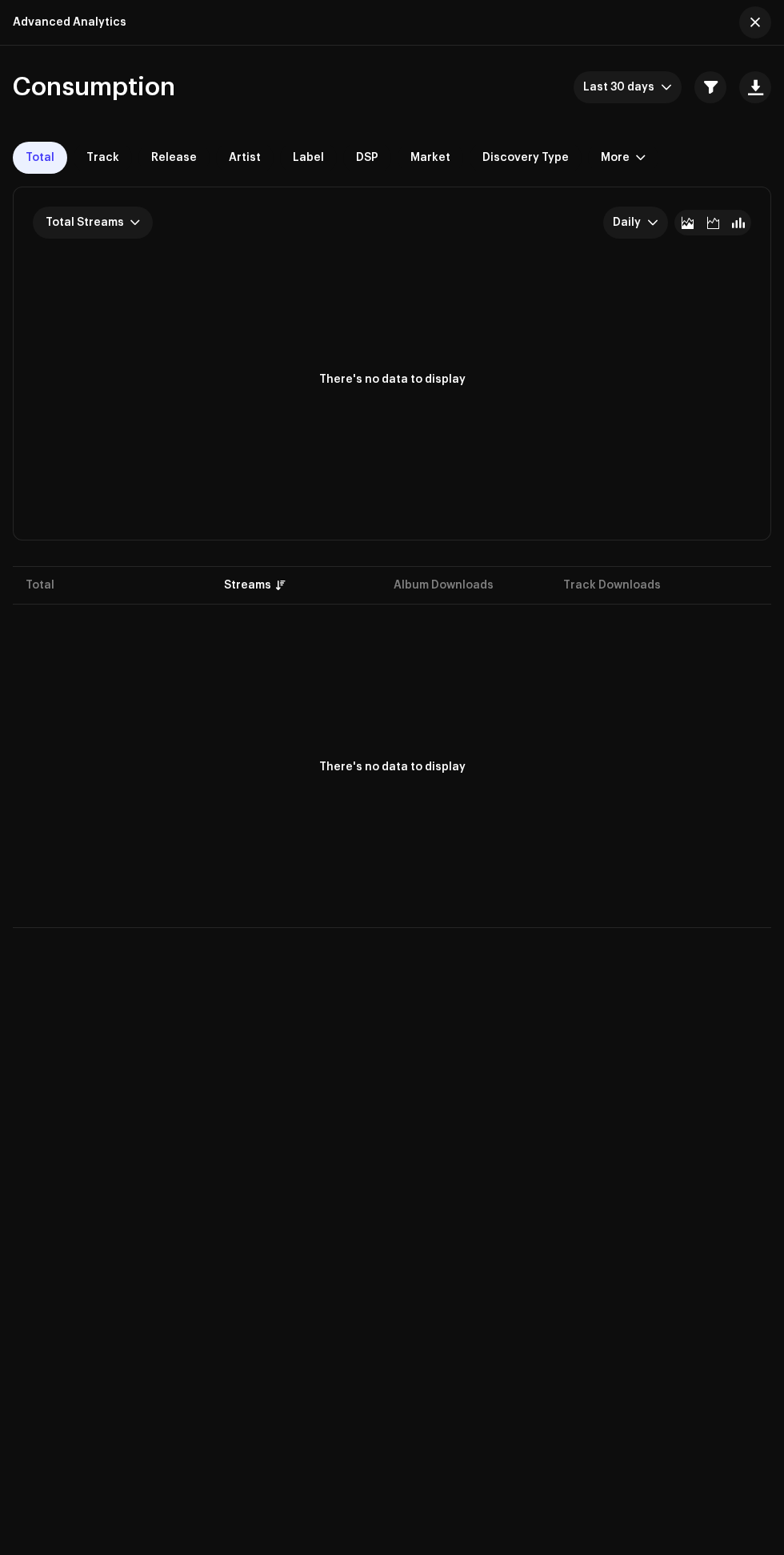
click at [242, 590] on p-table "Total Streams Album Downloads Track Downloads" at bounding box center [392, 585] width 759 height 45
click at [248, 581] on p-table "Total Streams Album Downloads Track Downloads" at bounding box center [392, 585] width 759 height 45
click at [48, 580] on p-table "Total Streams Album Downloads Track Downloads" at bounding box center [392, 585] width 759 height 45
click at [251, 578] on p-table "Total Streams Album Downloads Track Downloads" at bounding box center [392, 585] width 759 height 45
click at [131, 222] on div at bounding box center [135, 222] width 10 height 12
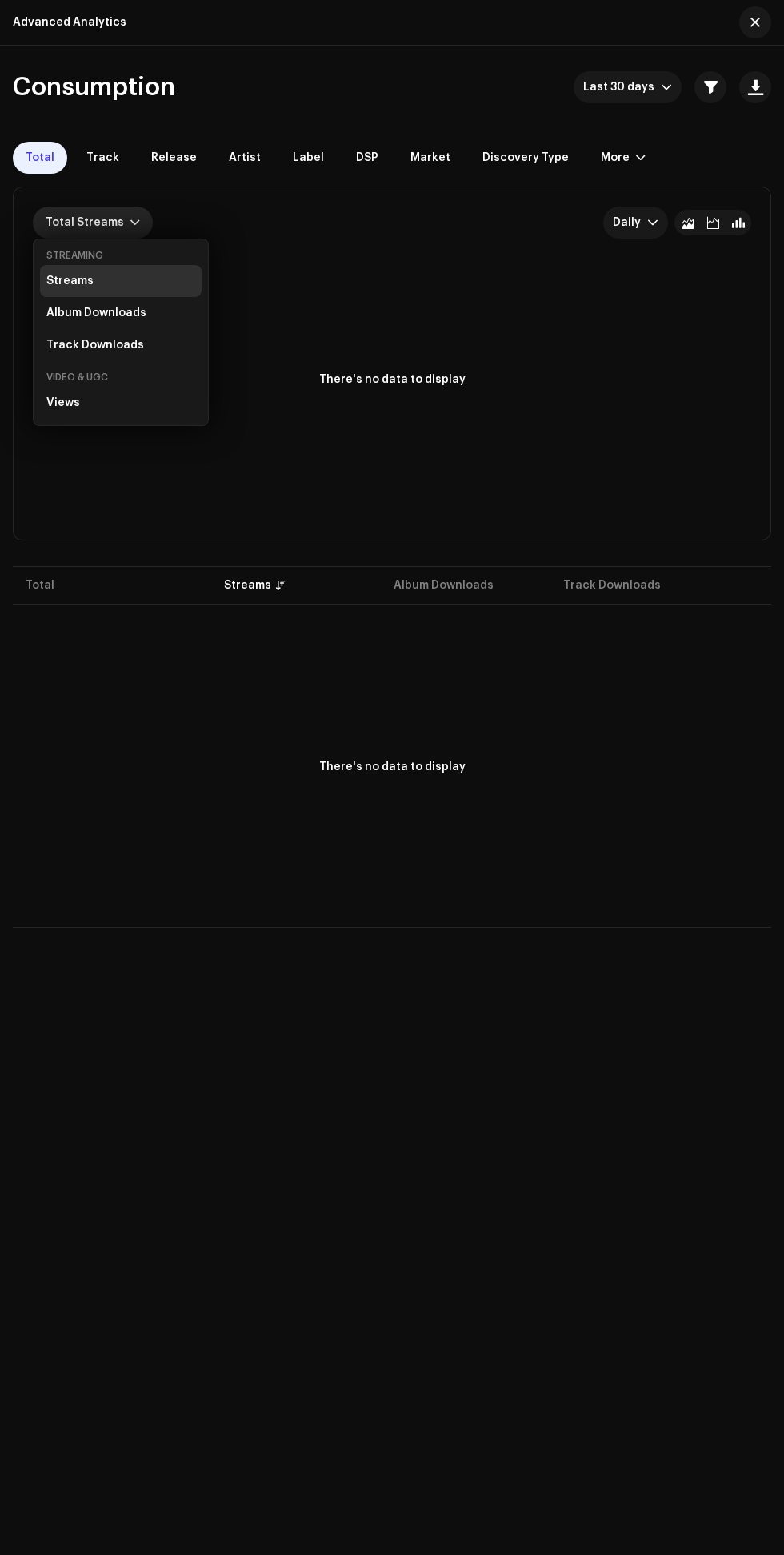
click at [98, 417] on div "Views" at bounding box center [121, 403] width 162 height 32
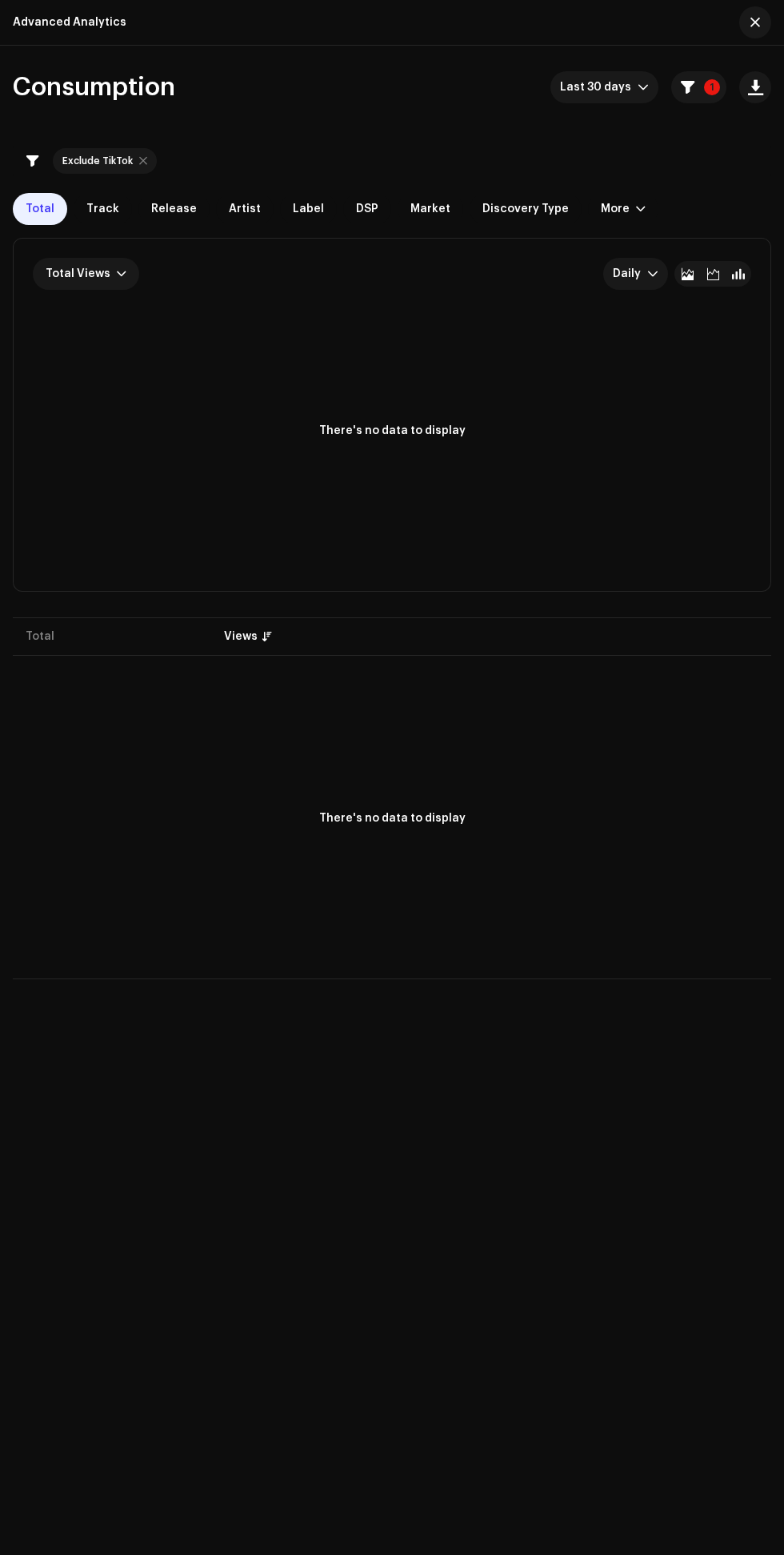
click at [121, 270] on div at bounding box center [122, 273] width 10 height 12
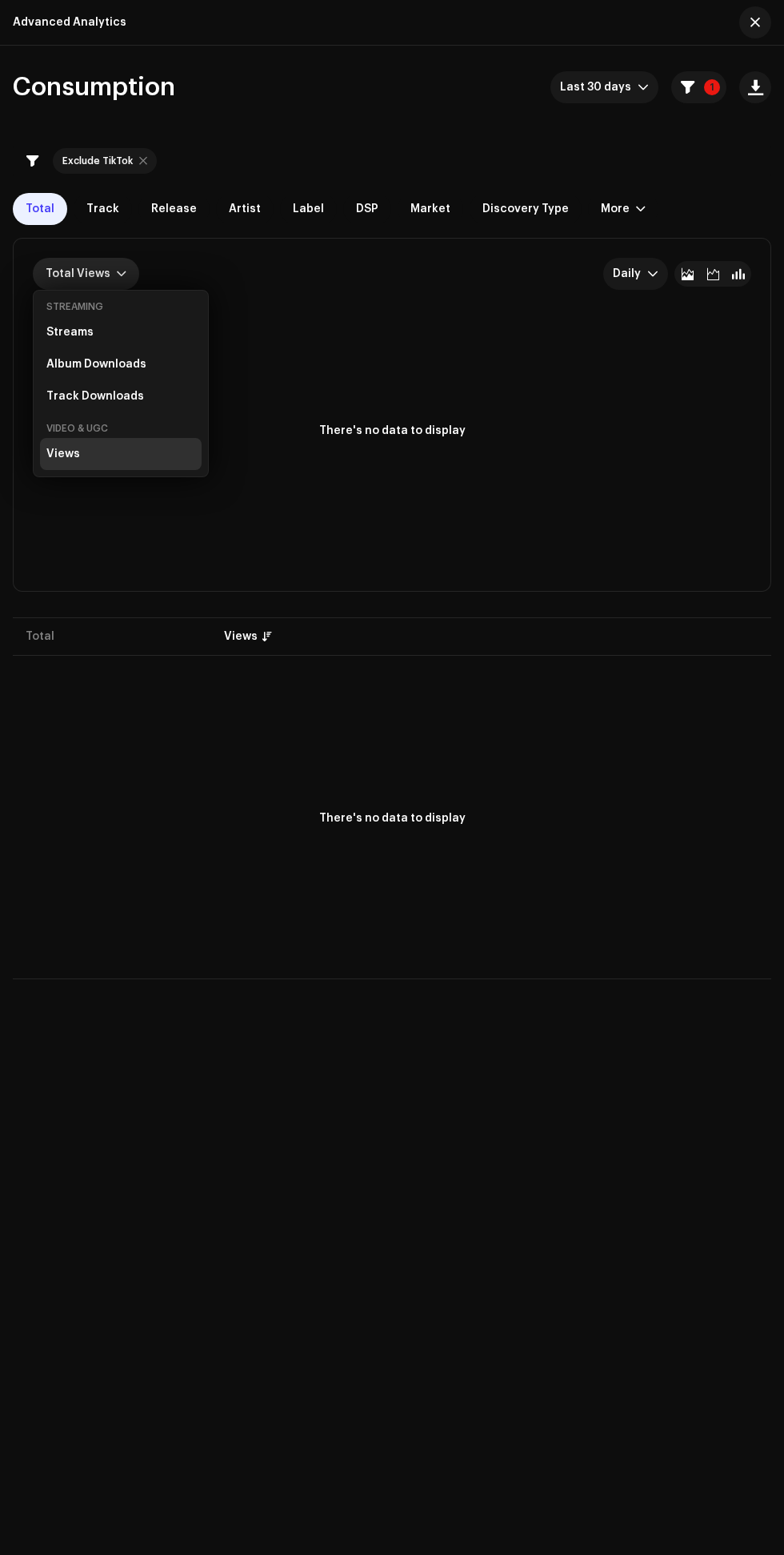
click at [238, 208] on span "Artist" at bounding box center [245, 209] width 32 height 12
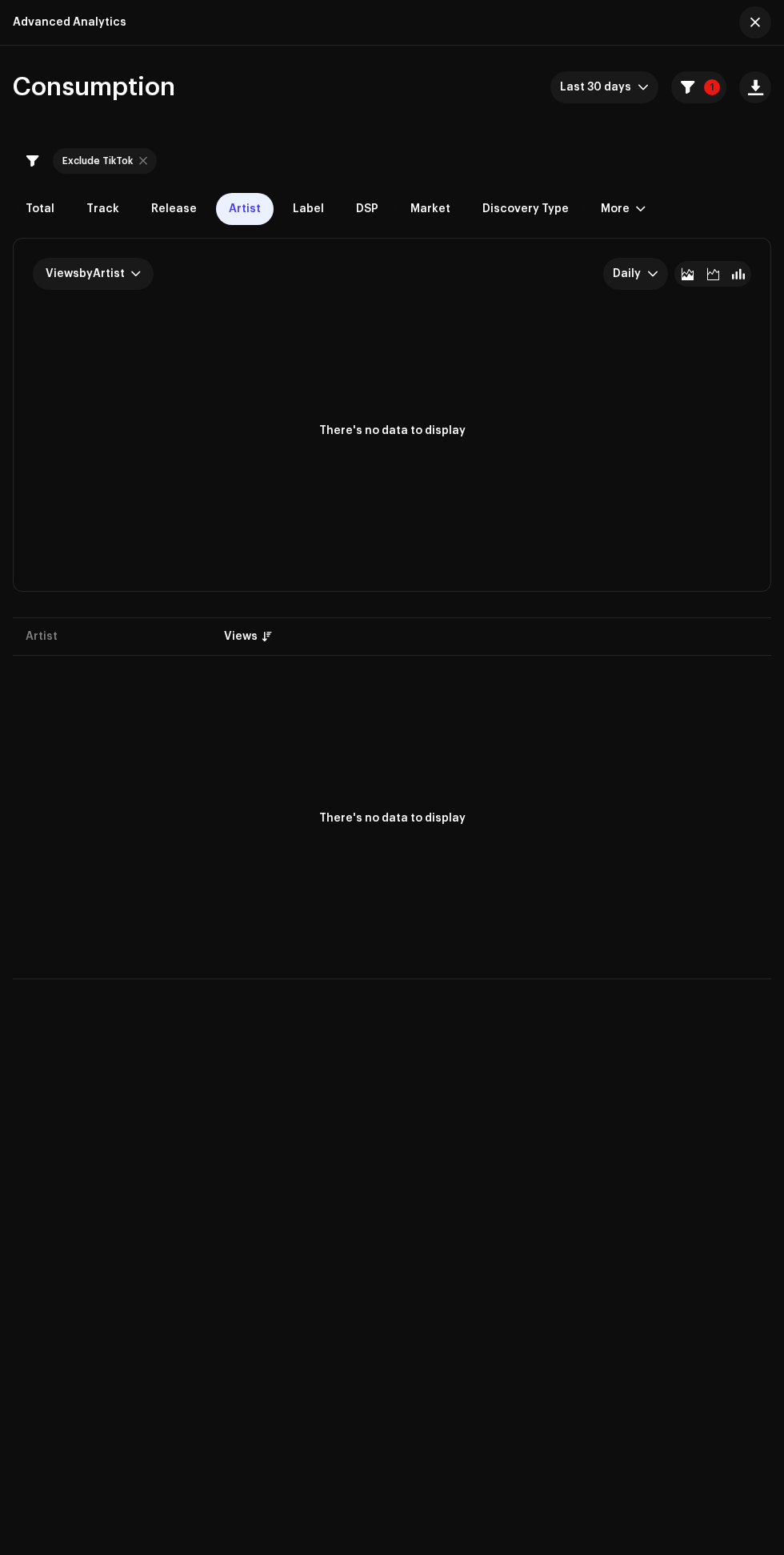
click at [267, 642] on p-table "Artist Views" at bounding box center [392, 636] width 759 height 45
click at [242, 645] on p-table "Artist Views" at bounding box center [392, 636] width 759 height 45
click at [685, 91] on span "button" at bounding box center [688, 87] width 13 height 12
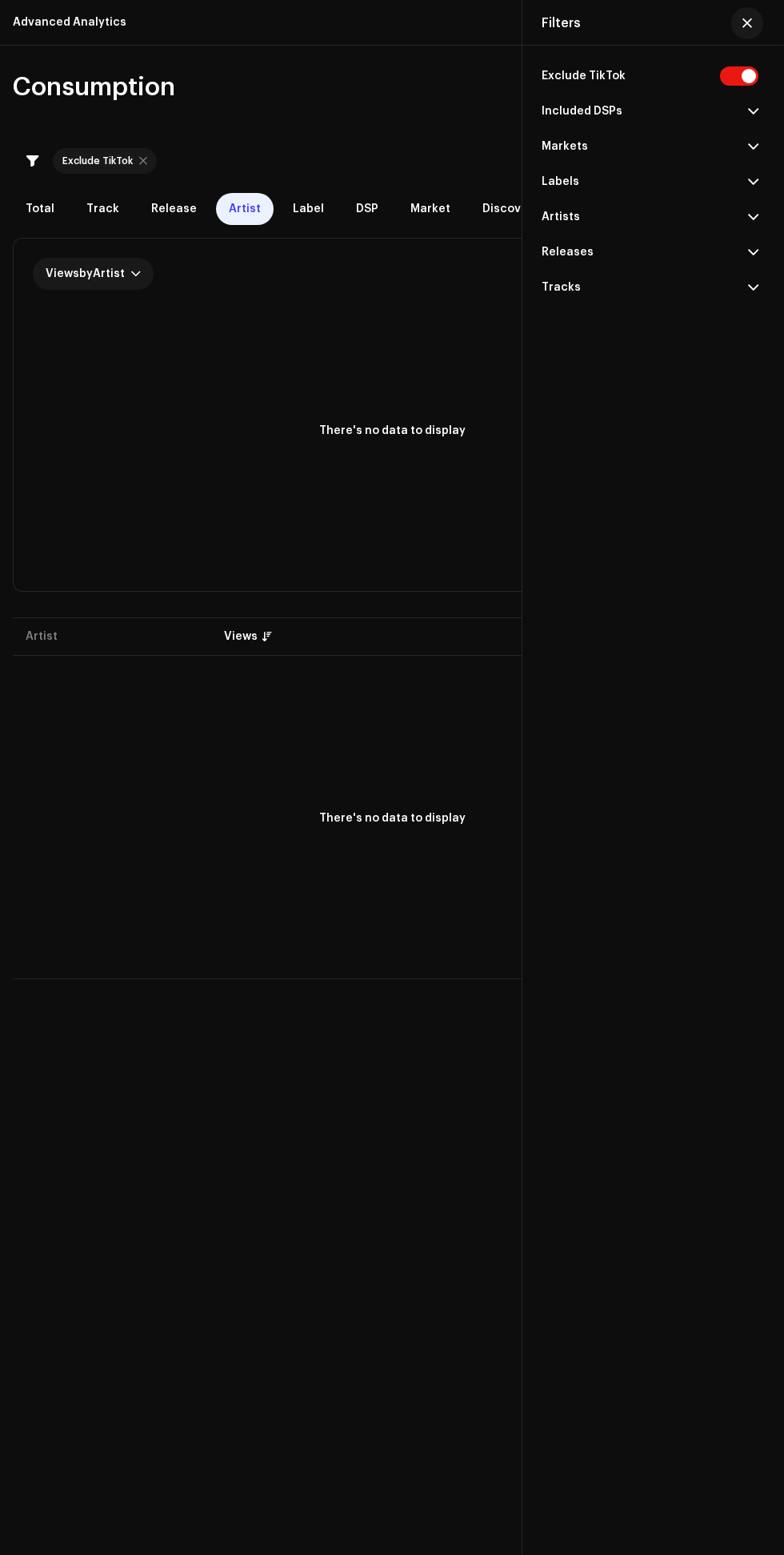
click at [679, 149] on p-accordion-header "Markets" at bounding box center [651, 146] width 217 height 35
click at [669, 266] on p-accordion-header "Artists" at bounding box center [651, 269] width 217 height 35
click at [769, 273] on div "Exclude TikTok Included DSPs Amazon Music Amazon Music Ad Supported Amazon Musi…" at bounding box center [651, 778] width 255 height 1464
click at [754, 269] on span at bounding box center [754, 269] width 10 height 12
click at [754, 147] on span at bounding box center [754, 146] width 10 height 12
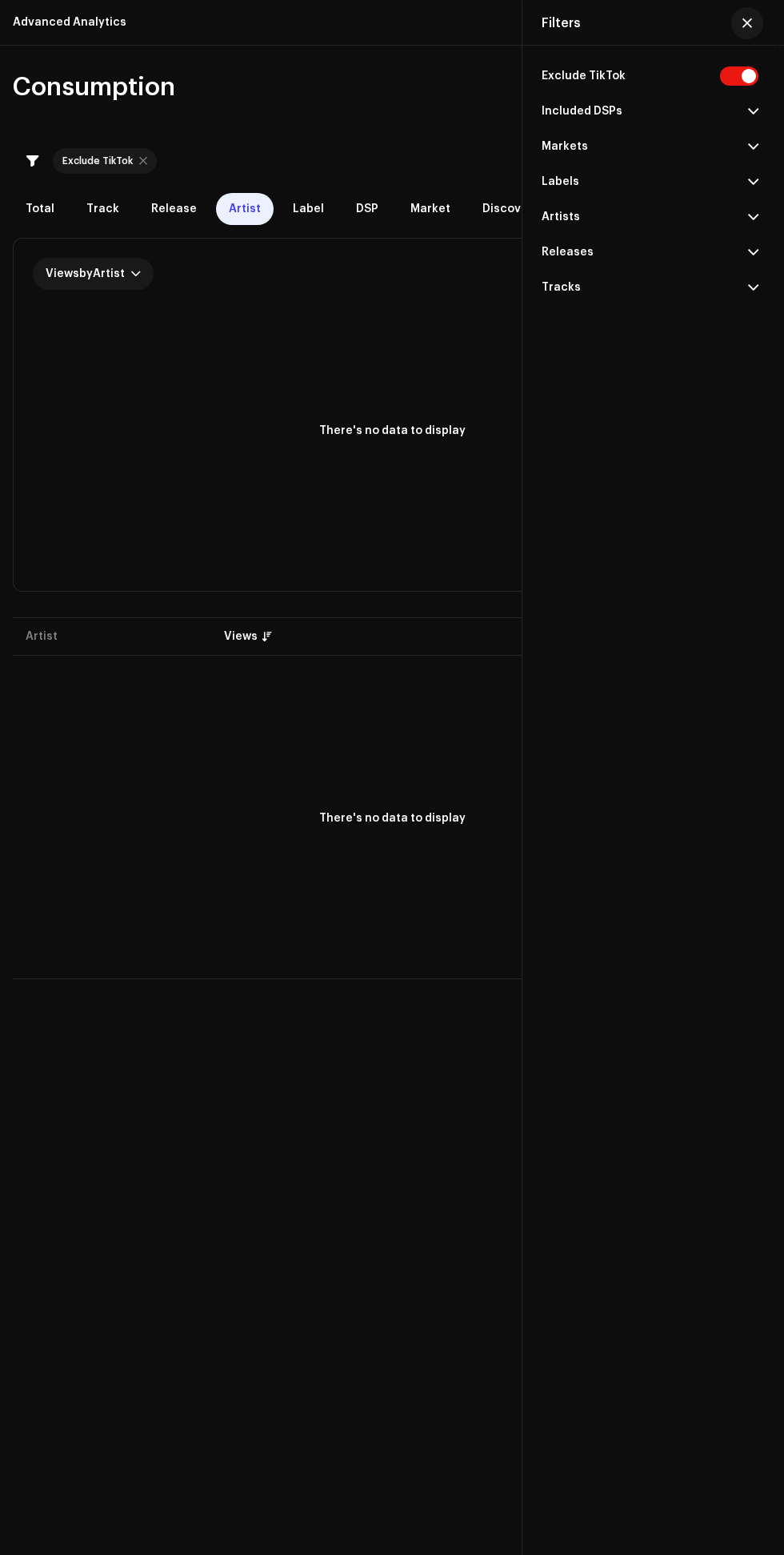
click at [413, 208] on span "Market" at bounding box center [431, 209] width 40 height 12
click at [143, 279] on div at bounding box center [144, 273] width 10 height 12
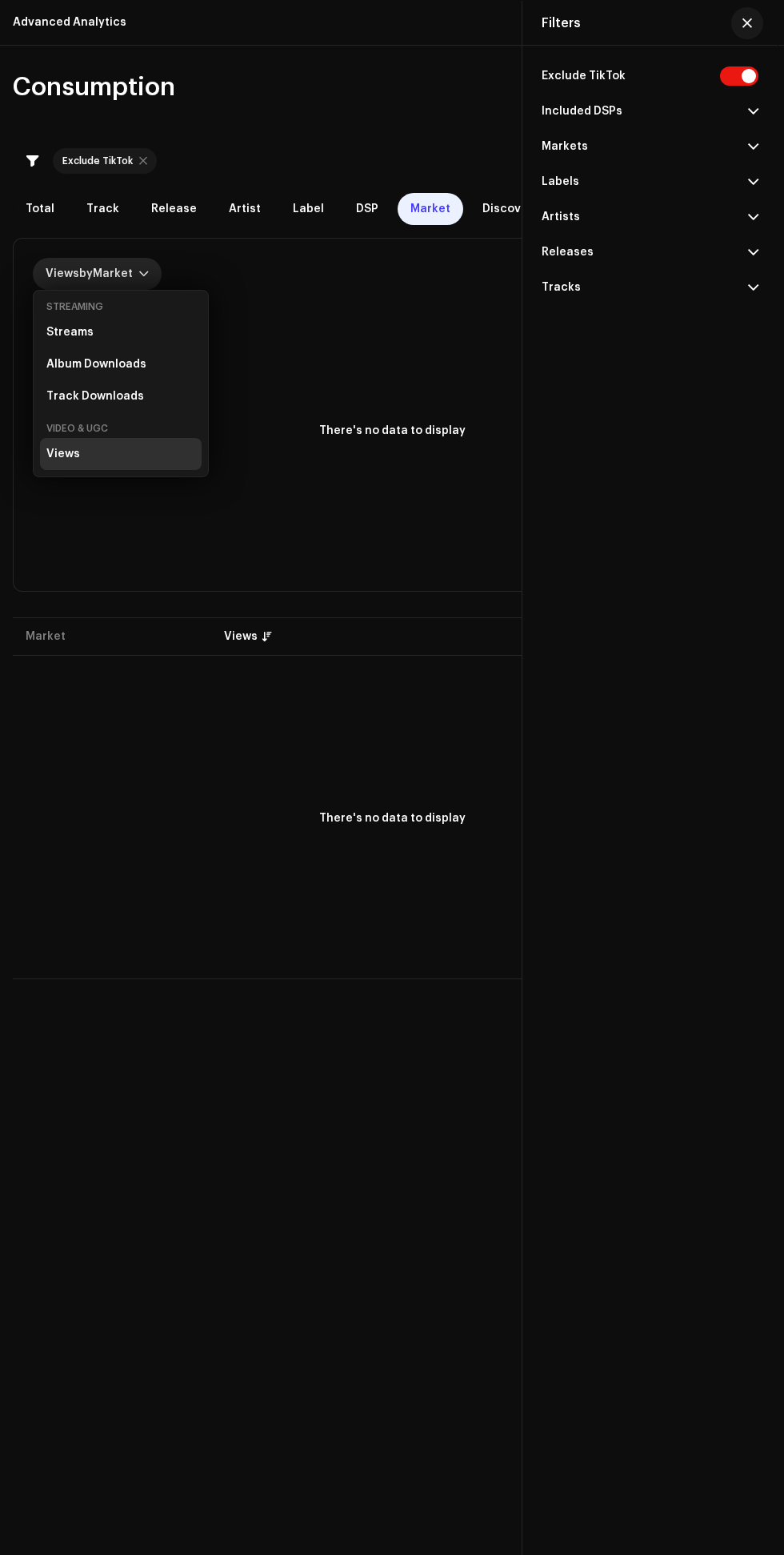
click at [746, 25] on span "button" at bounding box center [748, 23] width 10 height 12
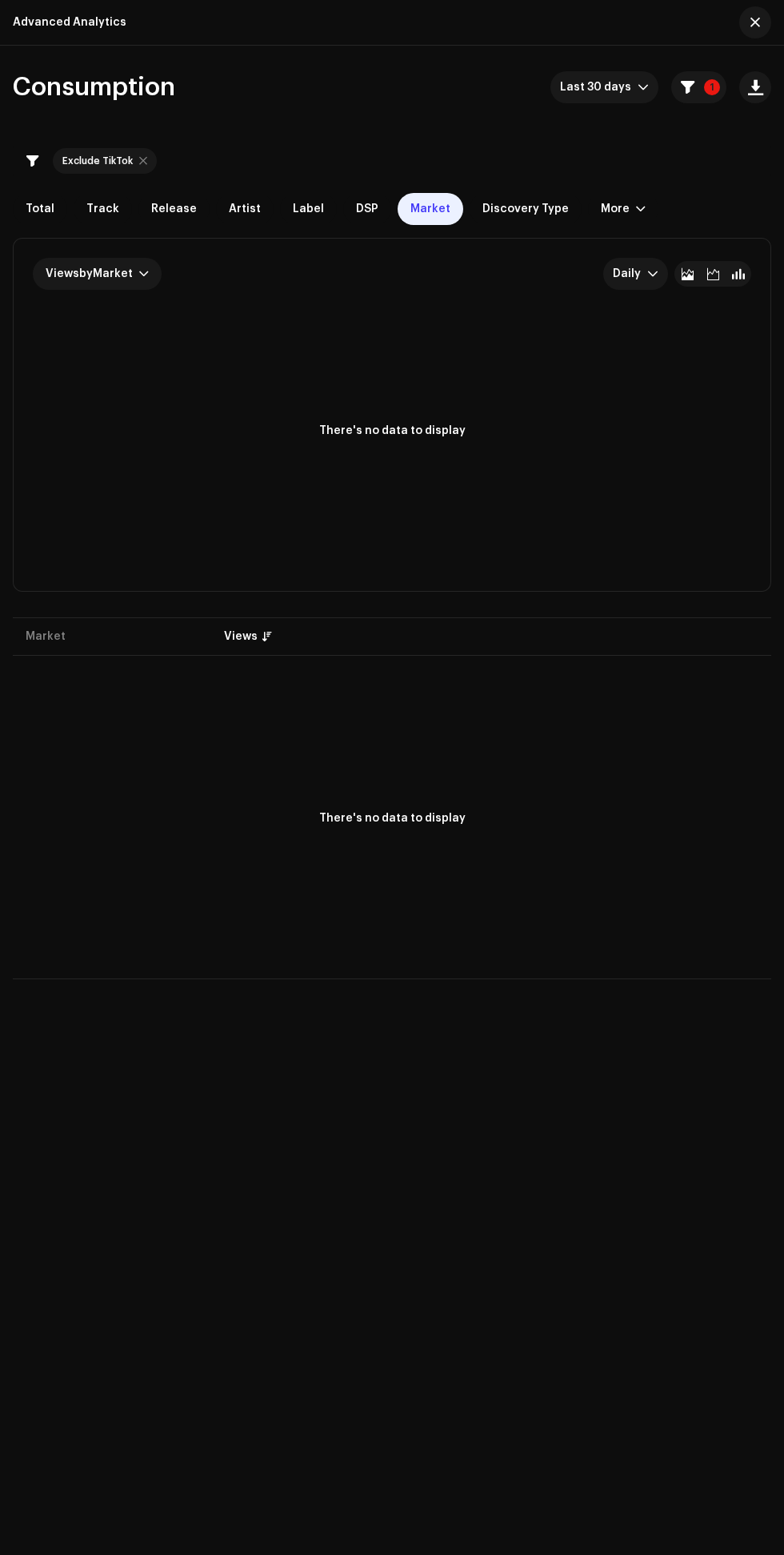
click at [755, 87] on span "button" at bounding box center [756, 87] width 15 height 12
click at [521, 338] on rect at bounding box center [392, 450] width 719 height 256
click at [87, 273] on span "by" at bounding box center [86, 273] width 13 height 11
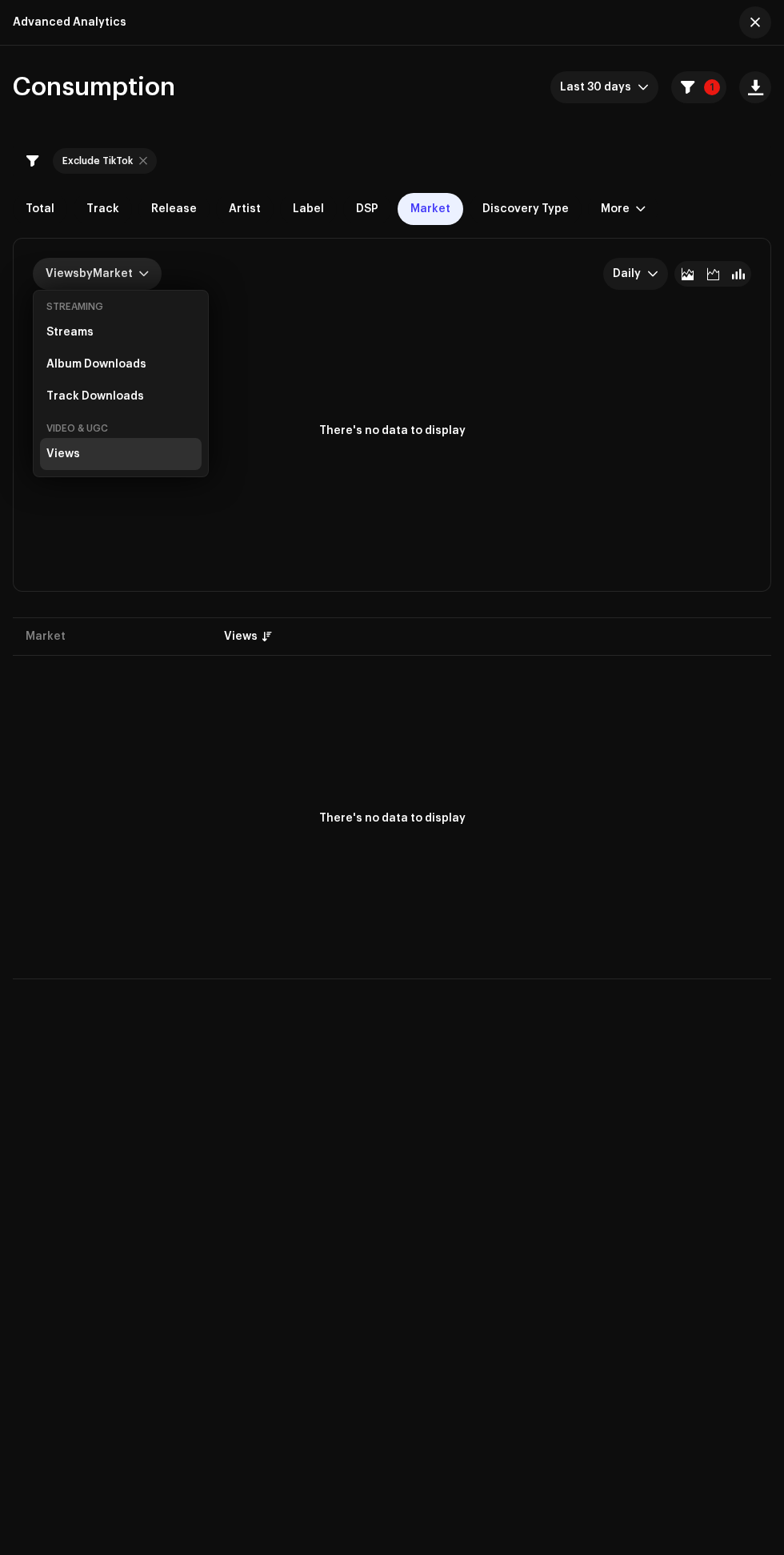
click at [275, 529] on rect at bounding box center [392, 450] width 719 height 256
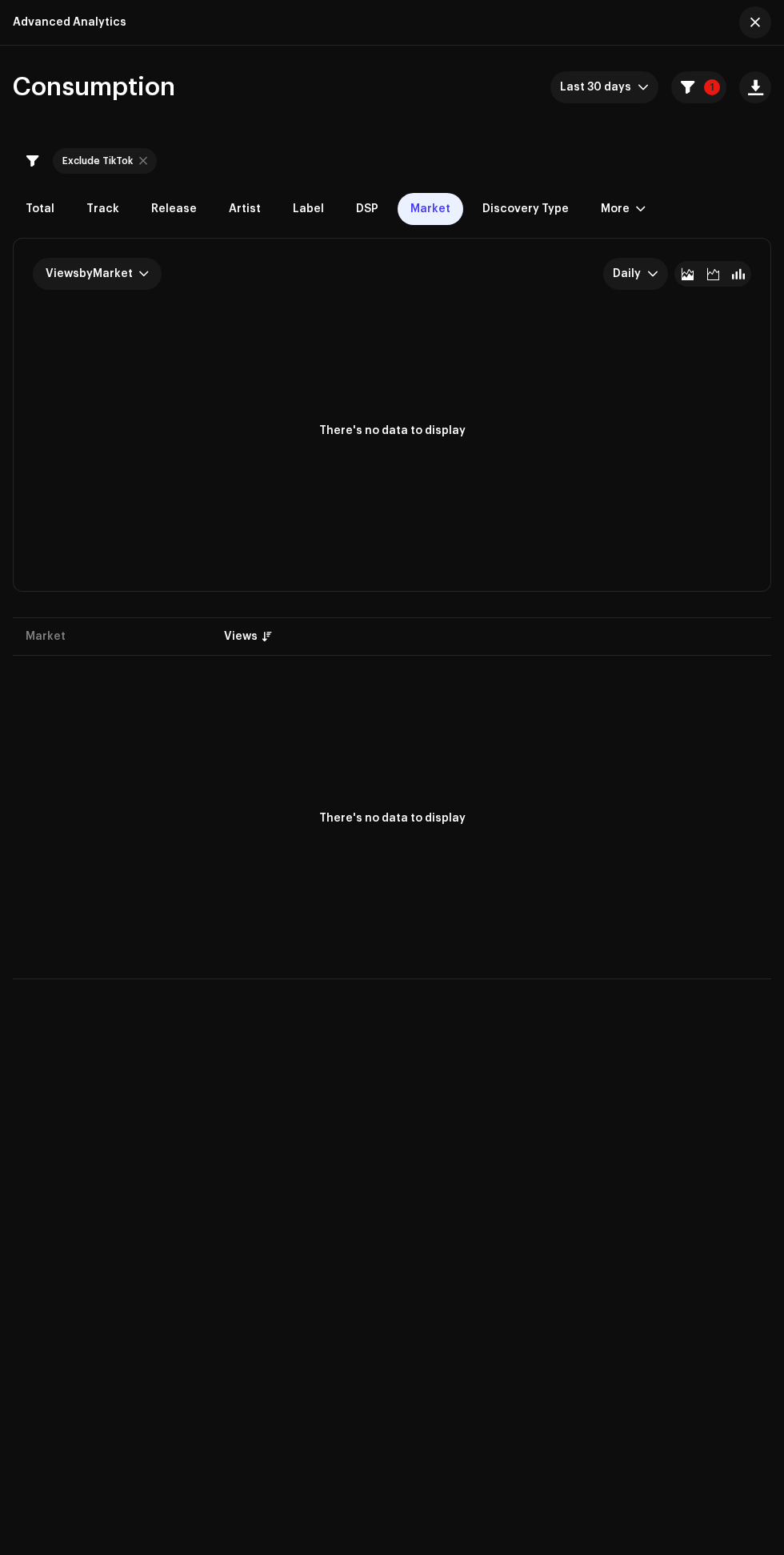
click at [755, 22] on span "button" at bounding box center [755, 22] width 10 height 12
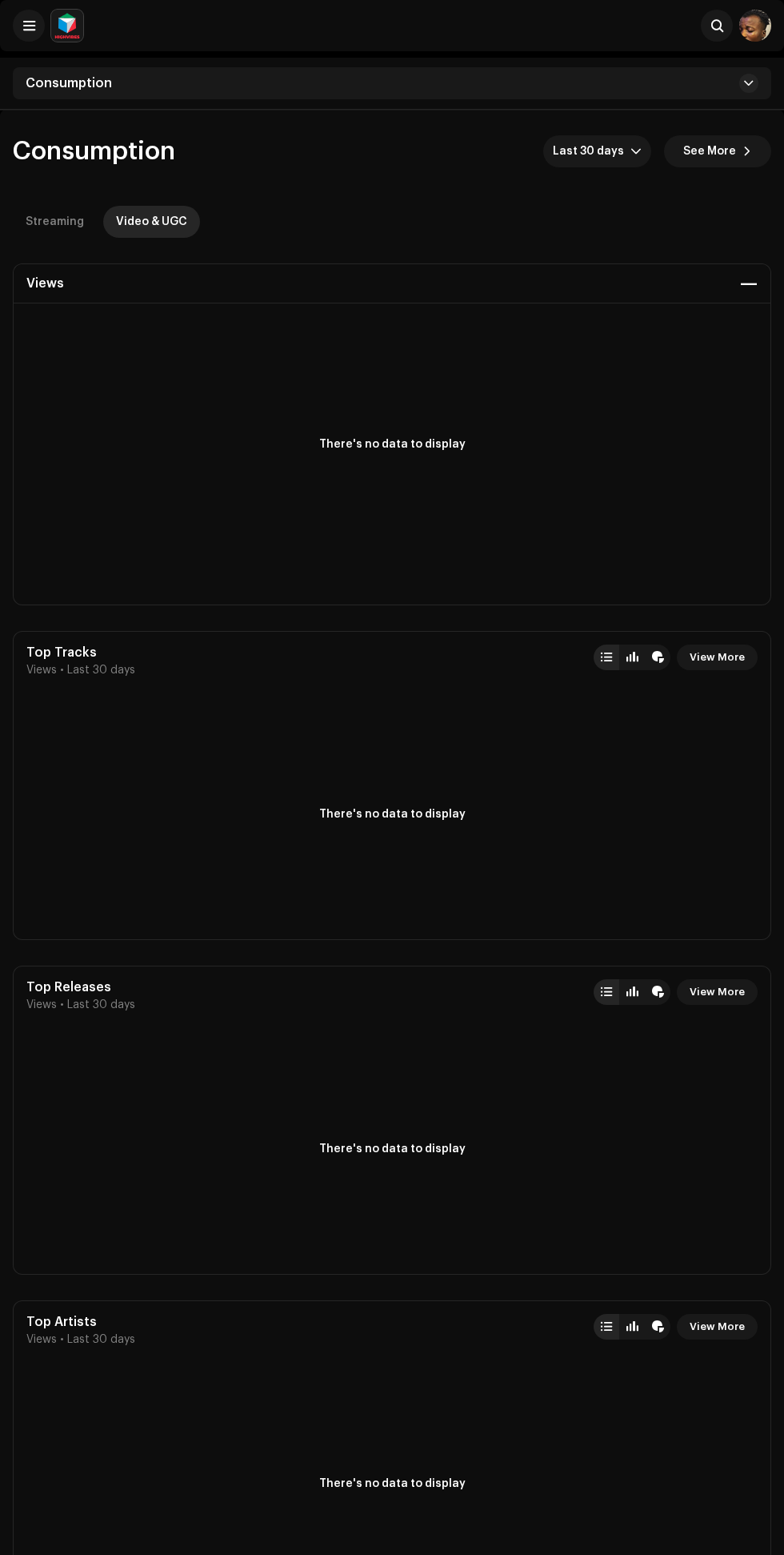
click at [27, 26] on span at bounding box center [29, 25] width 12 height 12
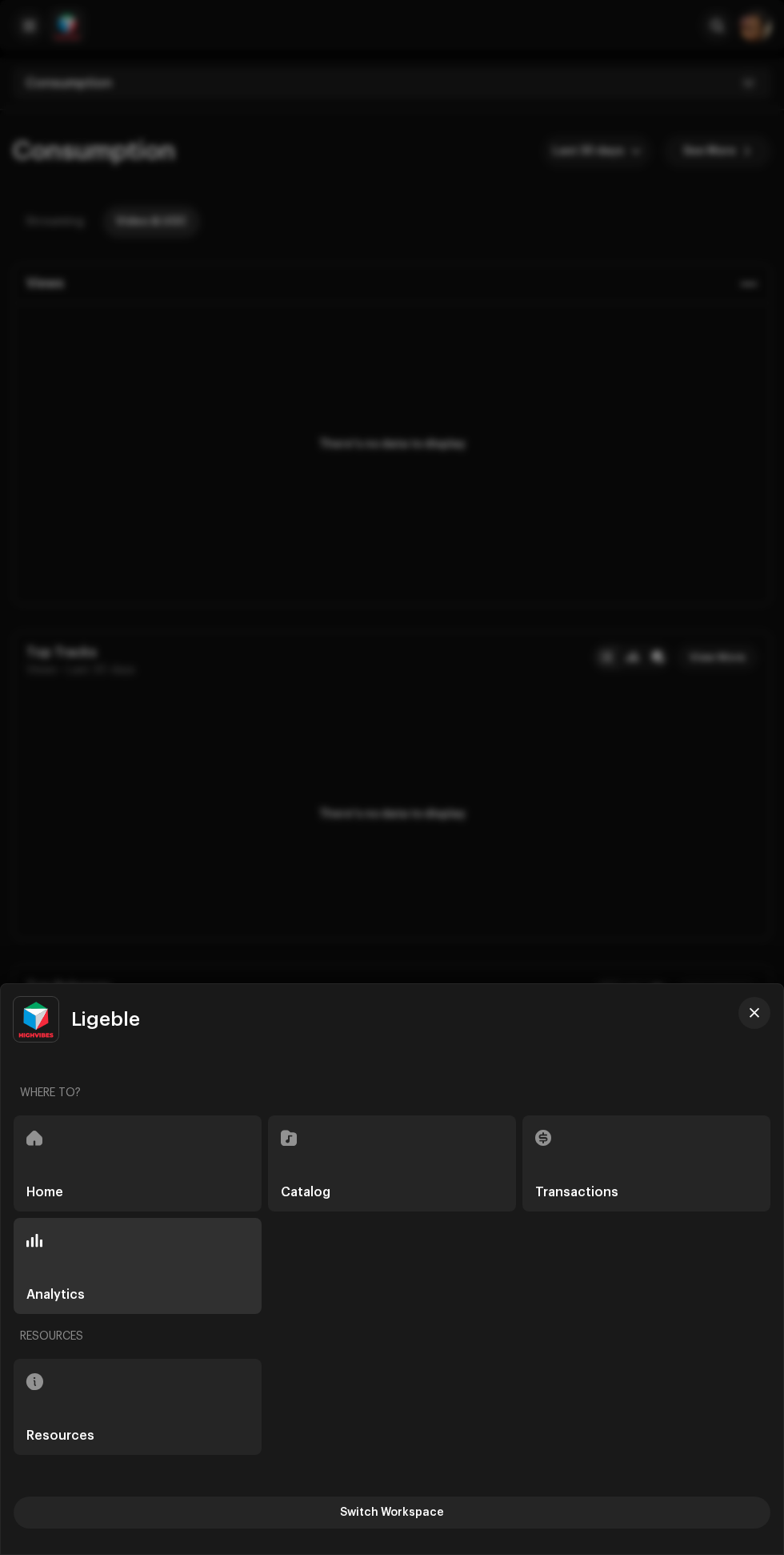
click at [637, 1160] on div "Transactions" at bounding box center [647, 1162] width 248 height 96
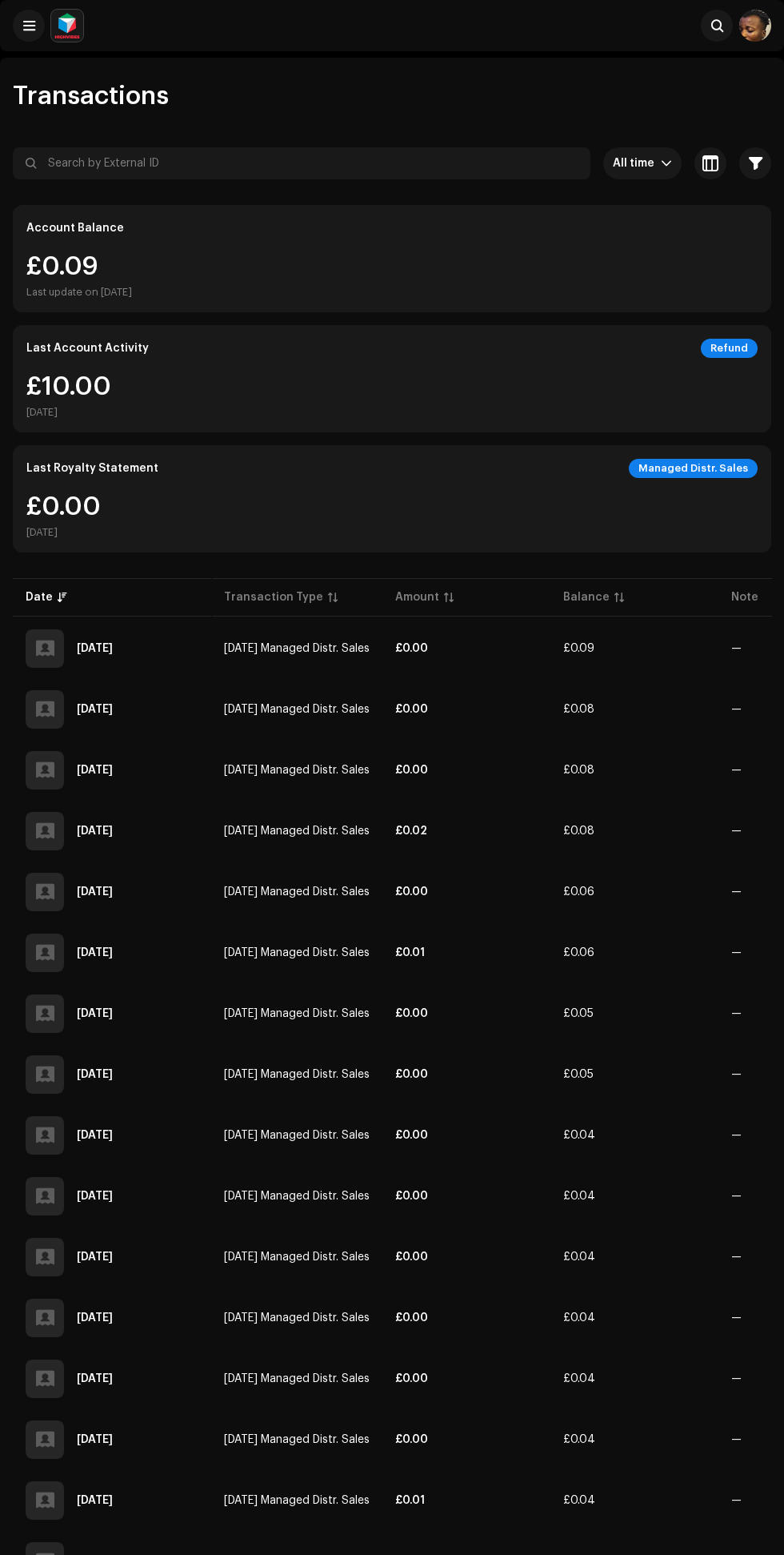
scroll to position [17, 0]
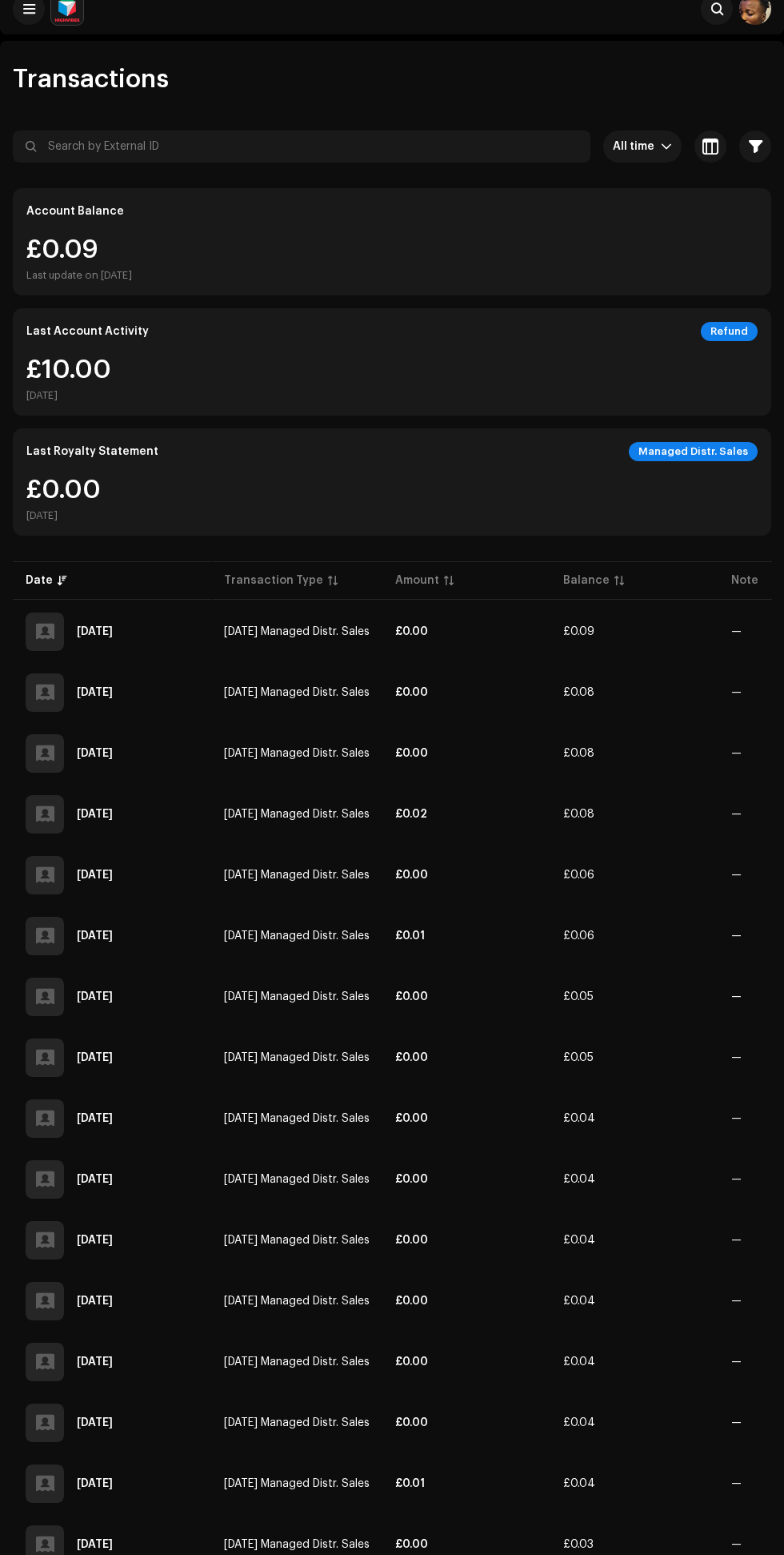
click at [697, 454] on div "Managed Distr. Sales" at bounding box center [693, 452] width 129 height 19
click at [662, 452] on div "Managed Distr. Sales" at bounding box center [693, 452] width 129 height 19
click at [362, 499] on div "£0.00 [DATE]" at bounding box center [392, 499] width 732 height 45
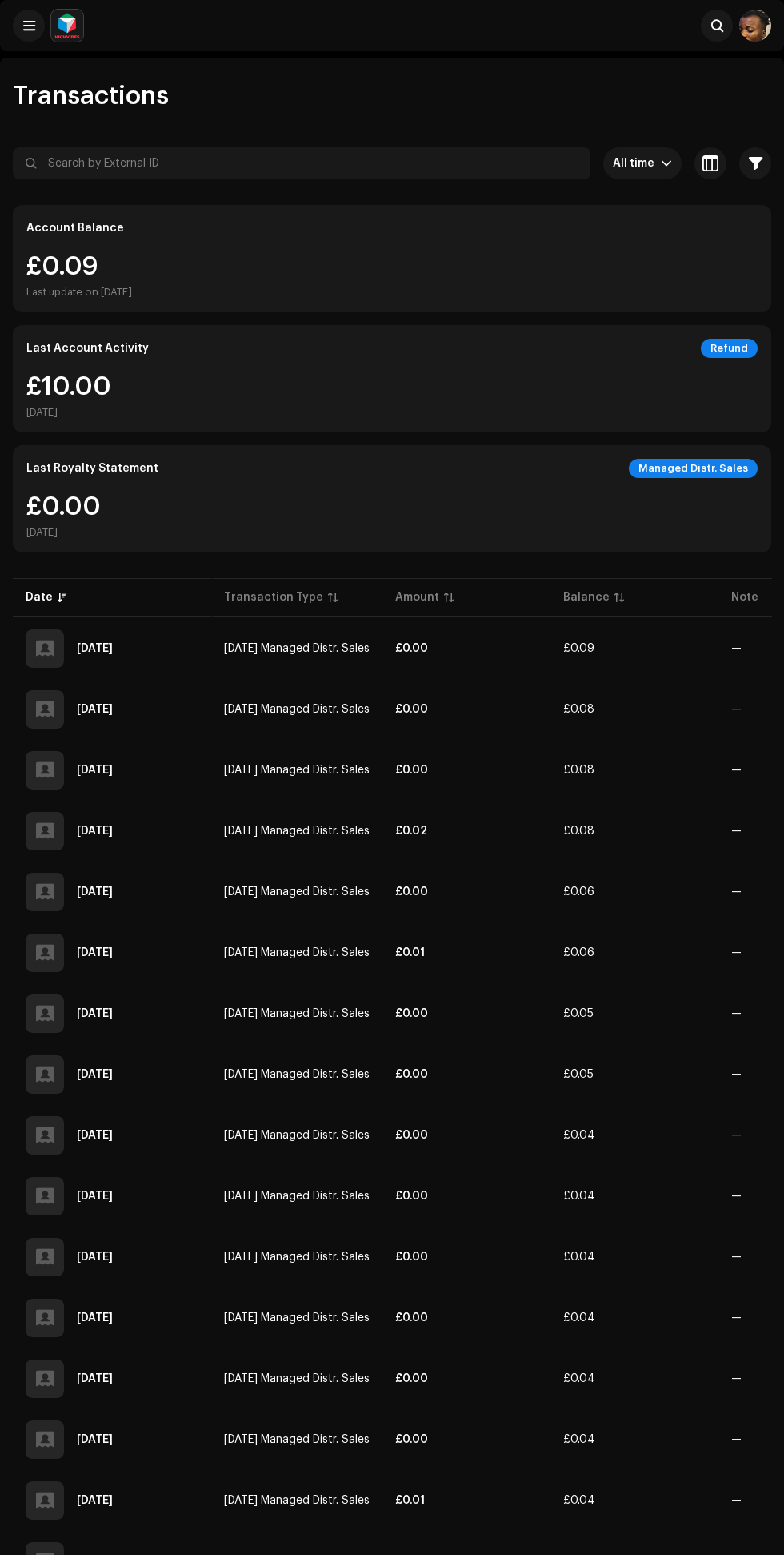
click at [607, 591] on div "Balance" at bounding box center [587, 596] width 47 height 16
click at [29, 26] on span at bounding box center [29, 25] width 12 height 12
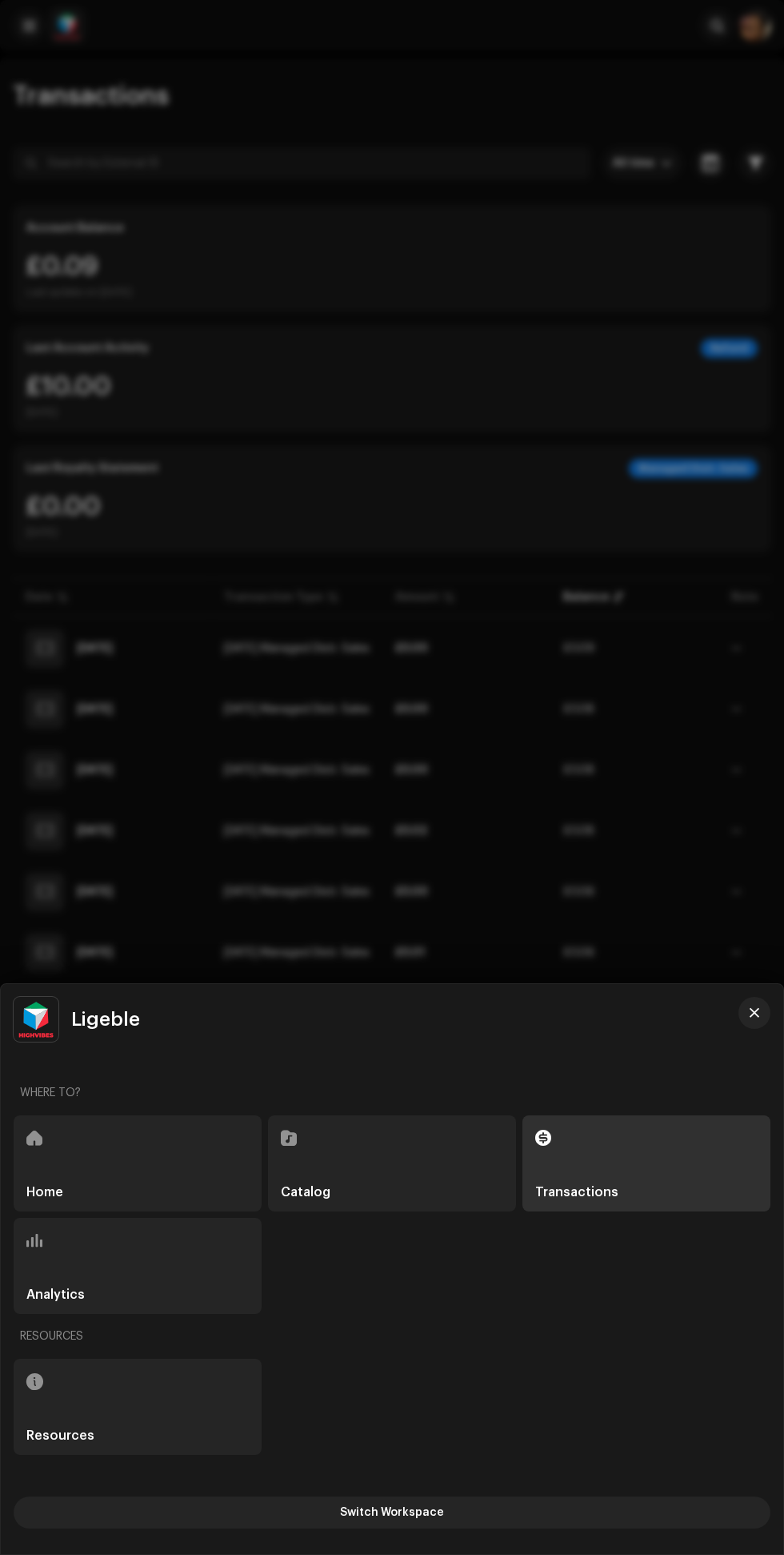
click at [547, 883] on div at bounding box center [392, 778] width 784 height 1555
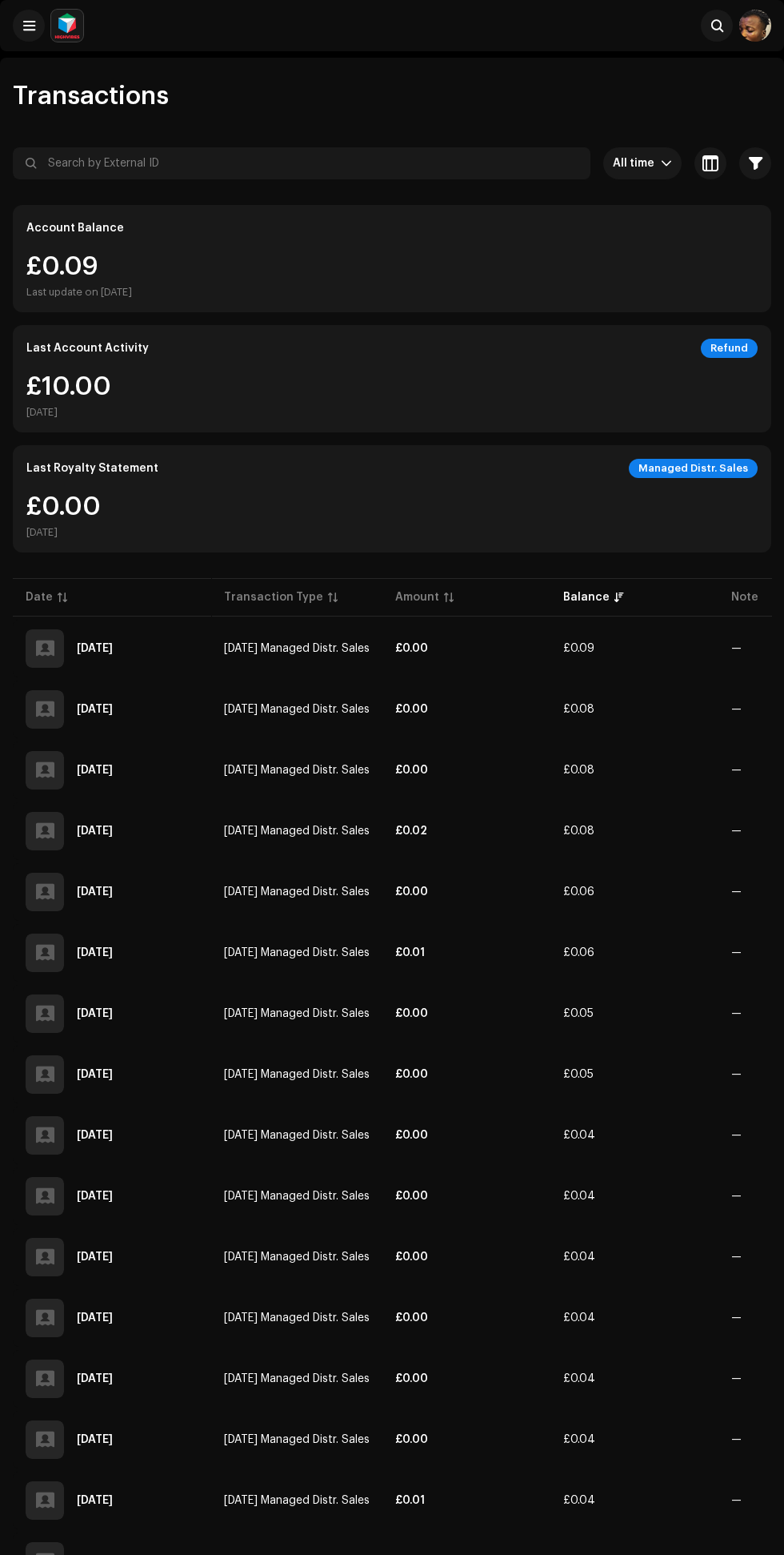
click at [760, 26] on img at bounding box center [755, 26] width 32 height 32
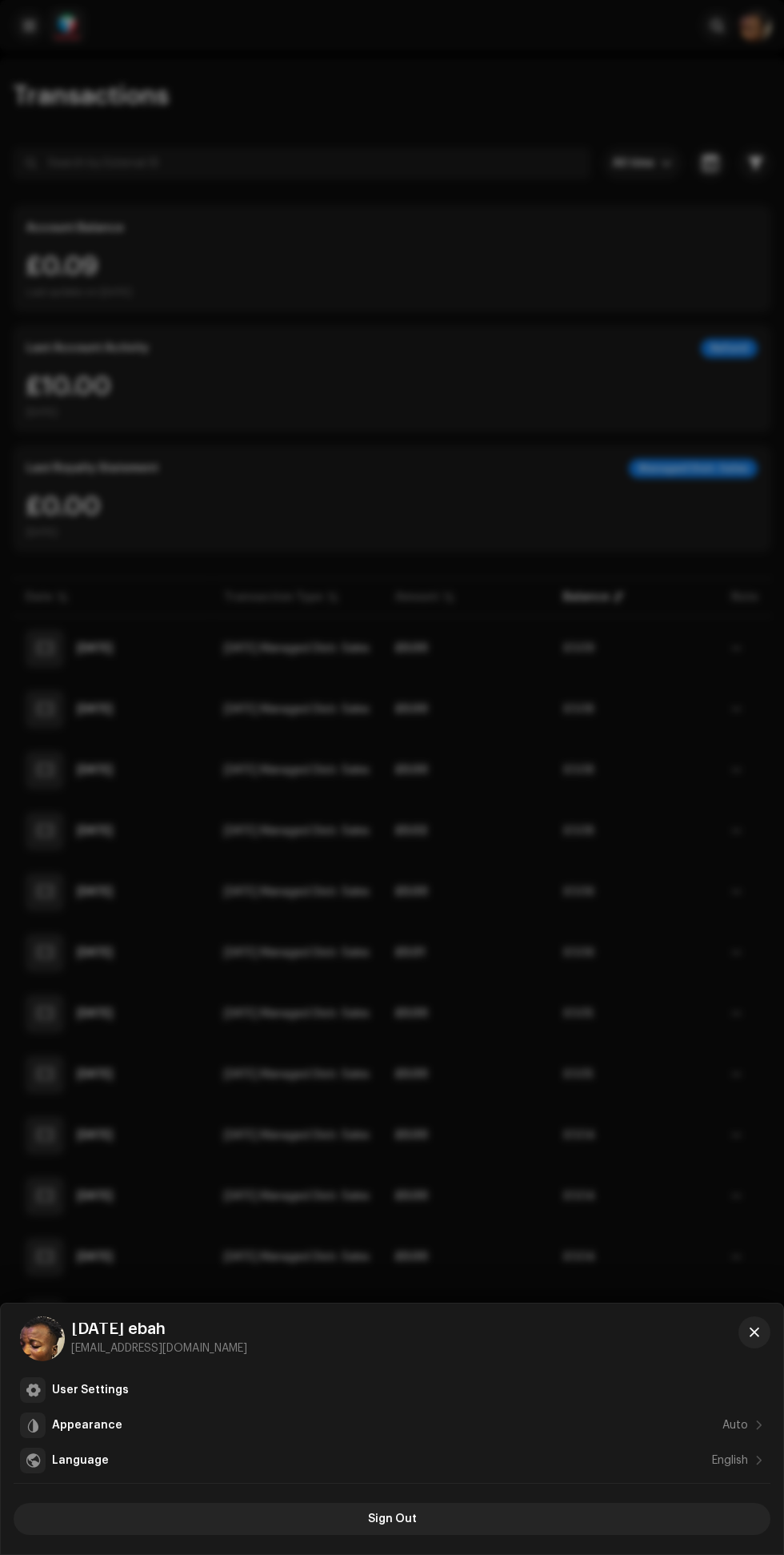
click at [343, 1431] on div "Appearance Auto" at bounding box center [400, 1424] width 696 height 12
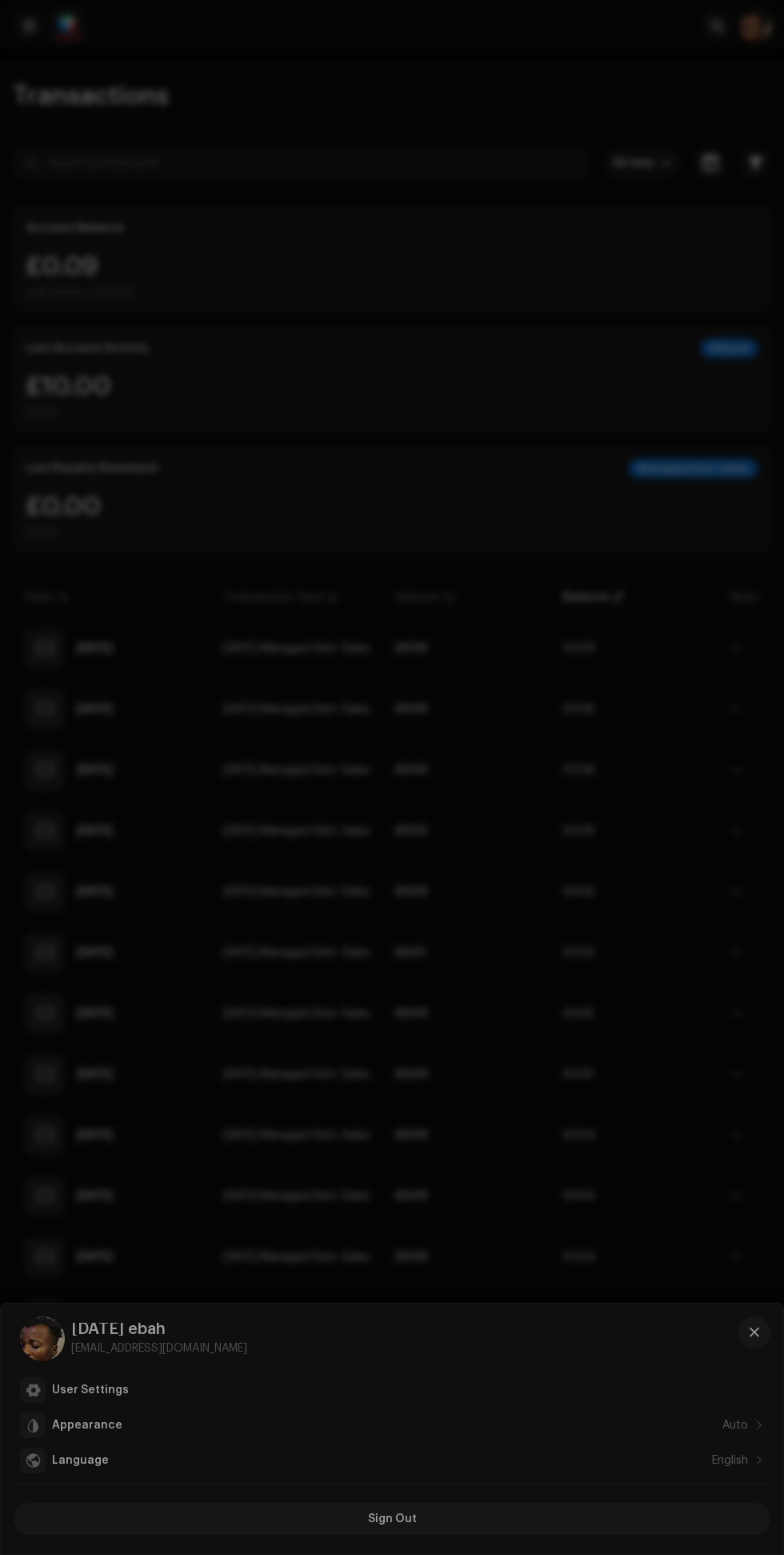
click at [427, 1025] on div "Auto Dark Light" at bounding box center [392, 778] width 784 height 1555
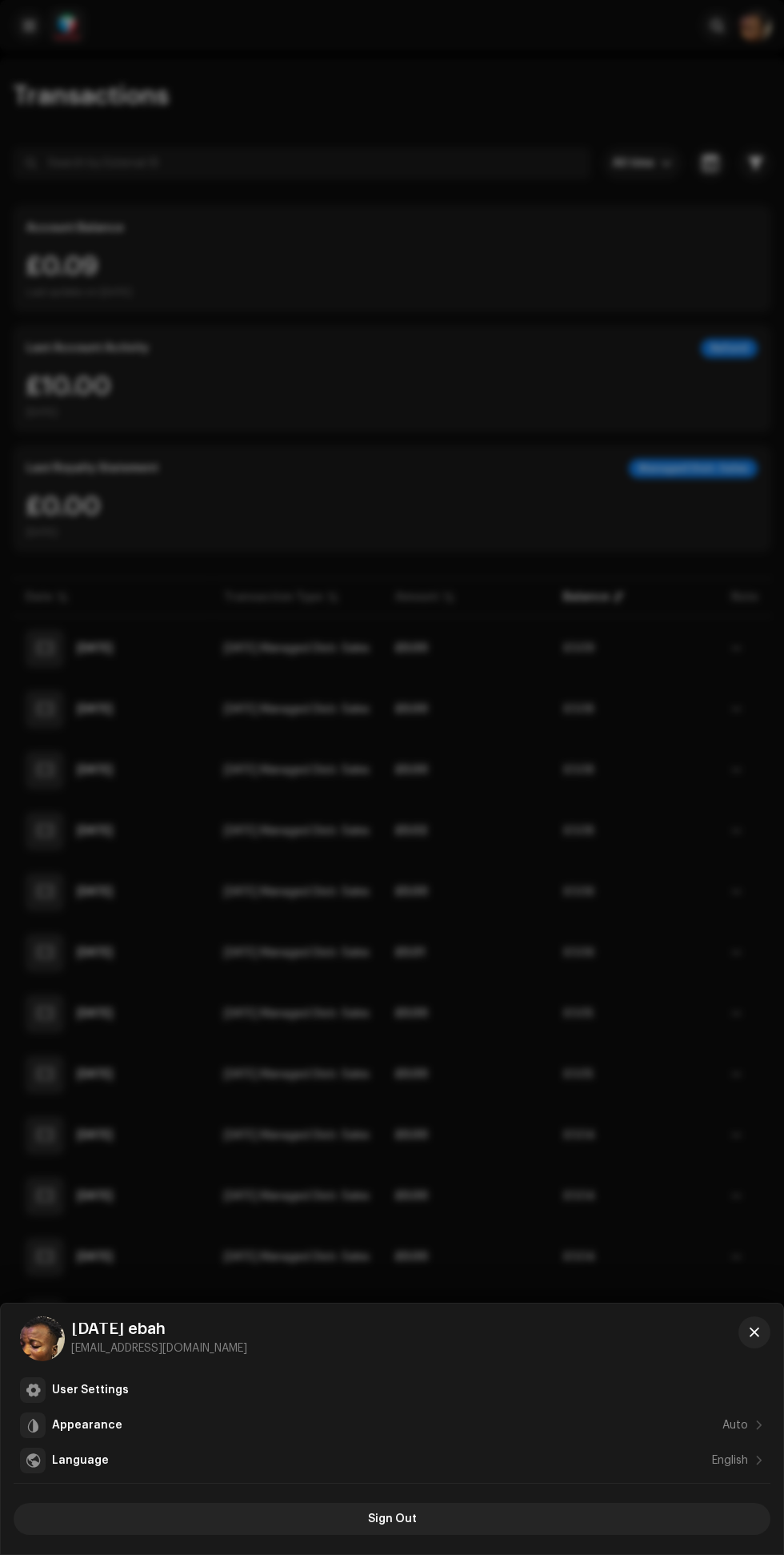
click at [609, 1161] on div at bounding box center [392, 778] width 784 height 1555
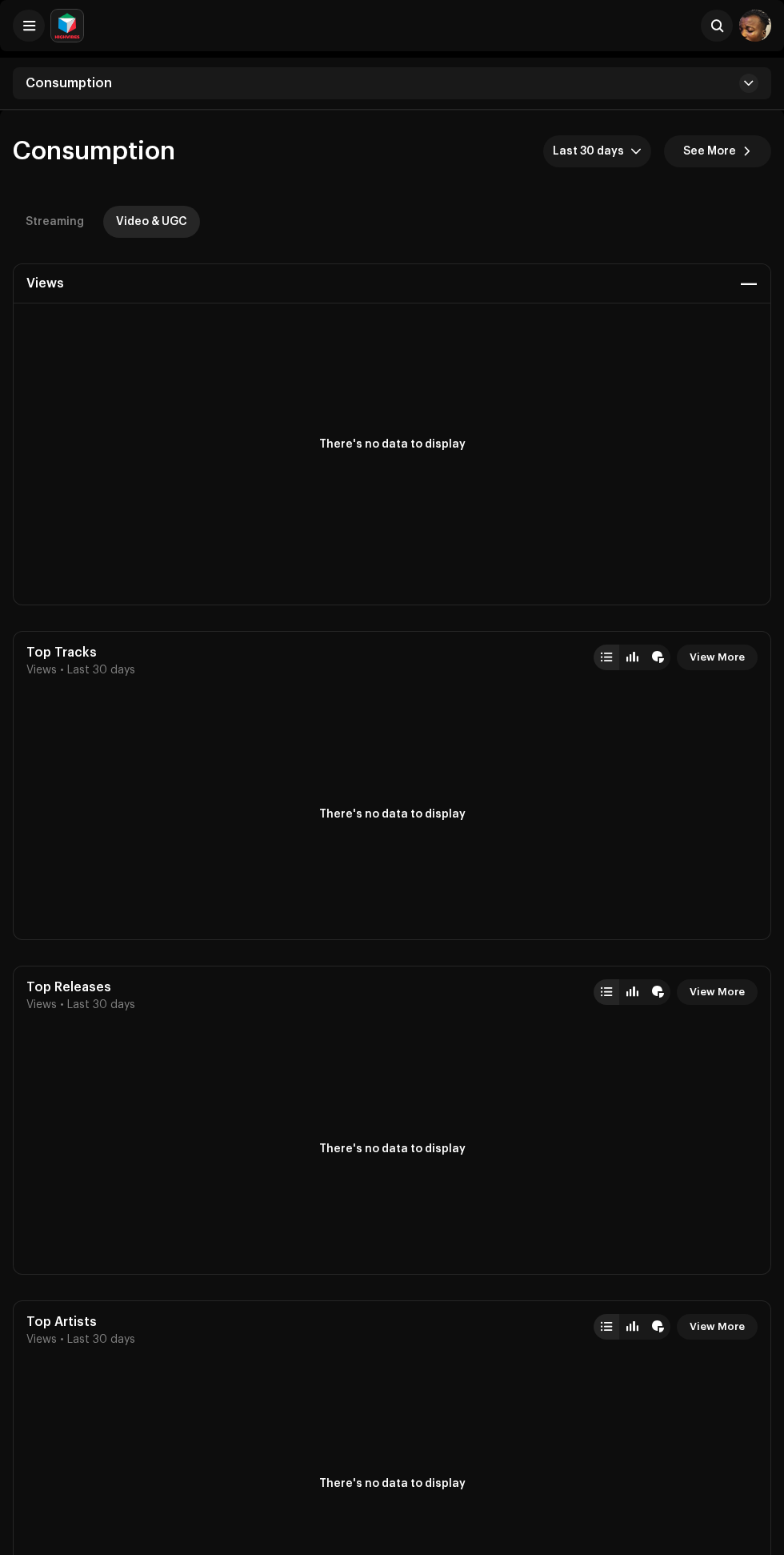
click at [743, 1329] on span "View More" at bounding box center [717, 1326] width 55 height 32
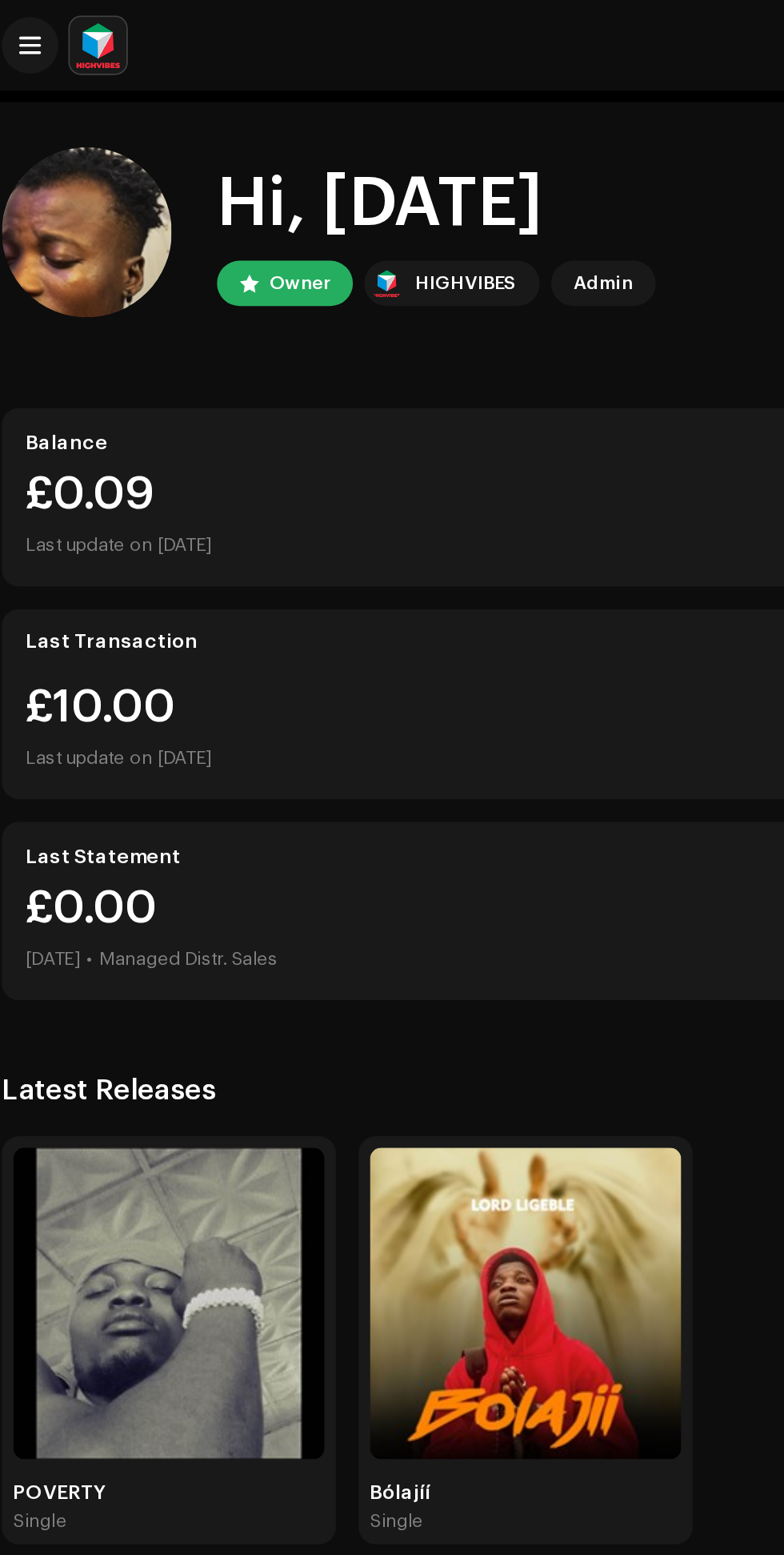
click at [272, 156] on div "HIGHVIBES" at bounding box center [275, 160] width 57 height 19
click at [350, 163] on div "Admin" at bounding box center [352, 160] width 33 height 19
click at [318, 211] on div "Hi, [DATE] Owner HIGHVIBES Admin Balance £0.09 Last update on [DATE] Last Trans…" at bounding box center [392, 477] width 759 height 840
click at [297, 189] on home-user "Hi, [DATE] Owner HIGHVIBES Admin" at bounding box center [392, 137] width 759 height 109
click at [306, 409] on div "£10.00 Last update on [DATE]" at bounding box center [392, 413] width 732 height 51
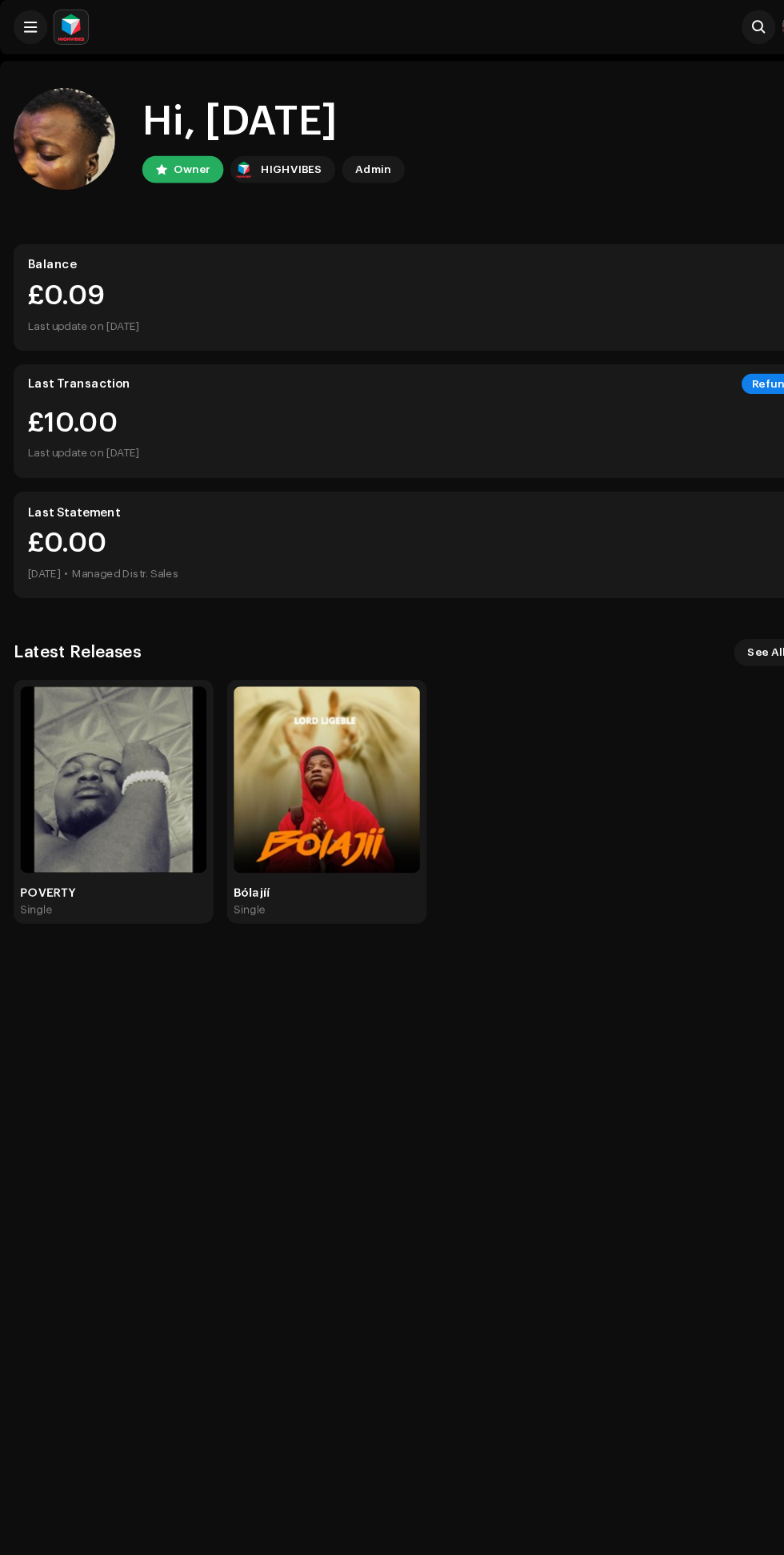
click at [588, 414] on div "£10.00 Last update on [DATE]" at bounding box center [392, 413] width 732 height 51
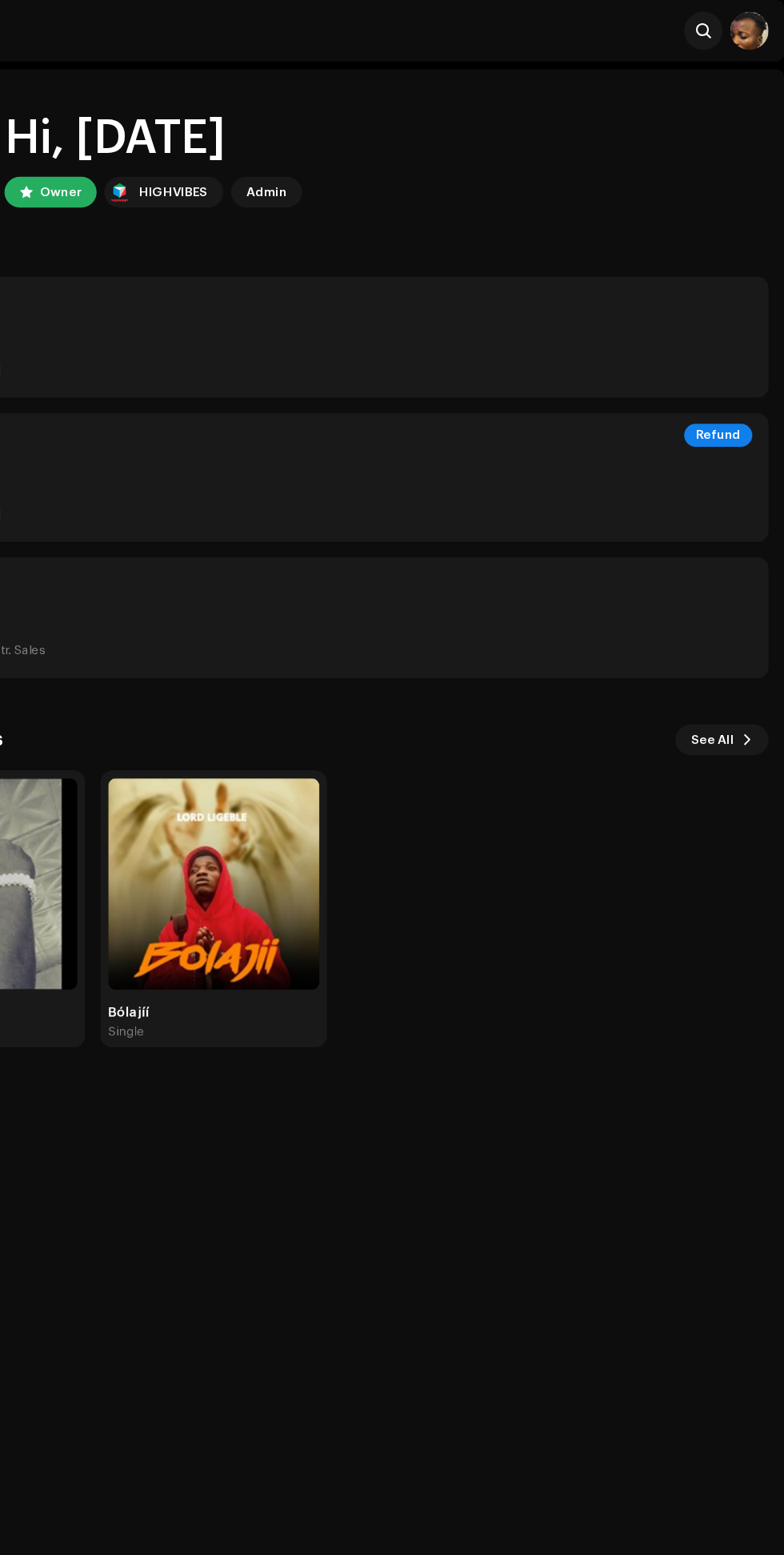
click at [731, 363] on div "Refund" at bounding box center [730, 363] width 57 height 19
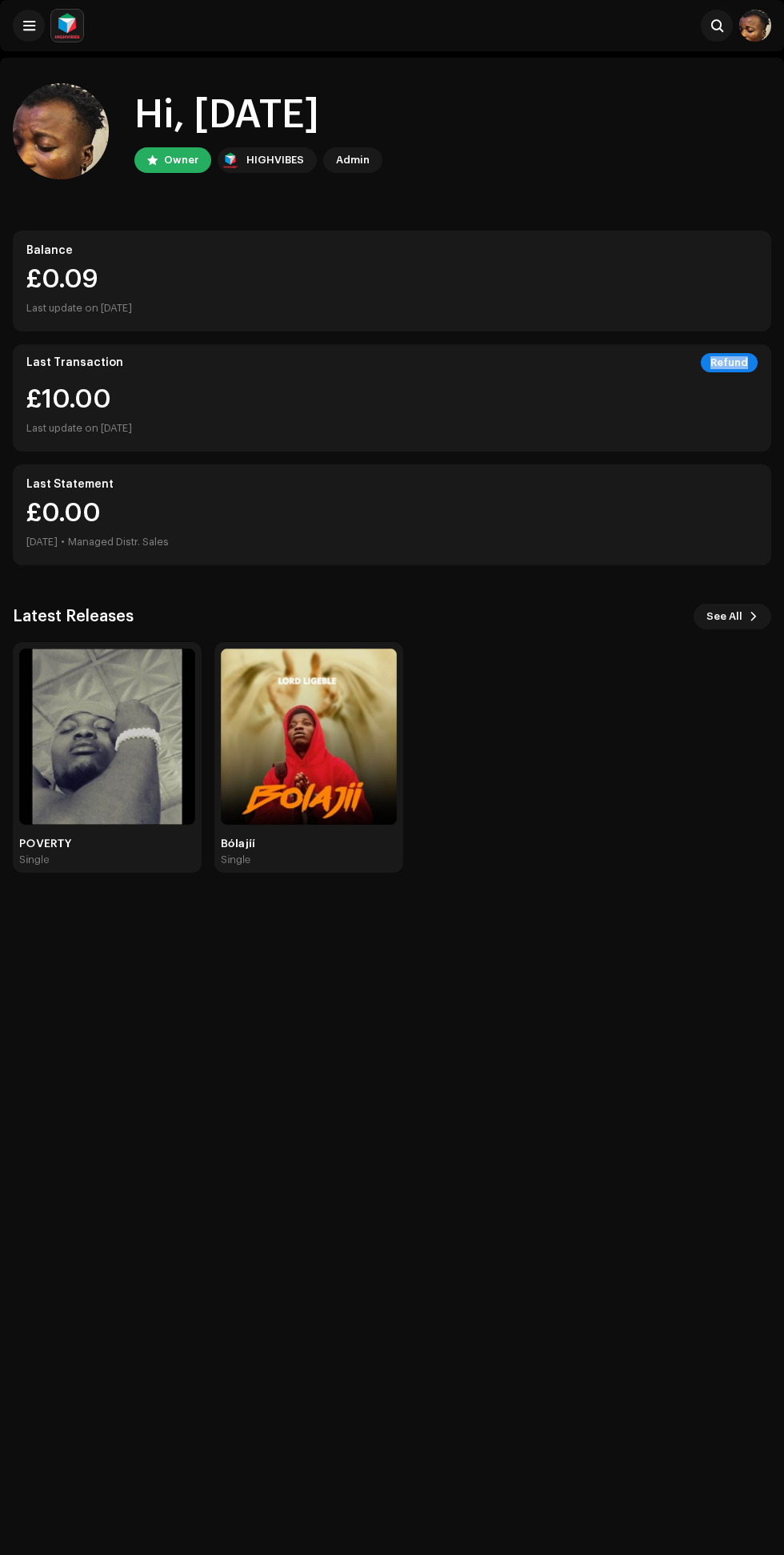
click at [90, 28] on div "Search" at bounding box center [412, 26] width 644 height 32
click at [73, 29] on img at bounding box center [68, 26] width 32 height 32
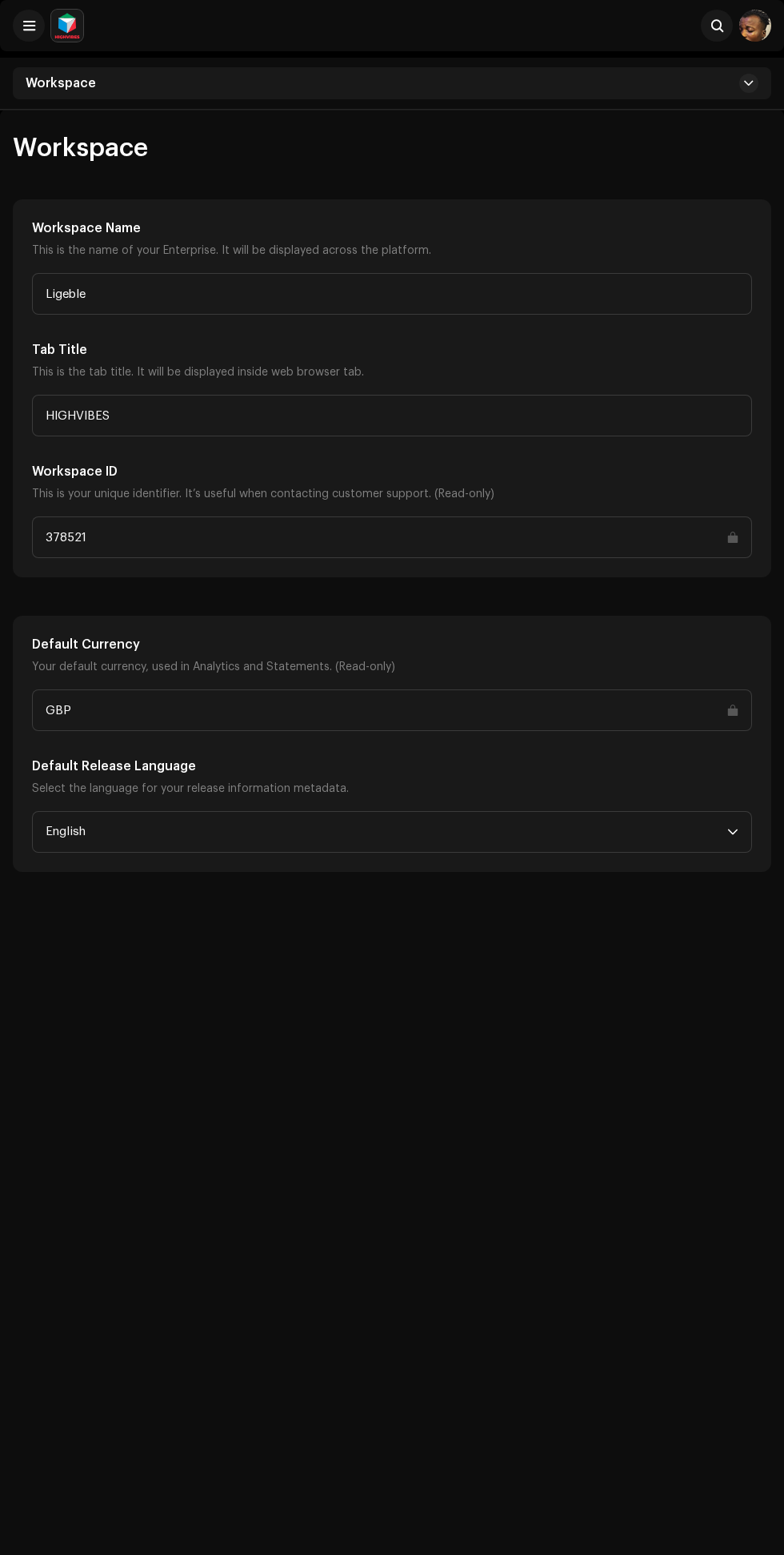
click at [93, 37] on div "Search" at bounding box center [412, 26] width 644 height 32
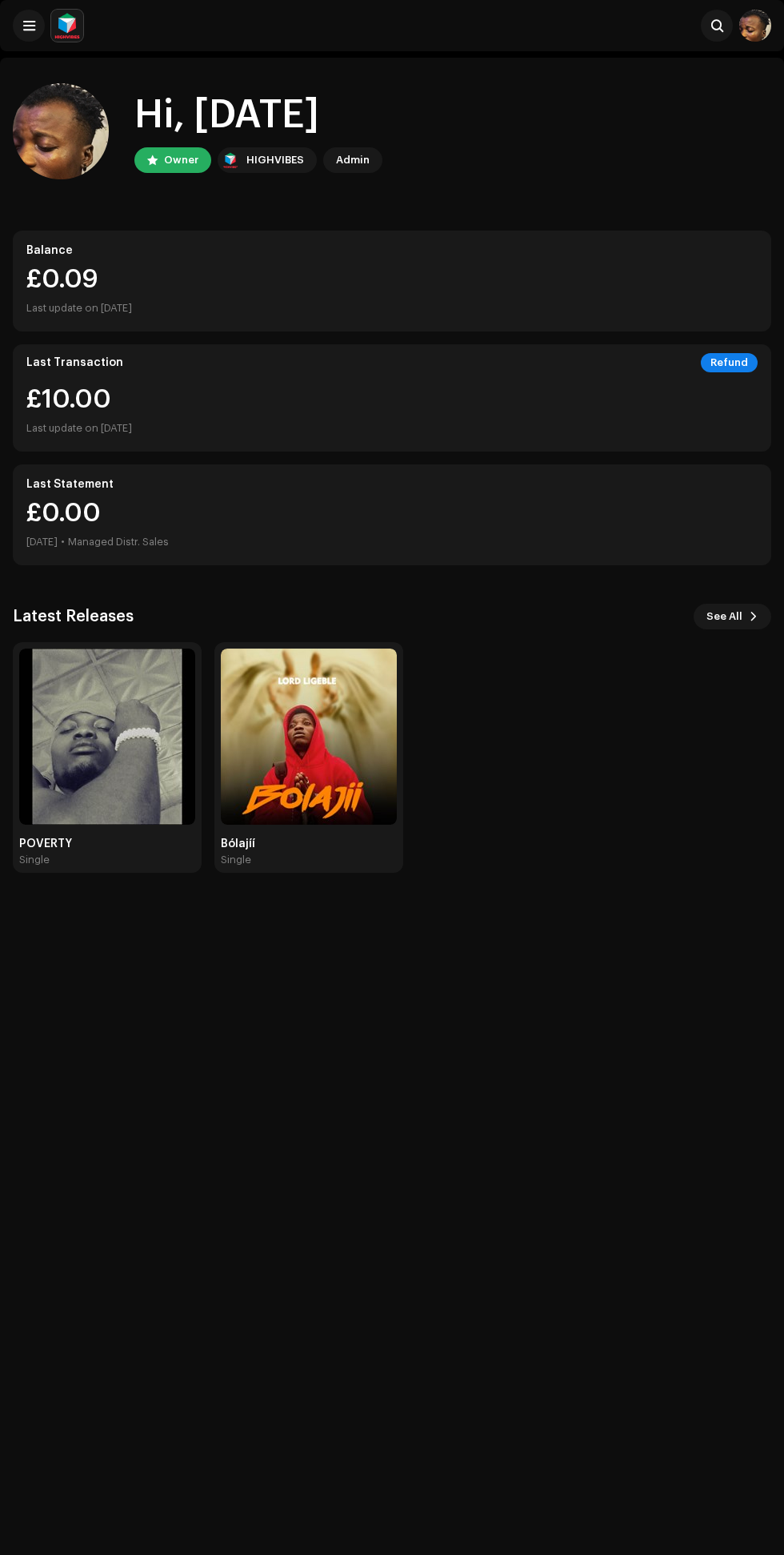
click at [733, 618] on span "See All" at bounding box center [725, 616] width 36 height 32
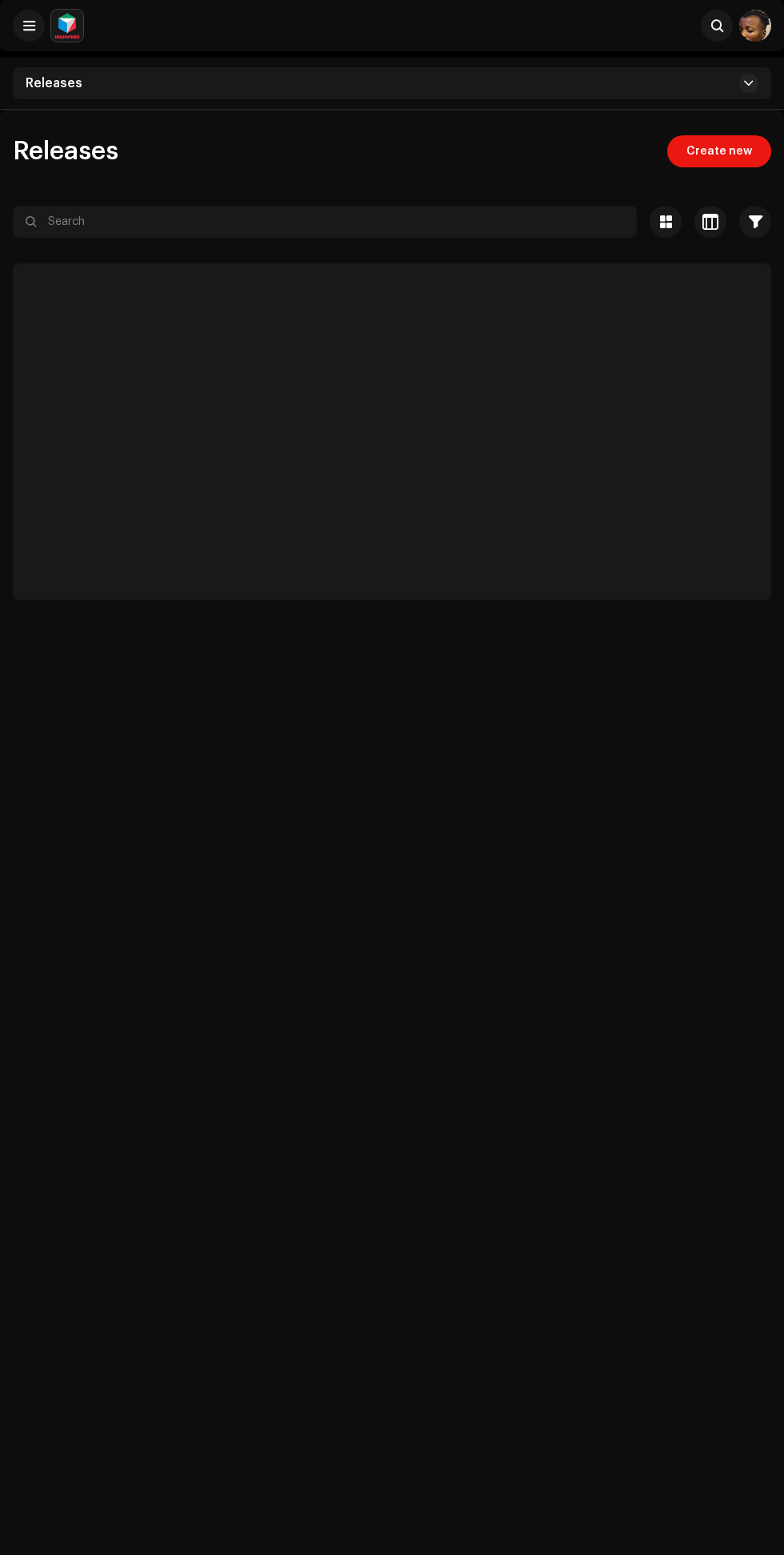
scroll to position [109, 0]
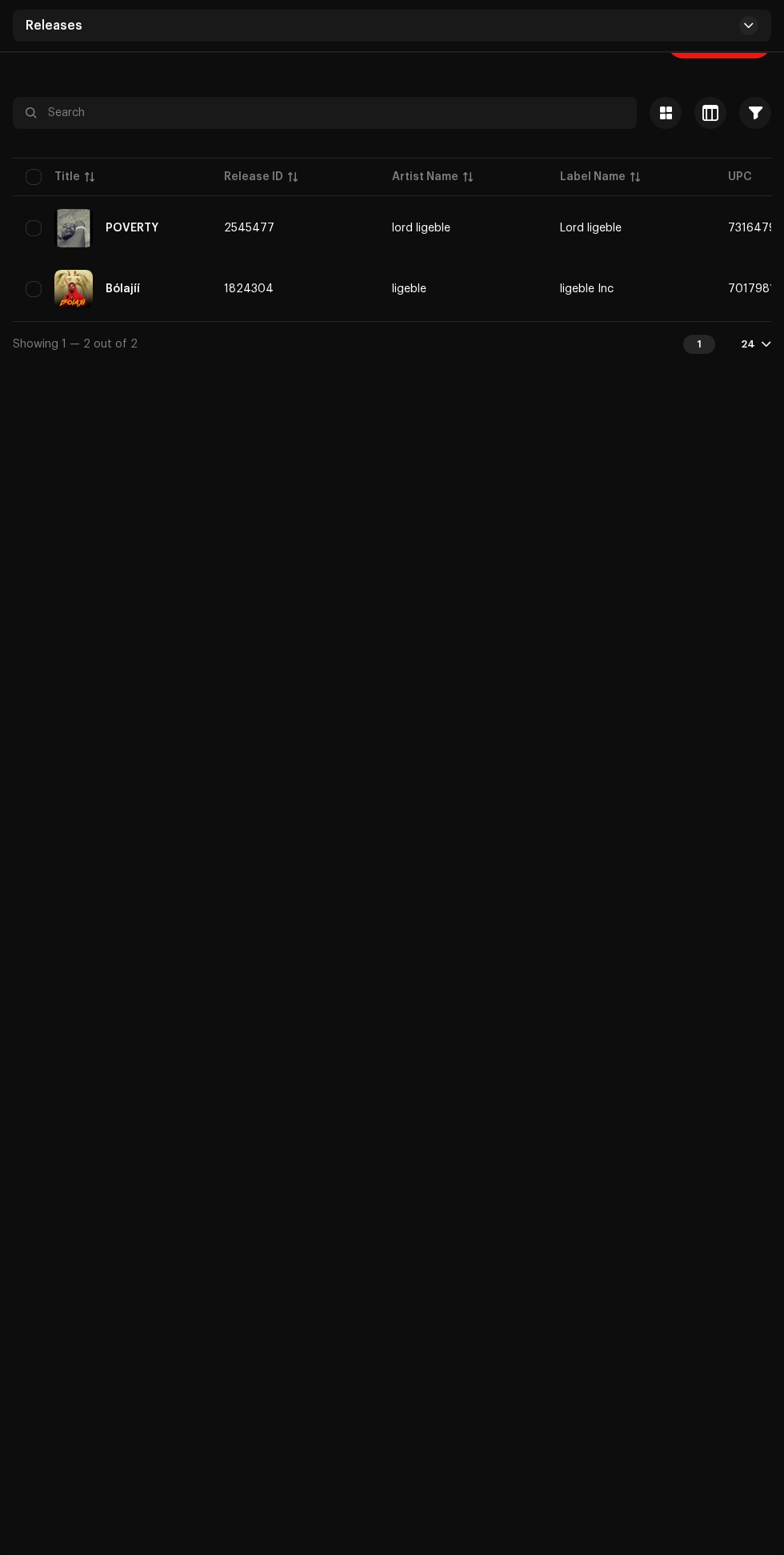
click at [767, 351] on div at bounding box center [767, 344] width 10 height 12
click at [744, 454] on div "72" at bounding box center [732, 438] width 66 height 32
click at [767, 351] on div at bounding box center [767, 344] width 10 height 12
click at [706, 454] on div "72" at bounding box center [732, 438] width 66 height 32
click at [724, 454] on div "72" at bounding box center [732, 438] width 66 height 32
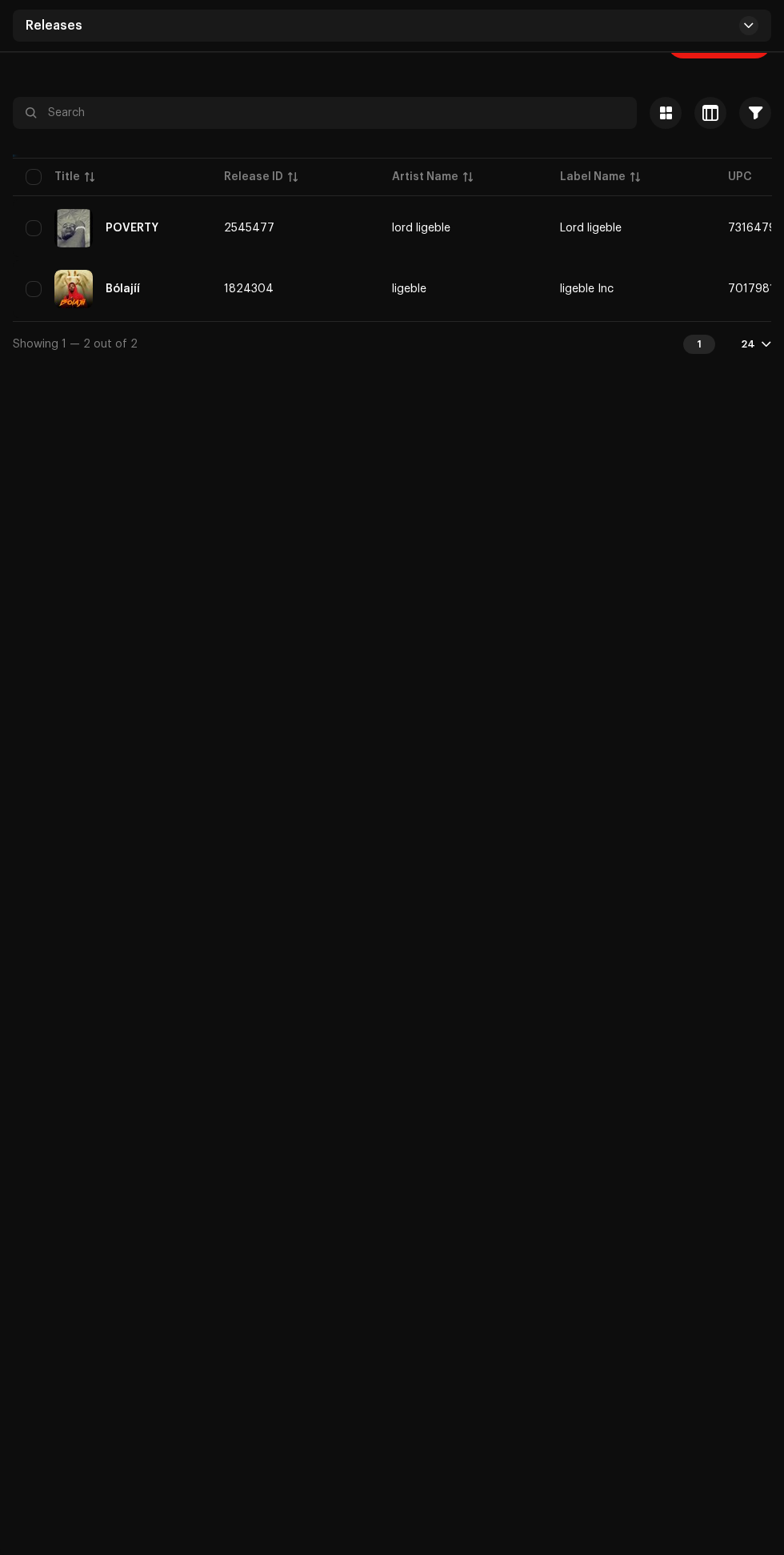
click at [767, 351] on div at bounding box center [767, 344] width 10 height 12
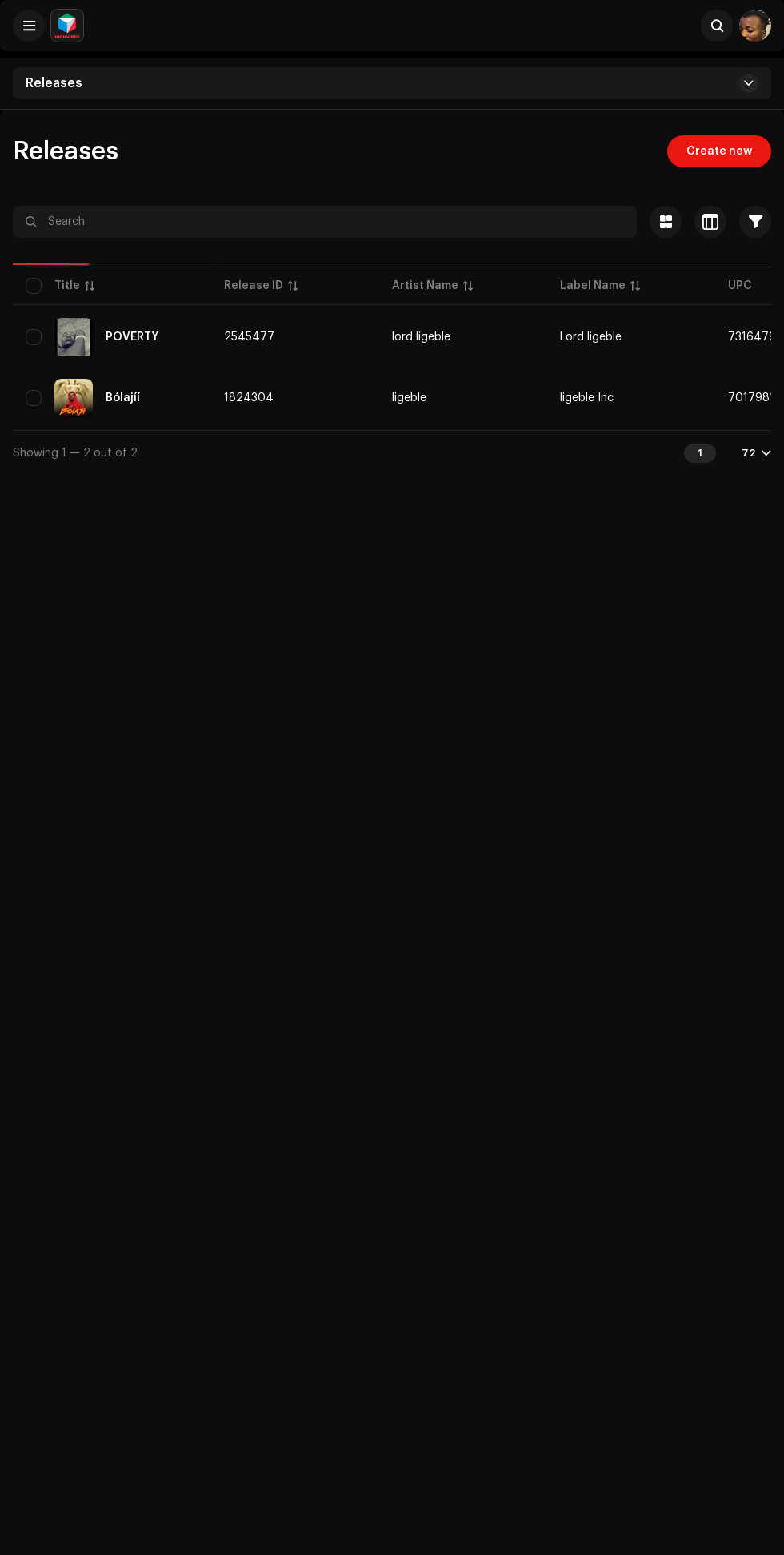
click at [711, 221] on span "button" at bounding box center [711, 221] width 16 height 12
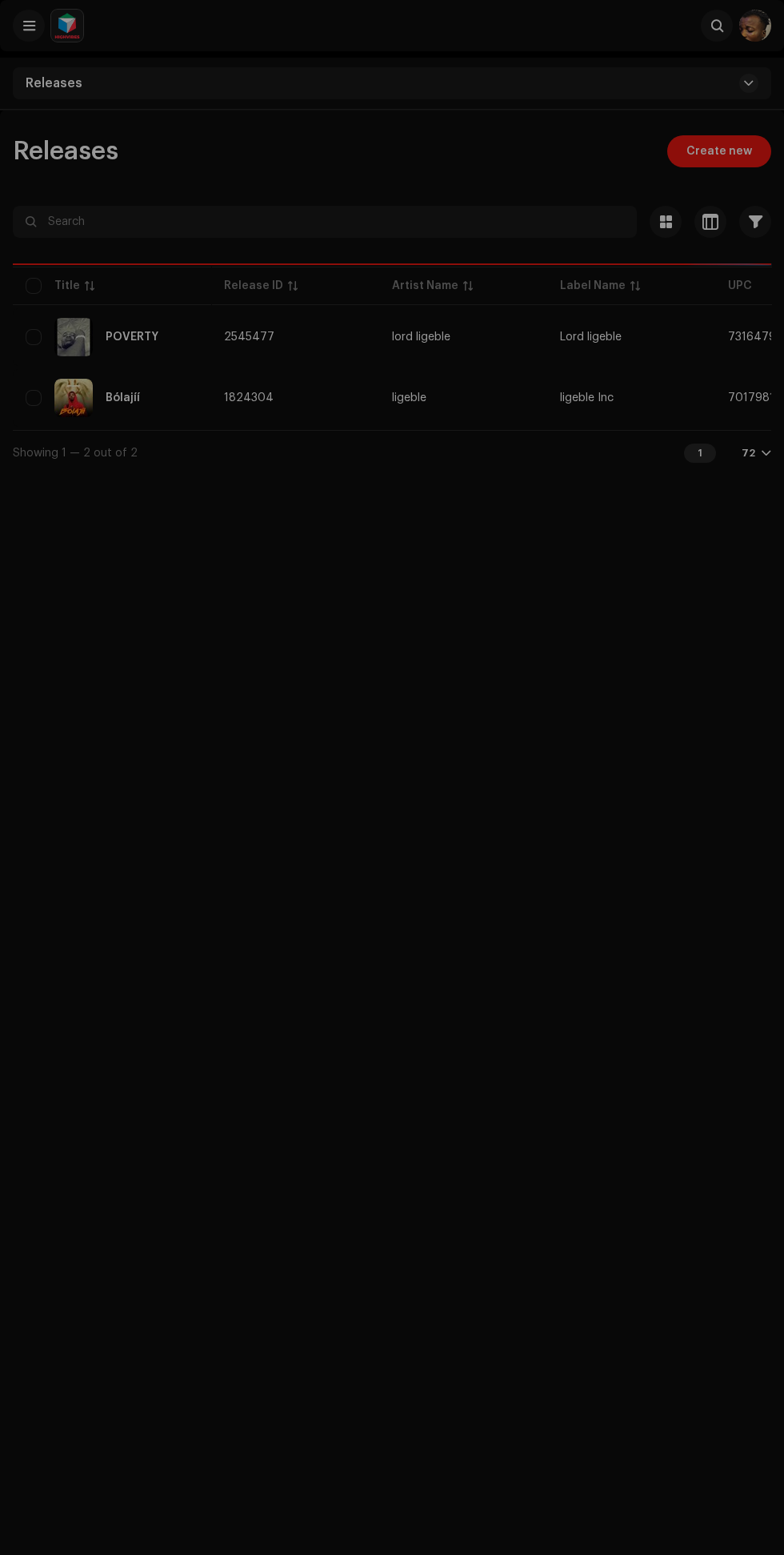
click at [663, 218] on div "Customize your view Reset Rows Compact Comfortable Columns Release ID Artist Na…" at bounding box center [392, 778] width 784 height 1555
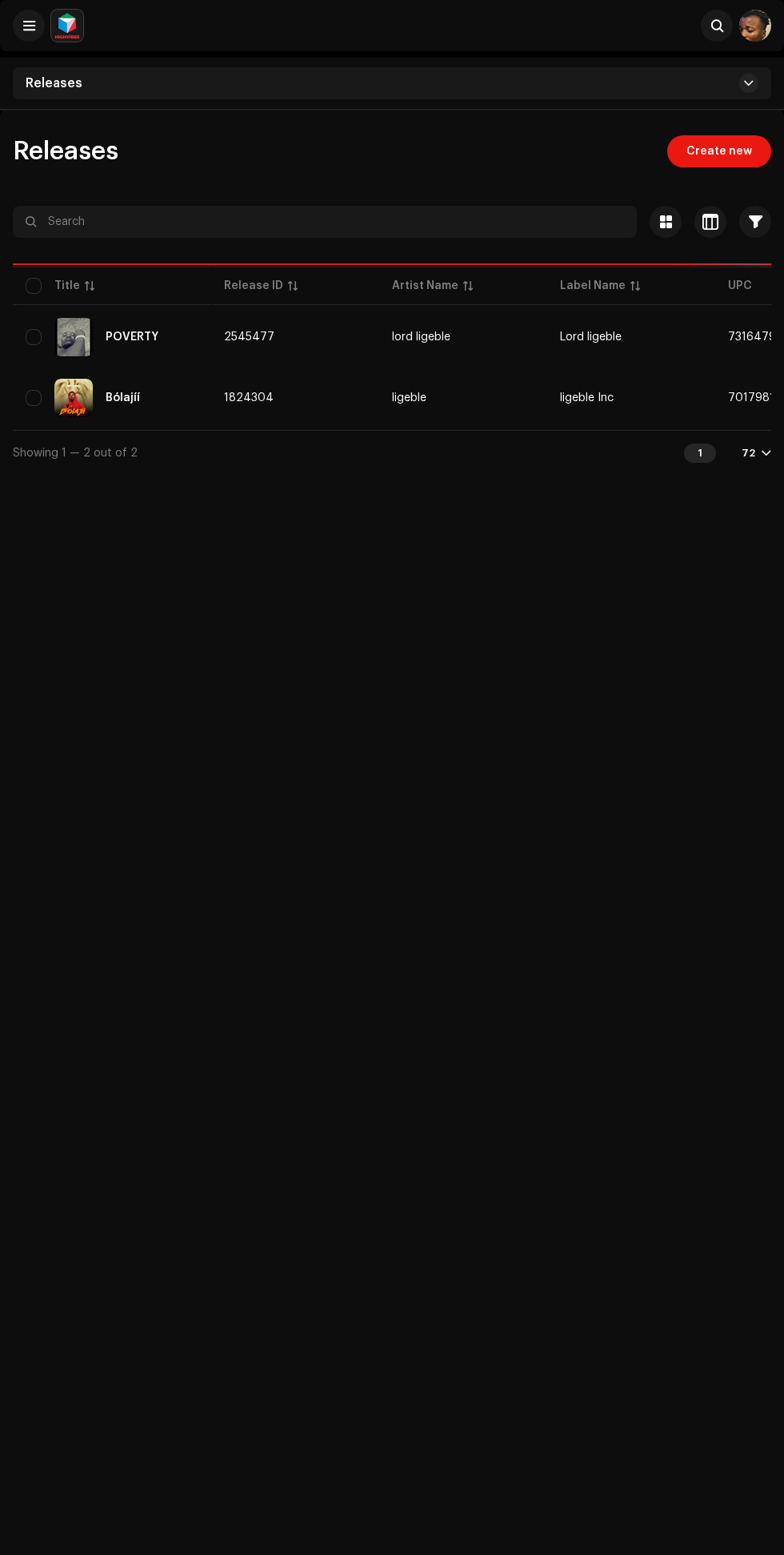
click at [669, 233] on div "Customize your view Reset Rows Compact Comfortable Columns Release ID Artist Na…" at bounding box center [392, 778] width 784 height 1555
click at [667, 225] on span at bounding box center [666, 221] width 12 height 12
click at [628, 225] on div at bounding box center [618, 222] width 19 height 19
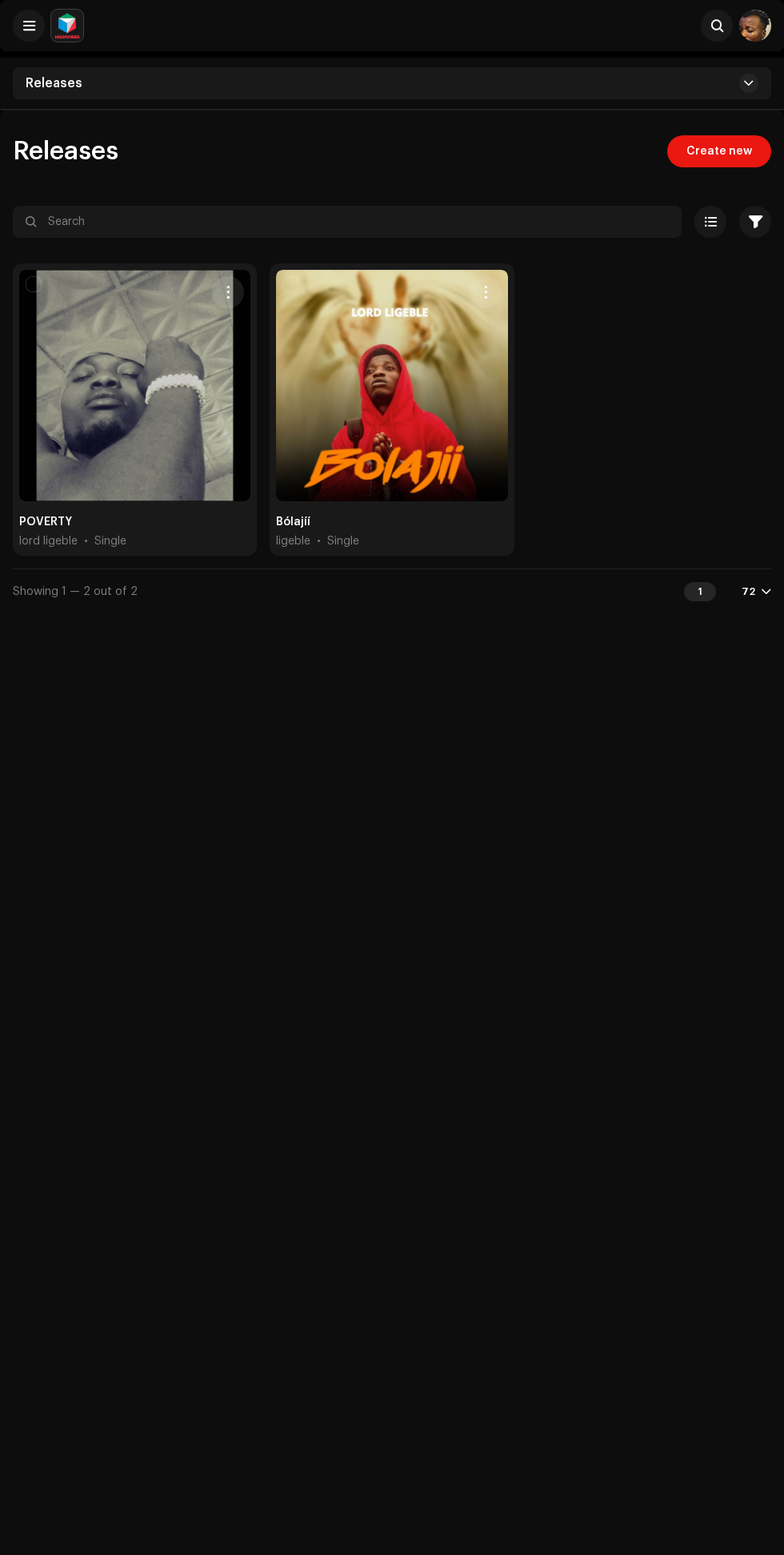
click at [145, 446] on div at bounding box center [134, 385] width 231 height 232
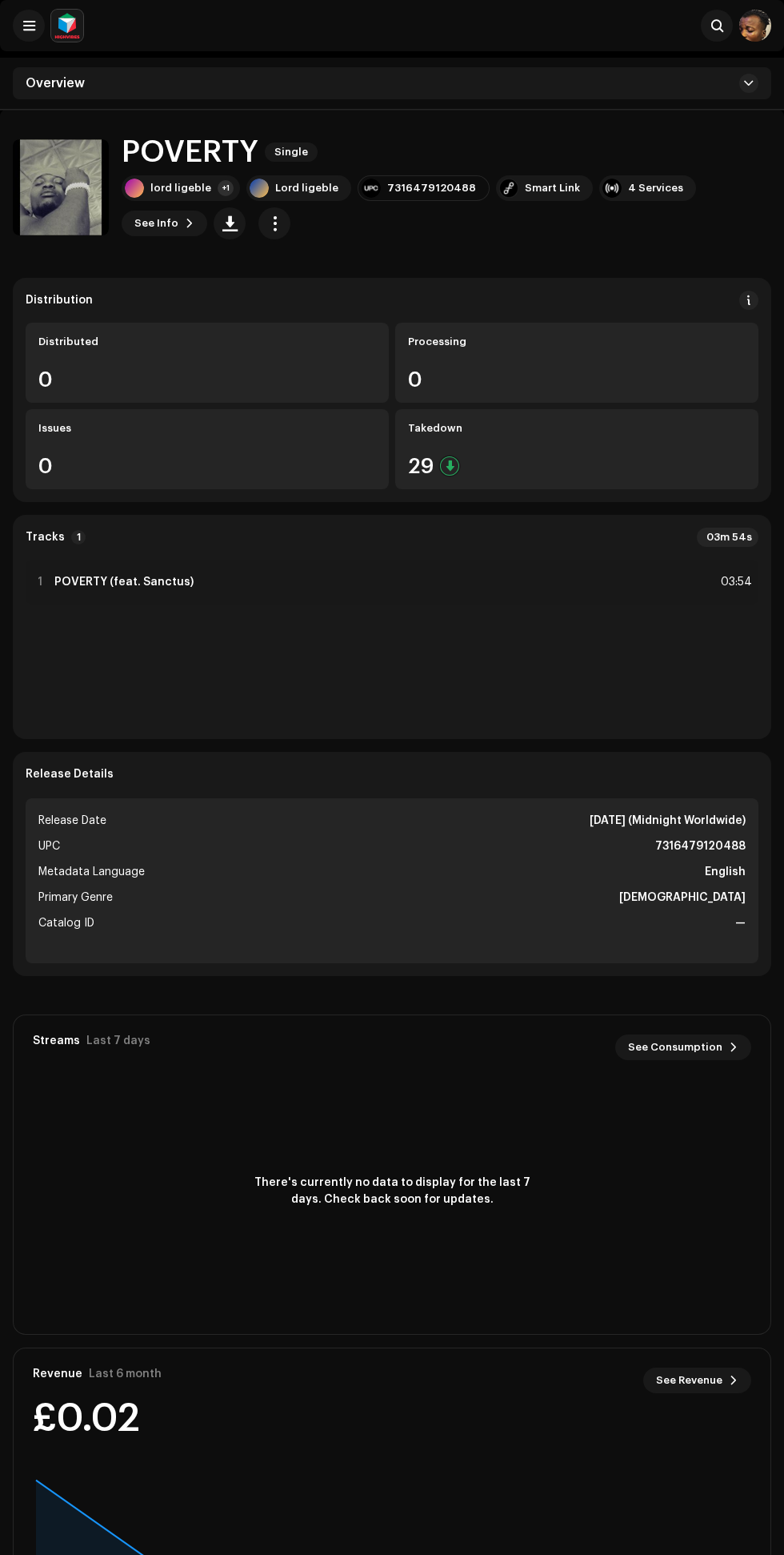
click at [268, 218] on span "button" at bounding box center [275, 223] width 15 height 12
click at [223, 322] on span "Distribute" at bounding box center [209, 326] width 57 height 12
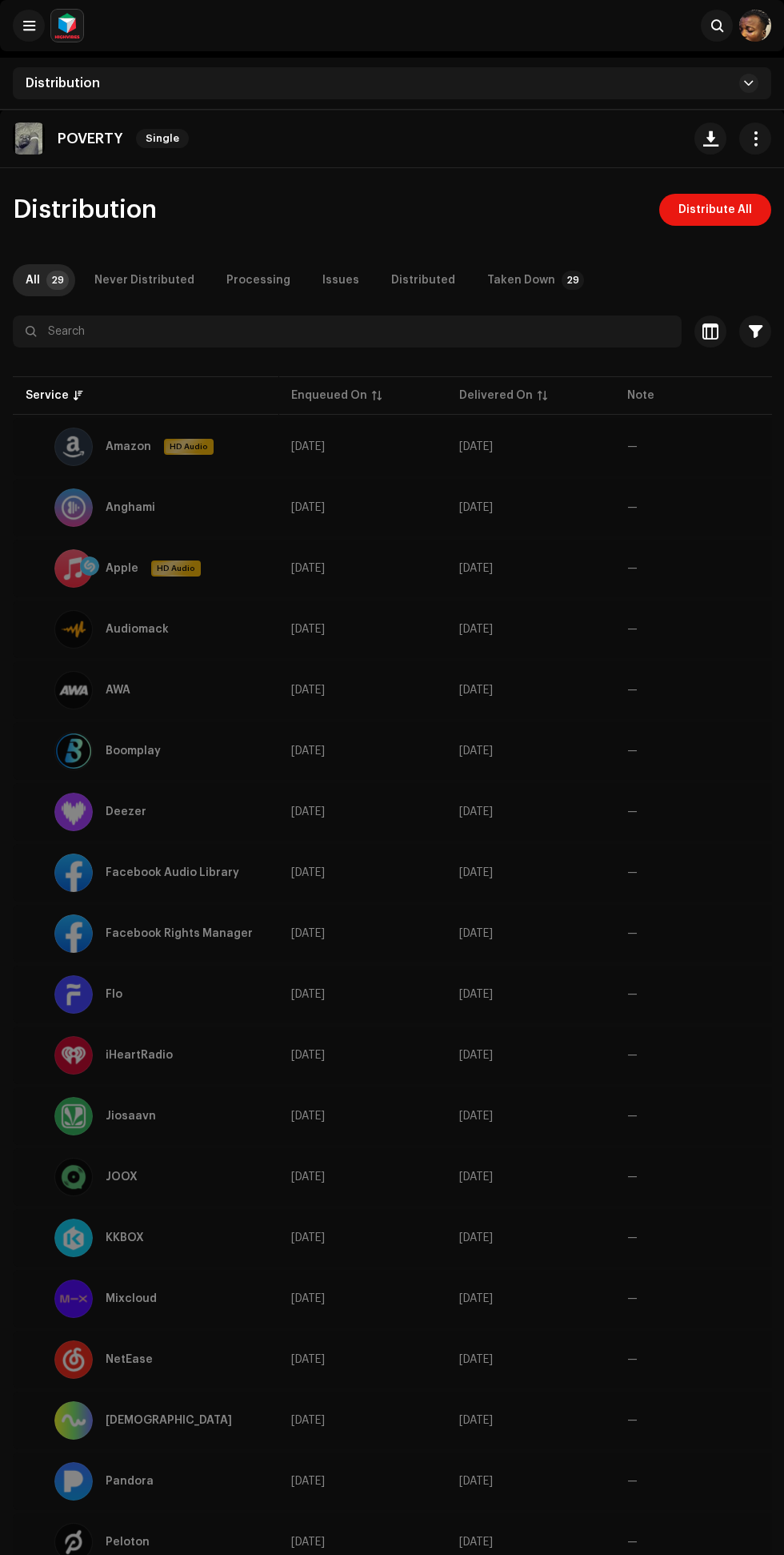
click at [191, 566] on span "HD Audio" at bounding box center [175, 569] width 47 height 11
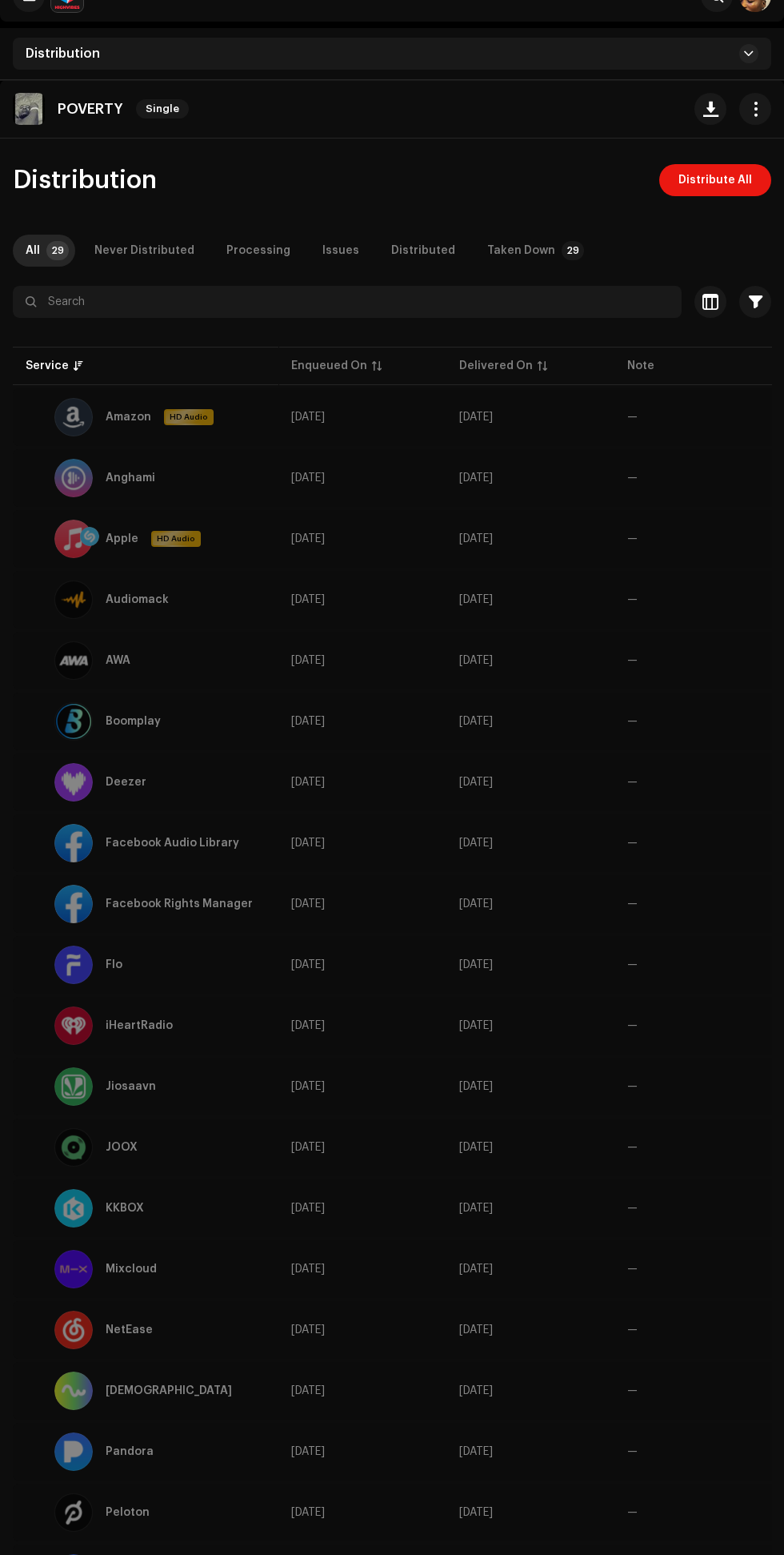
click at [722, 179] on span "Distribute All" at bounding box center [715, 180] width 73 height 32
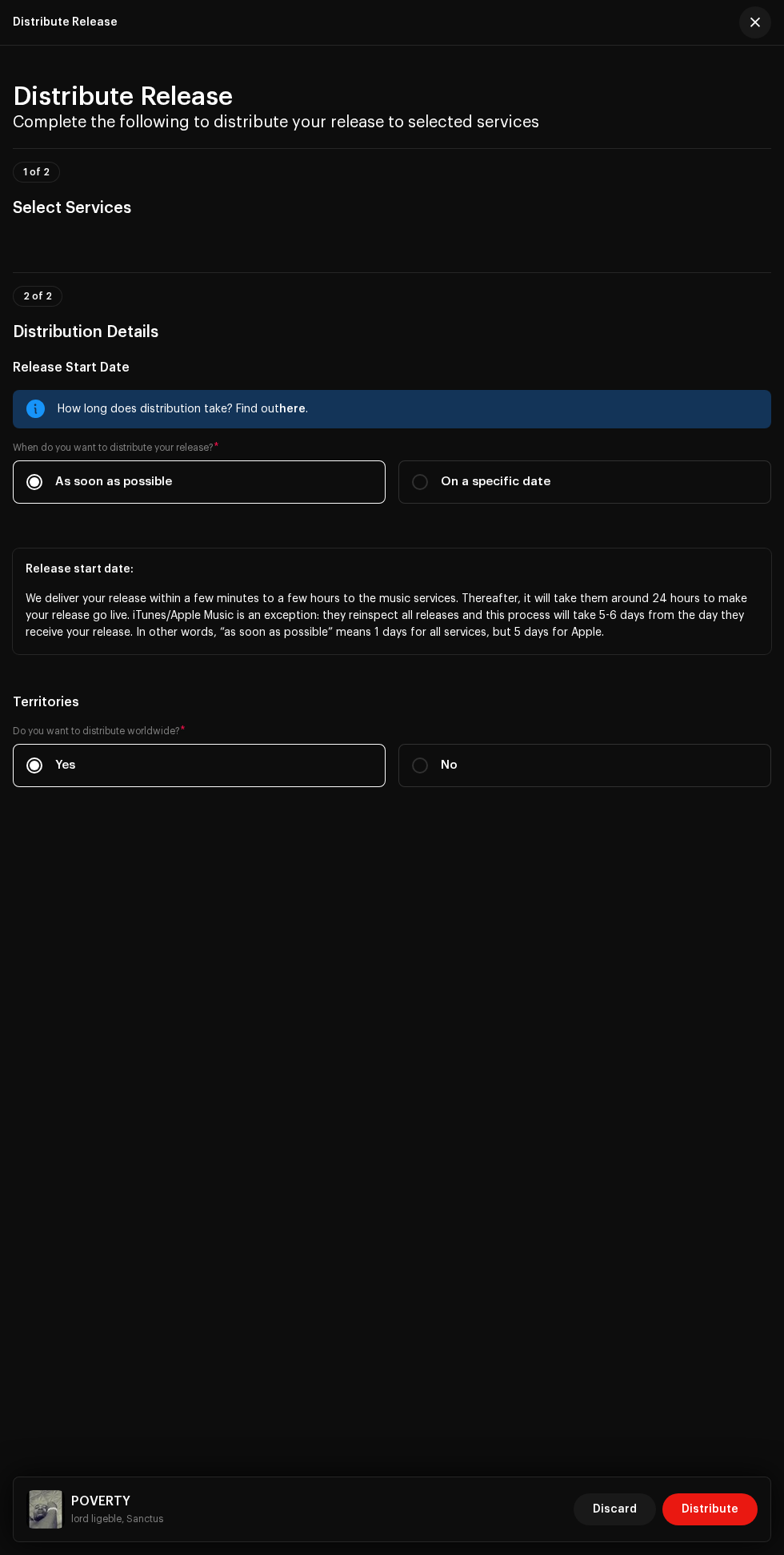
click at [704, 1525] on span "Distribute" at bounding box center [711, 1509] width 57 height 32
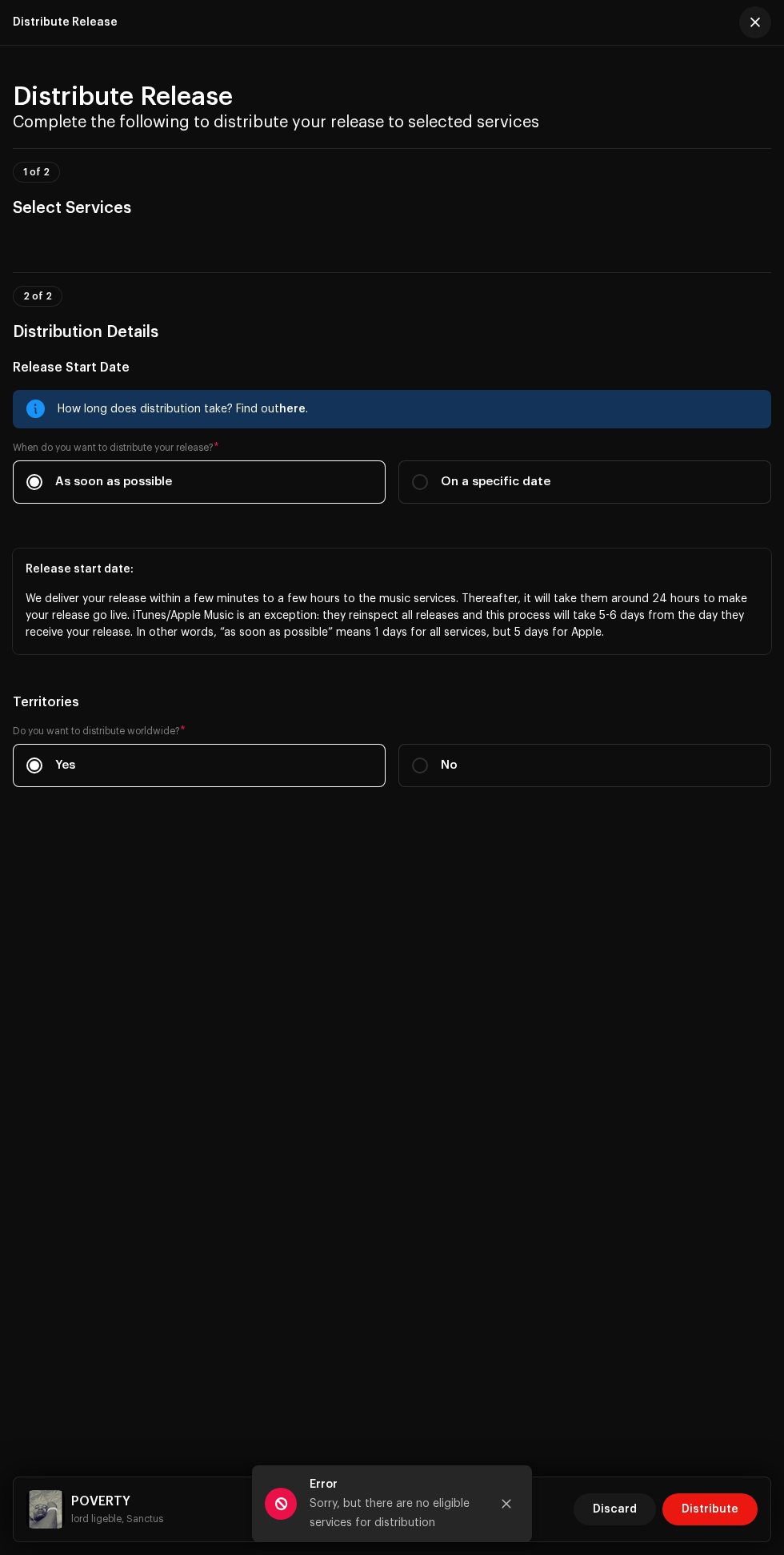
click at [507, 1508] on icon "Close" at bounding box center [507, 1504] width 9 height 9
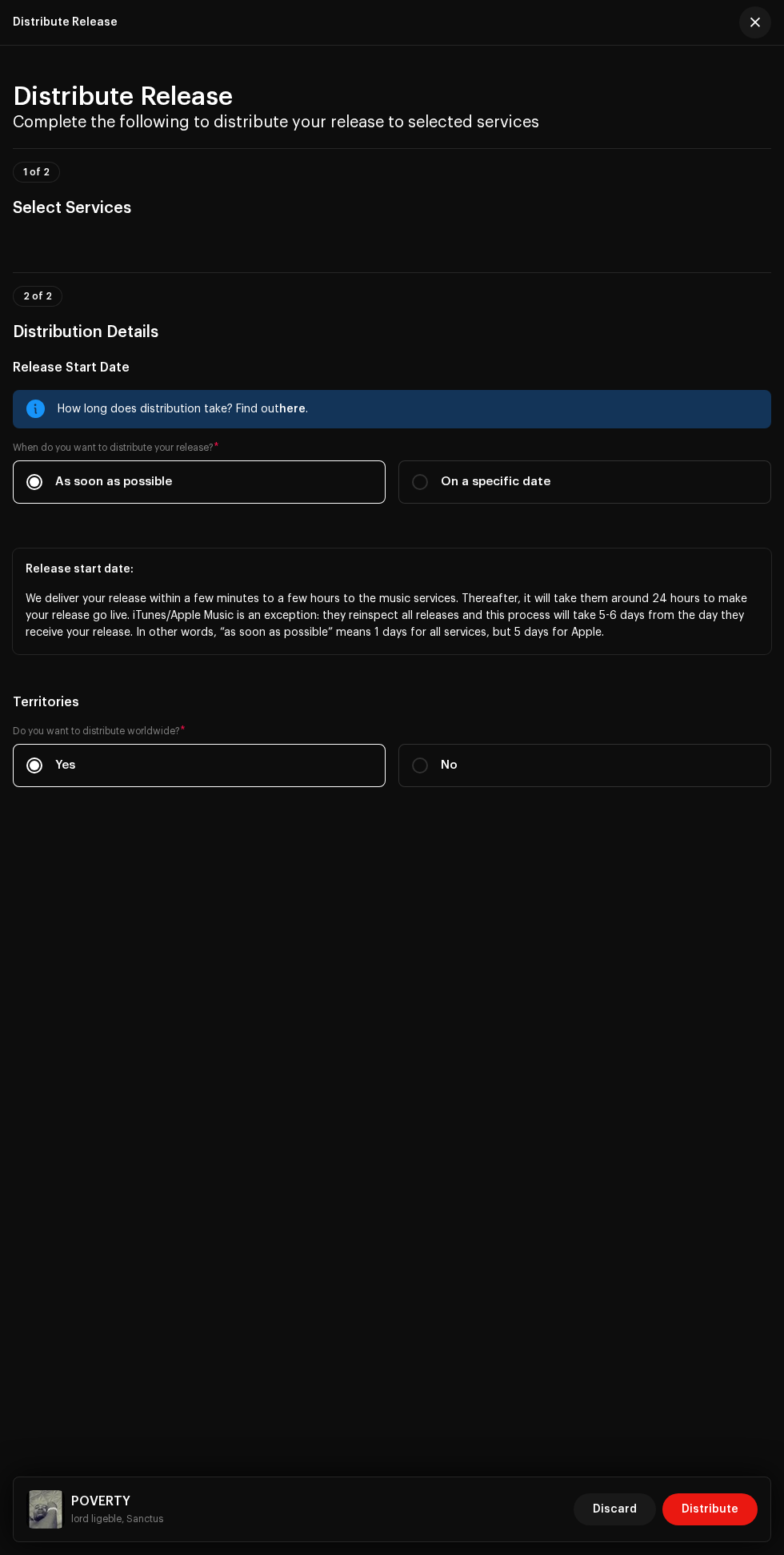
scroll to position [37, 0]
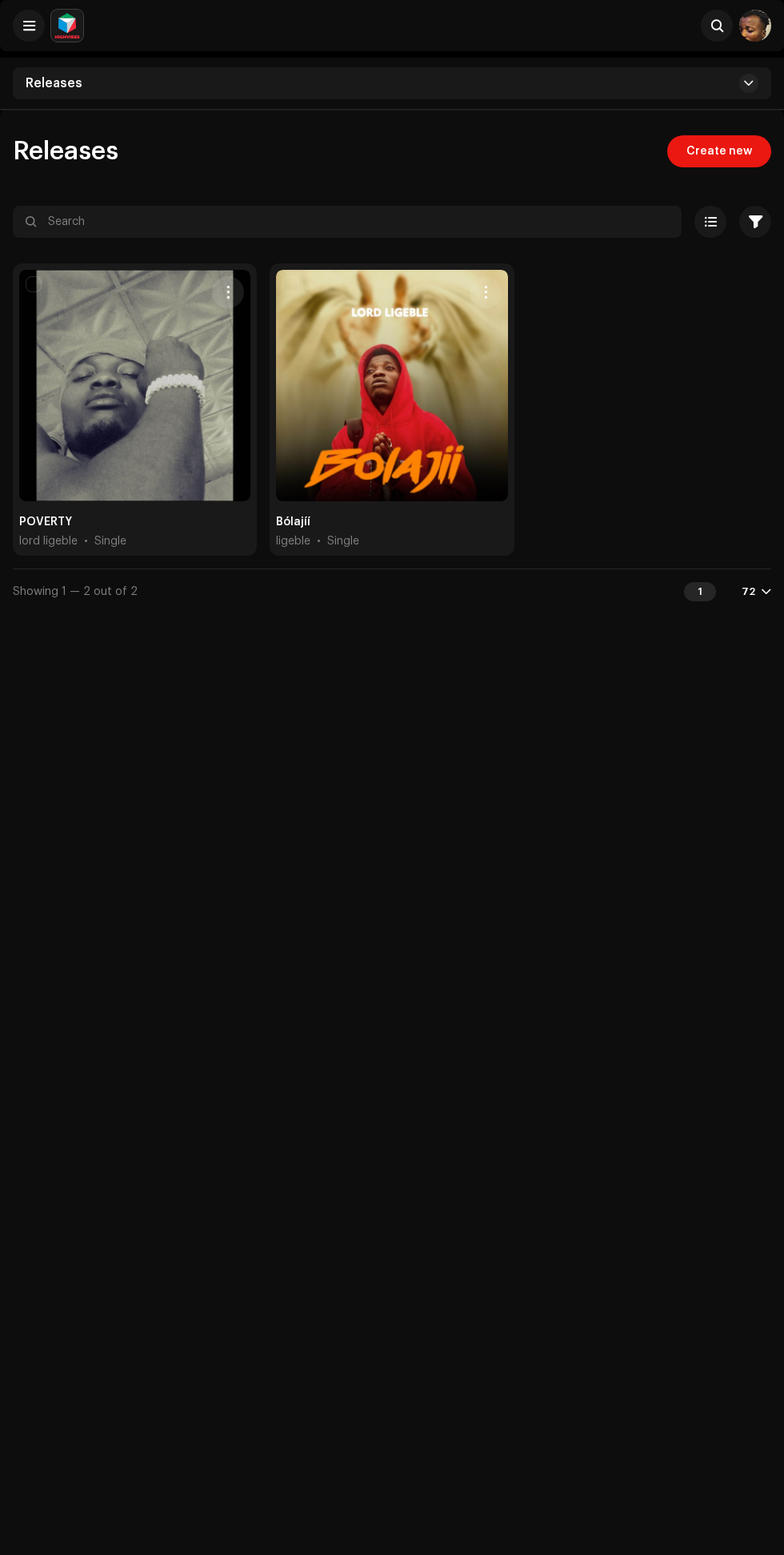
click at [711, 222] on span at bounding box center [711, 221] width 12 height 12
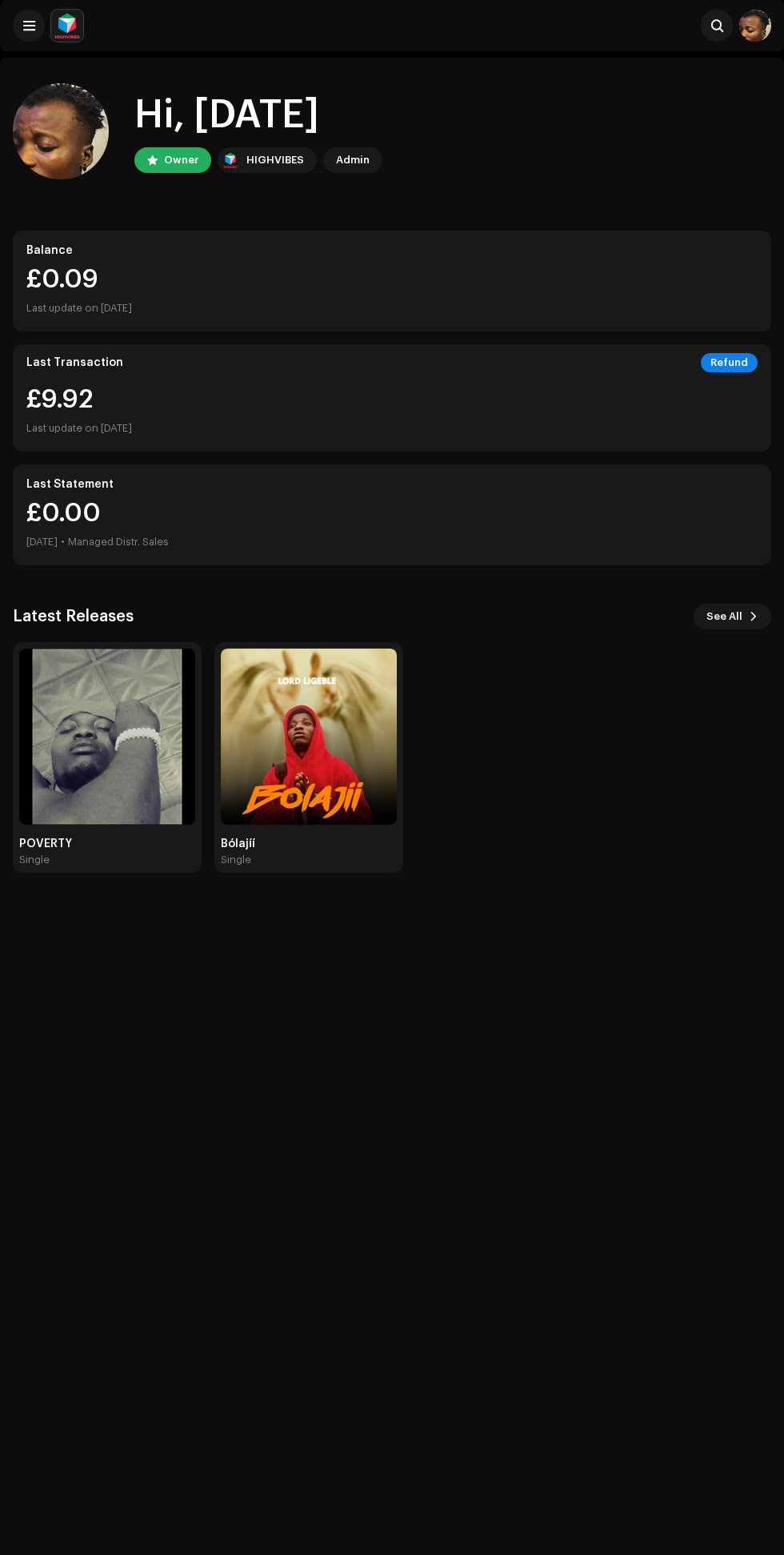
scroll to position [11, 0]
